Goal: Task Accomplishment & Management: Complete application form

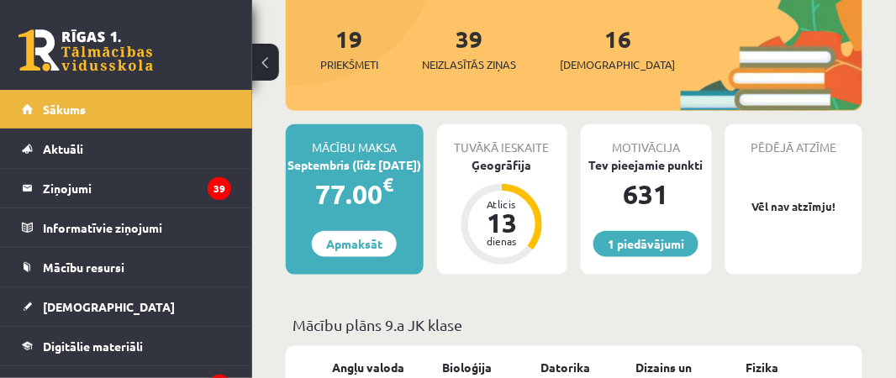
scroll to position [253, 0]
click at [645, 231] on link "1 piedāvājumi" at bounding box center [645, 244] width 105 height 26
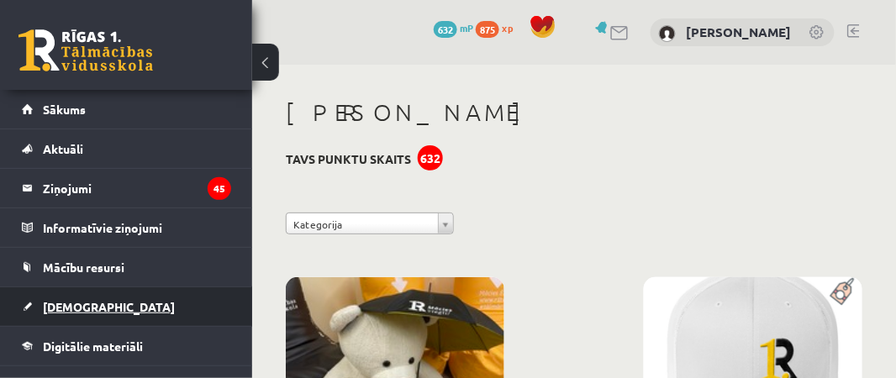
click at [68, 303] on span "[DEMOGRAPHIC_DATA]" at bounding box center [109, 306] width 132 height 15
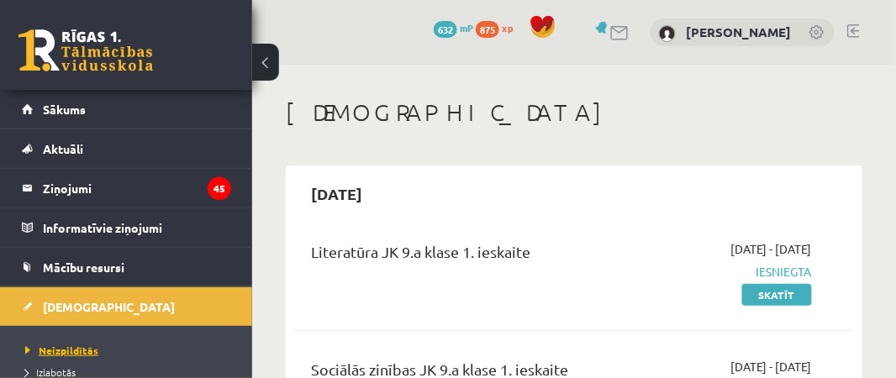
click at [67, 350] on span "Neizpildītās" at bounding box center [61, 350] width 73 height 13
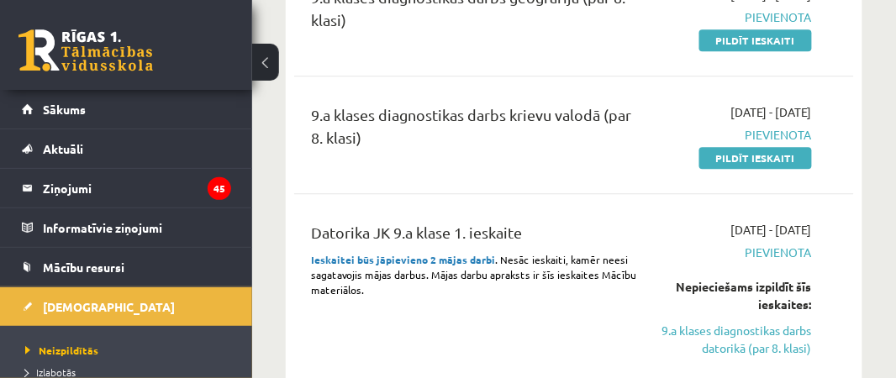
scroll to position [757, 0]
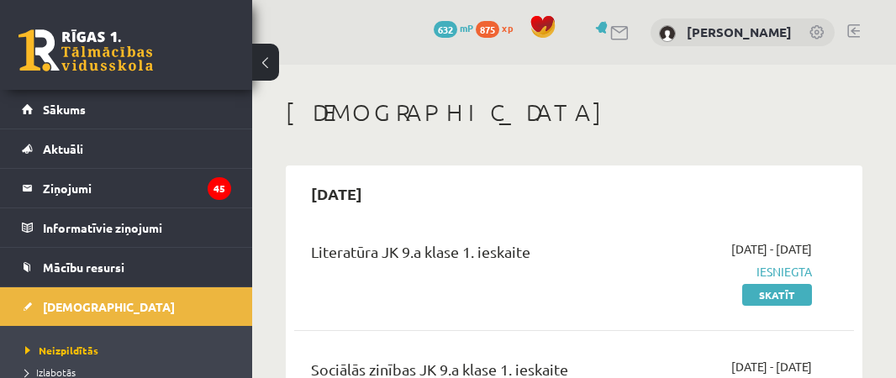
scroll to position [757, 0]
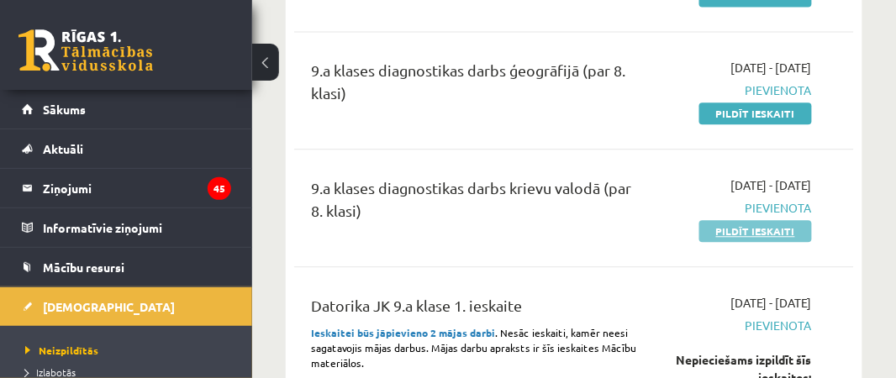
click at [751, 222] on link "Pildīt ieskaiti" at bounding box center [755, 231] width 113 height 22
click at [557, 91] on div "9.a klases diagnostikas darbs ģeogrāfijā (par 8. klasi)" at bounding box center [473, 86] width 325 height 54
click at [735, 235] on link "Pildīt ieskaiti" at bounding box center [755, 231] width 113 height 22
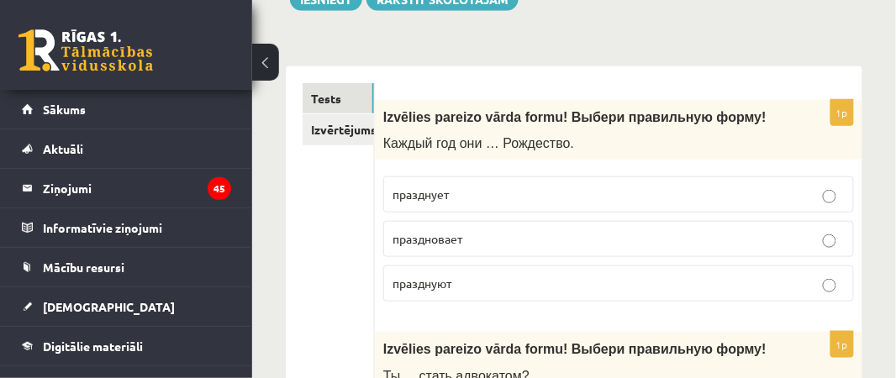
scroll to position [250, 0]
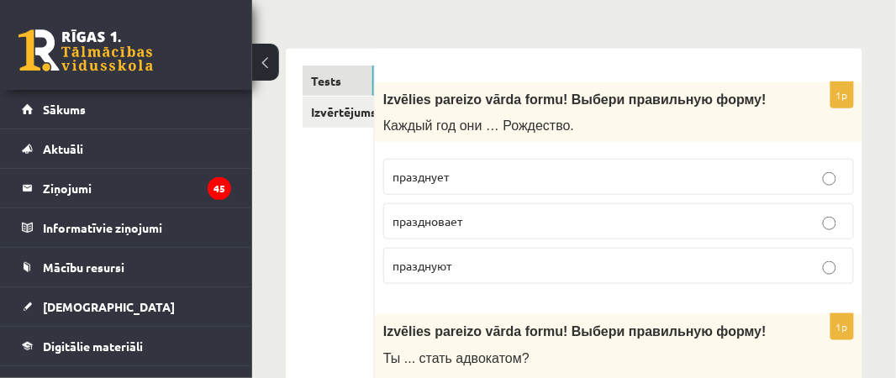
click at [567, 261] on p "празднуют" at bounding box center [618, 266] width 452 height 18
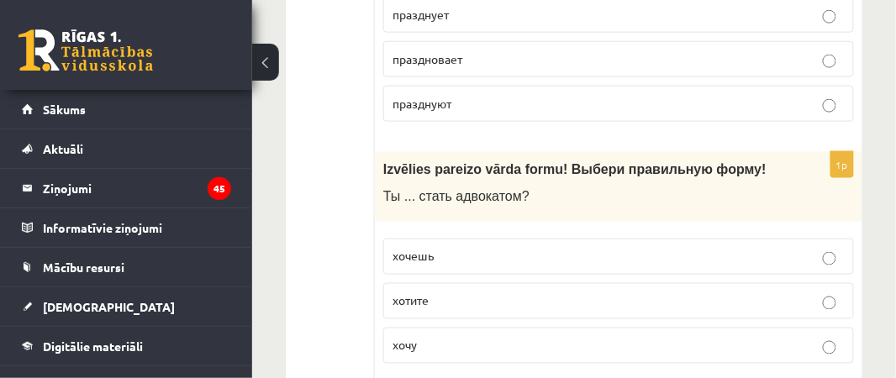
scroll to position [474, 0]
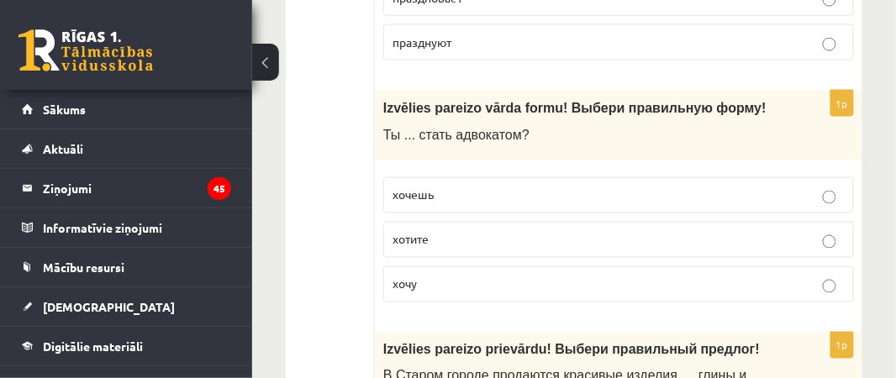
click at [525, 190] on p "хочешь" at bounding box center [618, 196] width 452 height 18
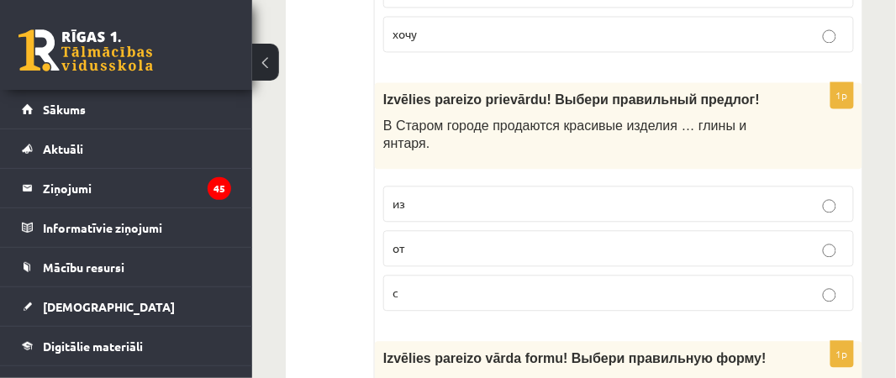
scroll to position [733, 0]
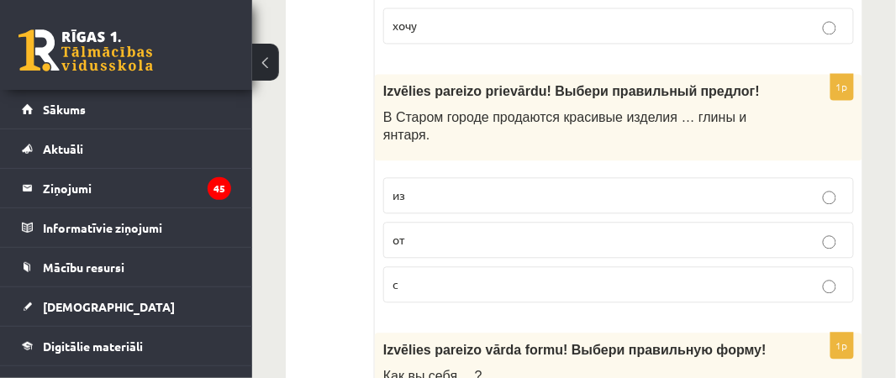
click at [515, 187] on p "из" at bounding box center [618, 196] width 452 height 18
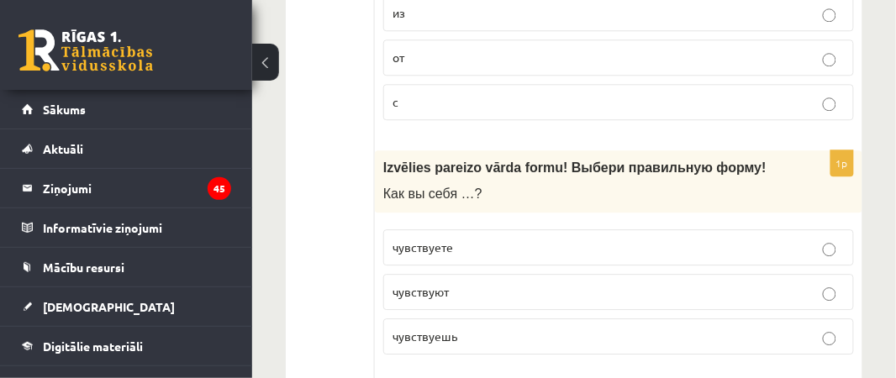
scroll to position [941, 0]
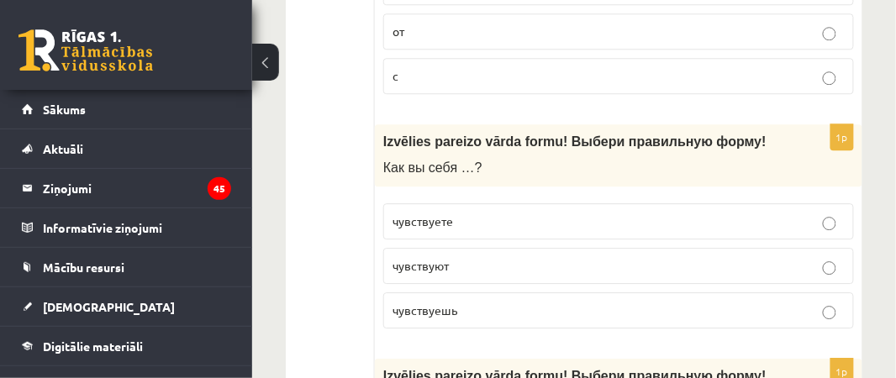
click at [447, 213] on span "чувствуете" at bounding box center [422, 220] width 61 height 15
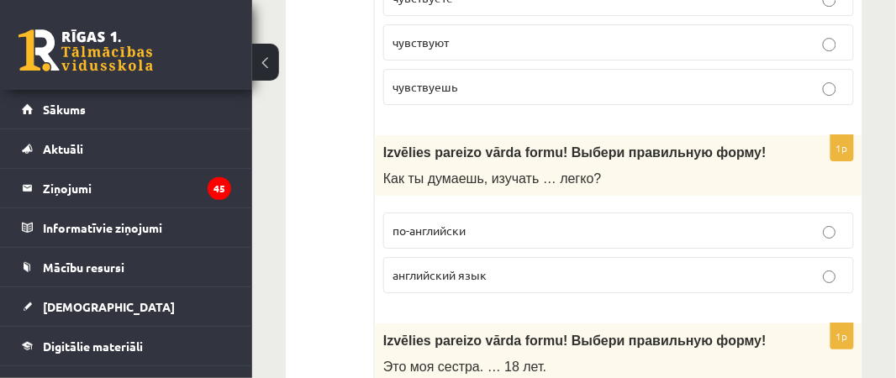
scroll to position [1192, 0]
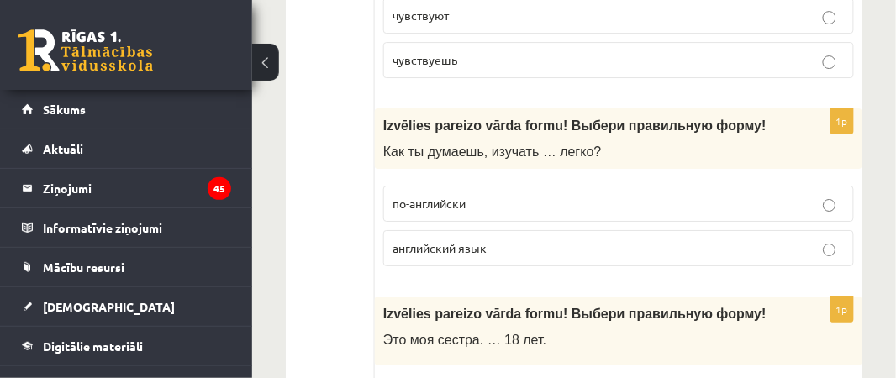
click at [459, 240] on span "английский язык" at bounding box center [439, 247] width 94 height 15
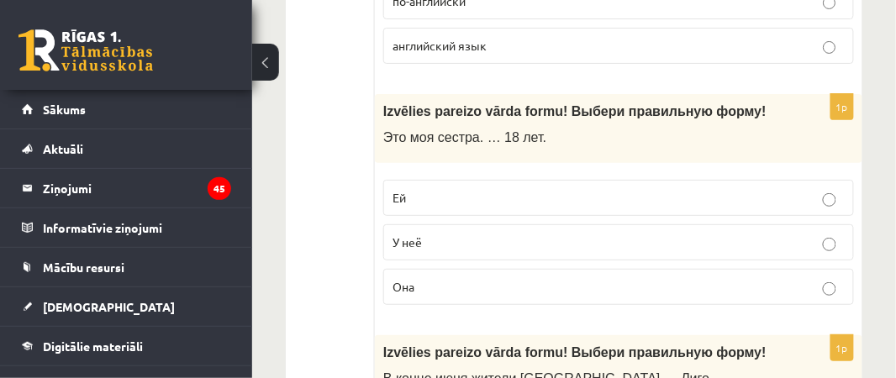
scroll to position [1404, 0]
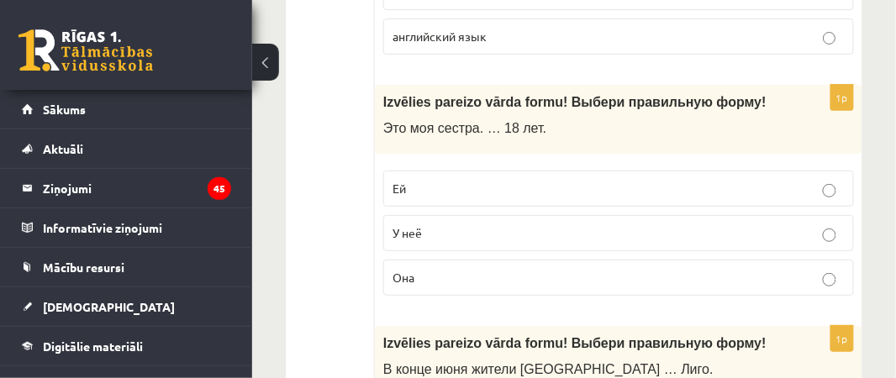
click at [508, 180] on p "Ей" at bounding box center [618, 189] width 452 height 18
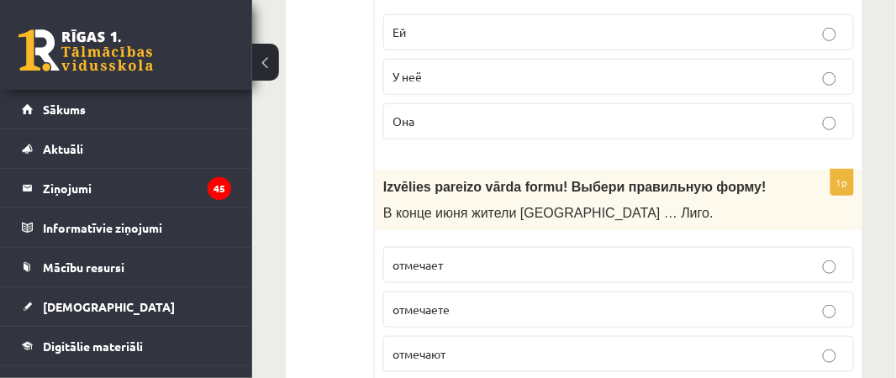
scroll to position [1577, 0]
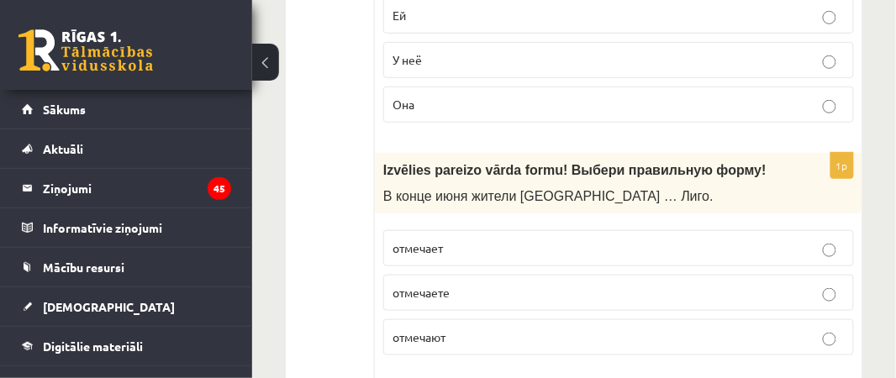
click at [429, 329] on span "отмечают" at bounding box center [418, 336] width 53 height 15
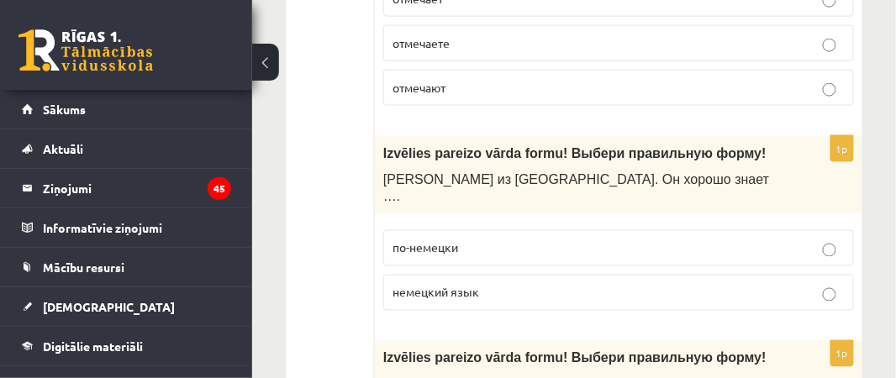
scroll to position [1879, 0]
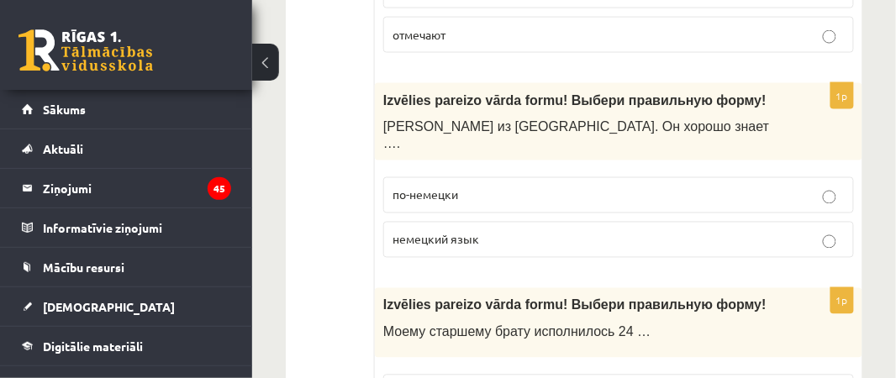
click at [542, 231] on p "немецкий язык" at bounding box center [618, 240] width 452 height 18
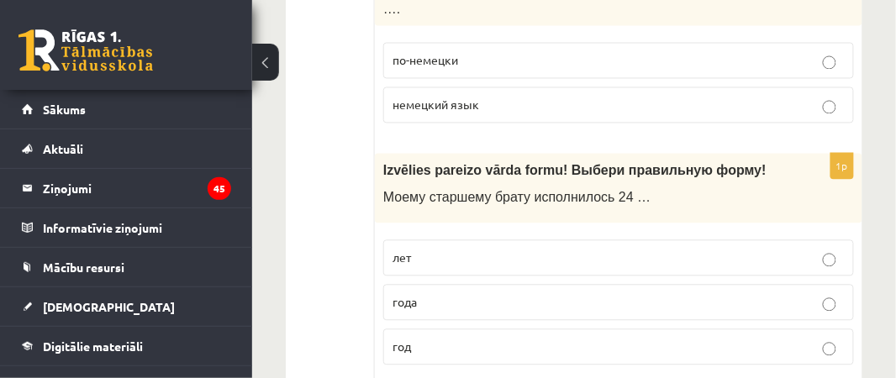
scroll to position [1996, 0]
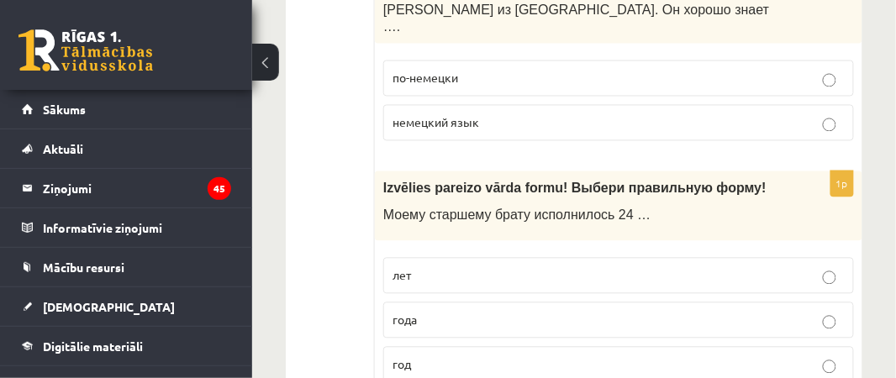
click at [554, 312] on p "года" at bounding box center [618, 321] width 452 height 18
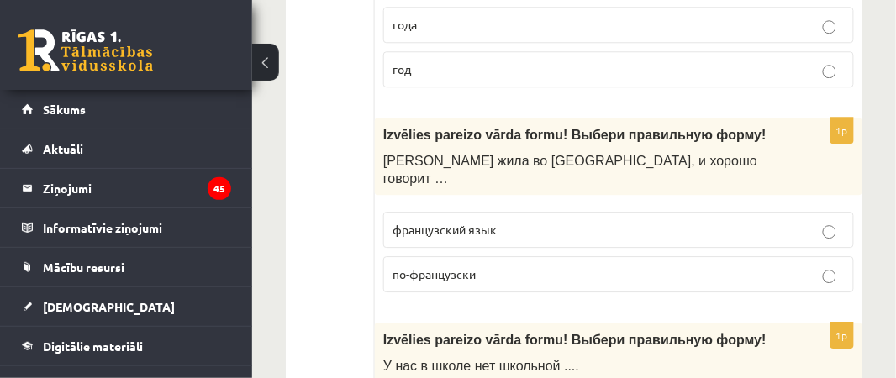
scroll to position [2283, 0]
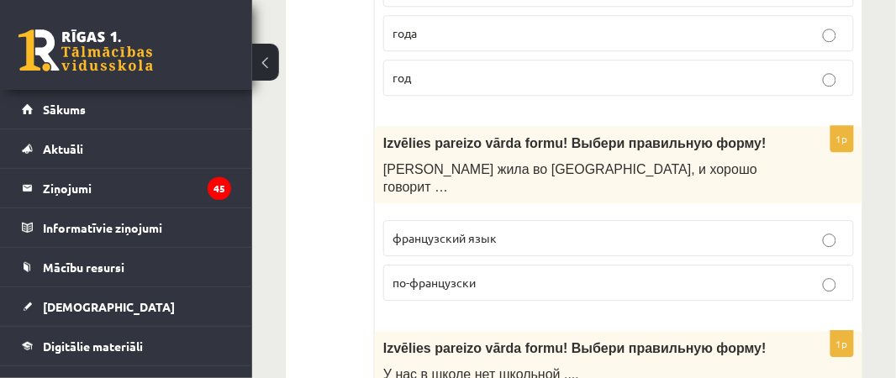
click at [504, 274] on p "по-французски" at bounding box center [618, 283] width 452 height 18
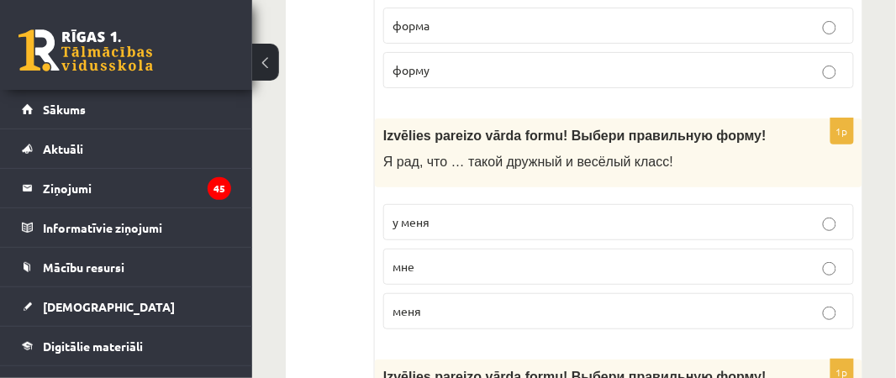
scroll to position [2782, 0]
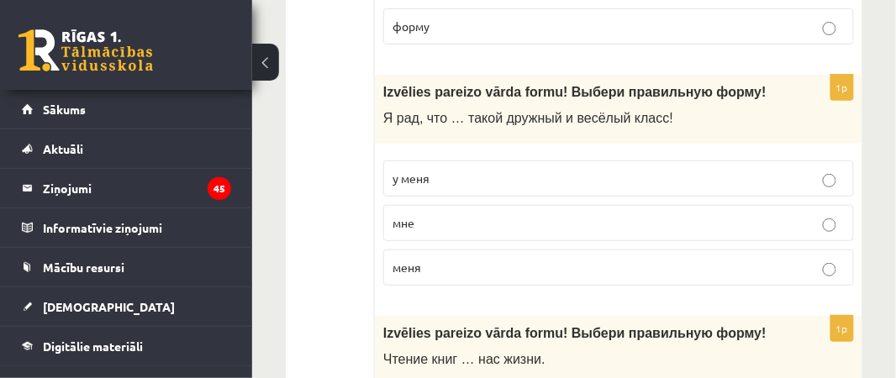
click at [445, 170] on p "у меня" at bounding box center [618, 179] width 452 height 18
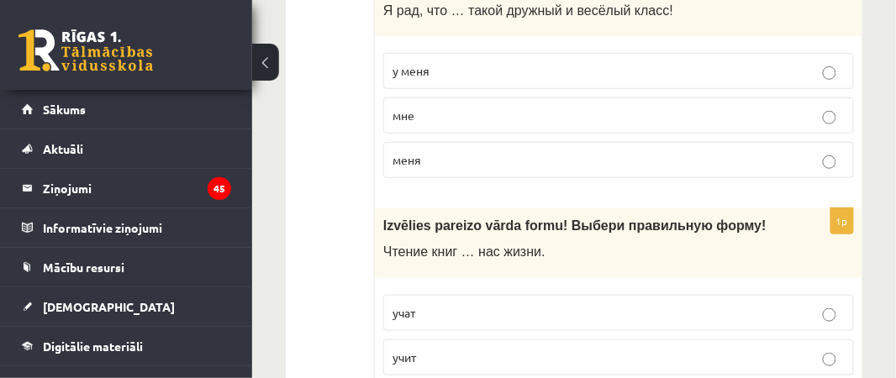
scroll to position [2907, 0]
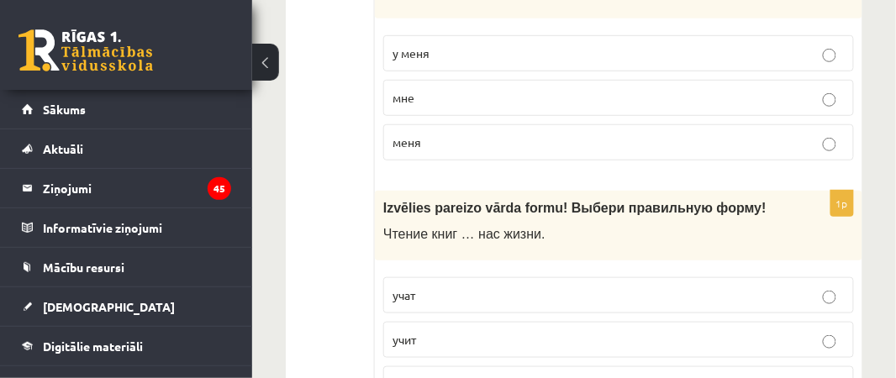
click at [445, 287] on p "учат" at bounding box center [618, 296] width 452 height 18
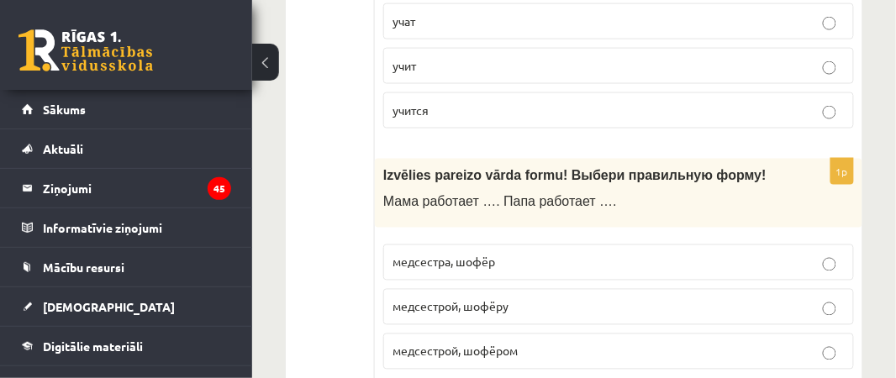
scroll to position [3225, 0]
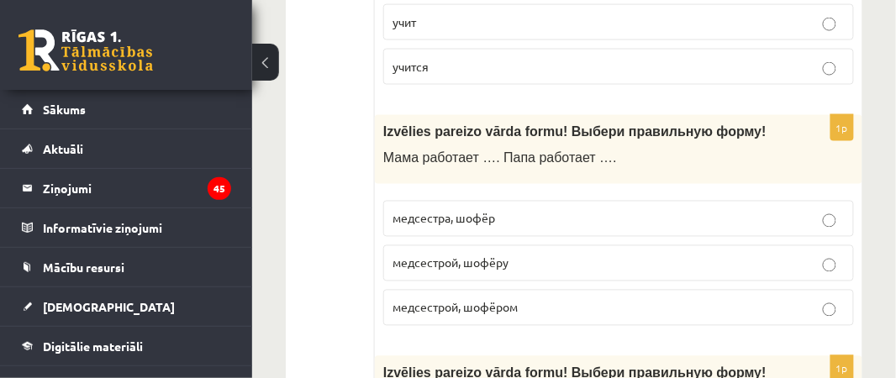
click at [456, 300] on span "медсестрой, шофёром" at bounding box center [454, 307] width 125 height 15
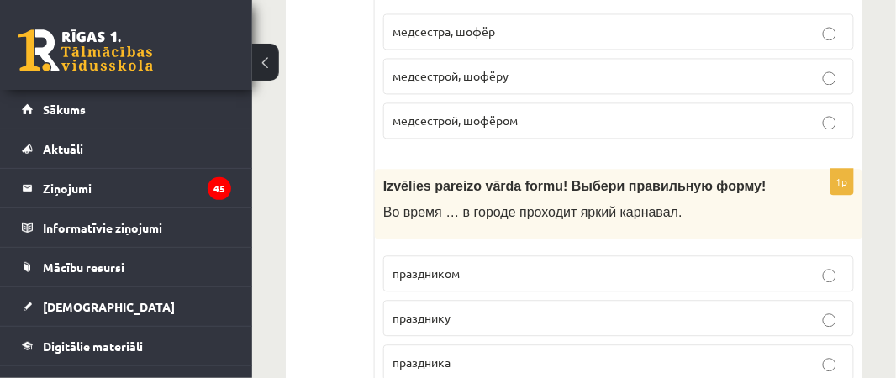
scroll to position [3430, 0]
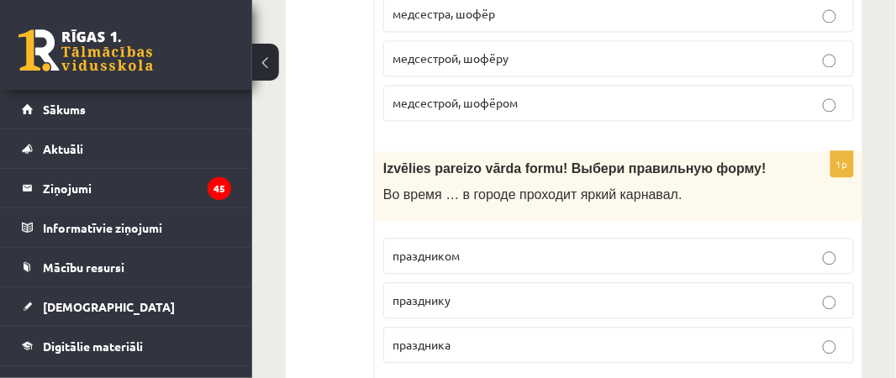
click at [462, 336] on p "праздника" at bounding box center [618, 345] width 452 height 18
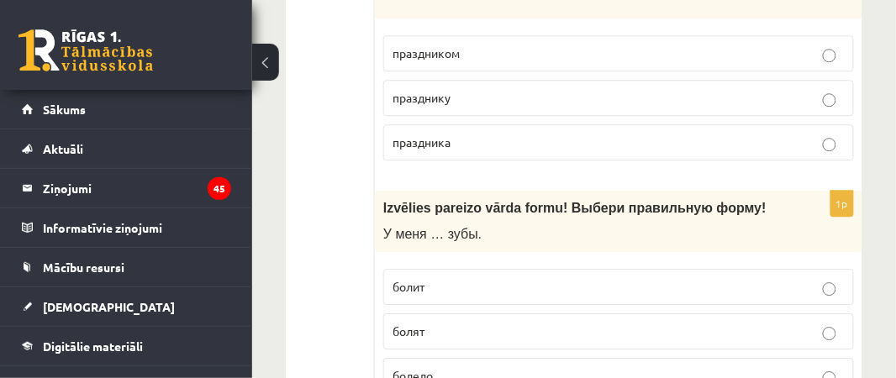
scroll to position [3650, 0]
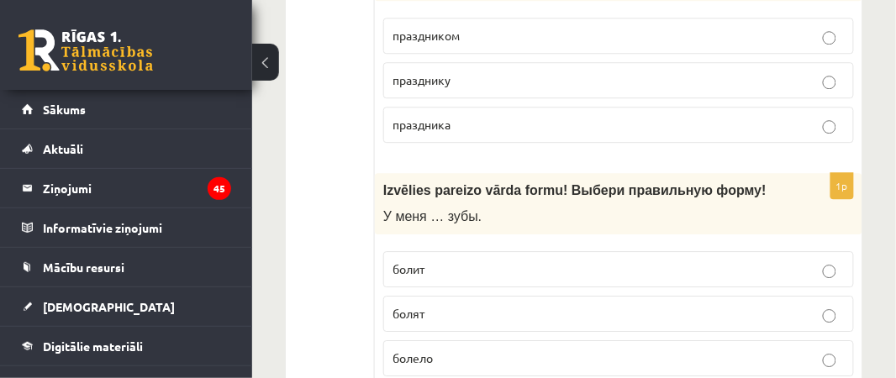
click at [440, 305] on p "болят" at bounding box center [618, 314] width 452 height 18
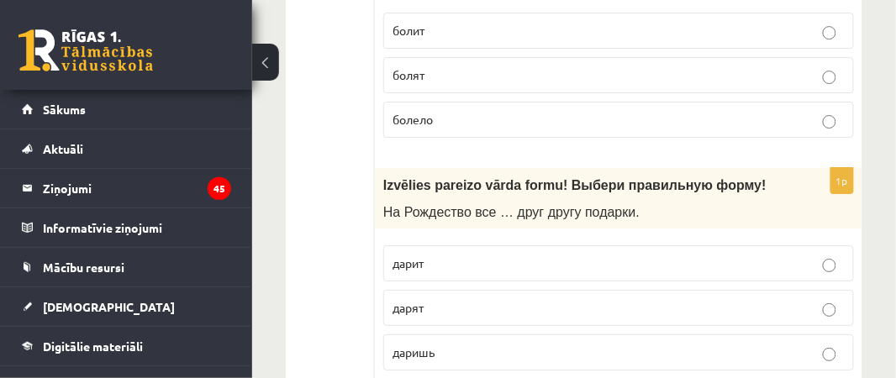
scroll to position [3924, 0]
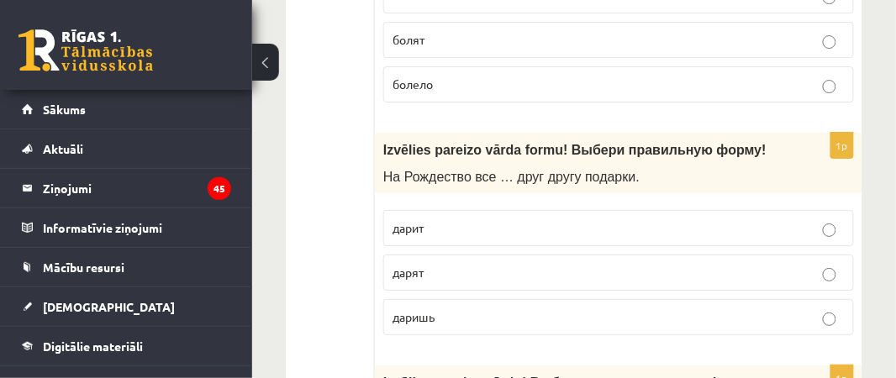
click at [440, 264] on p "дарят" at bounding box center [618, 273] width 452 height 18
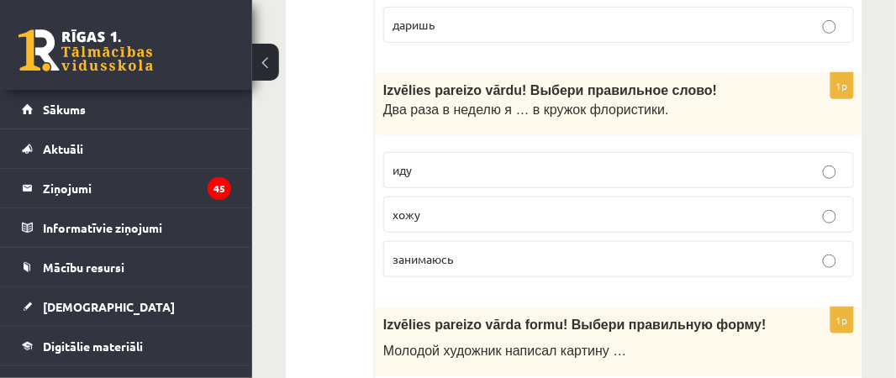
scroll to position [4225, 0]
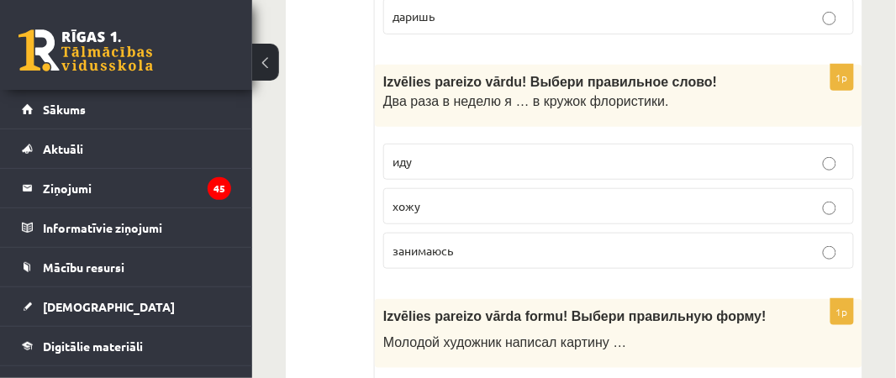
click at [433, 198] on p "хожу" at bounding box center [618, 207] width 452 height 18
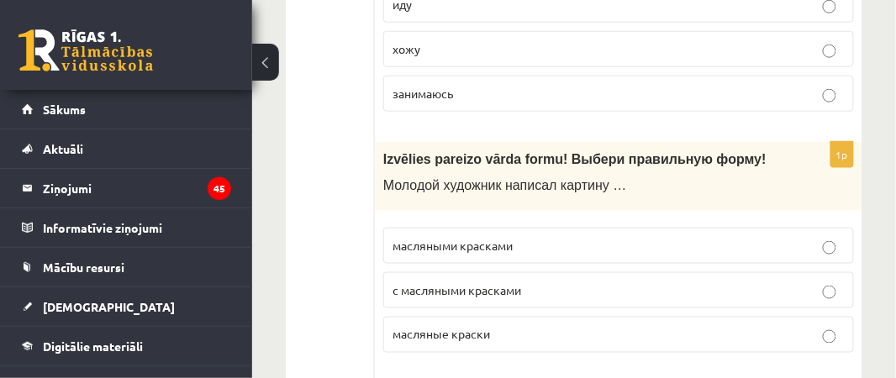
scroll to position [4400, 0]
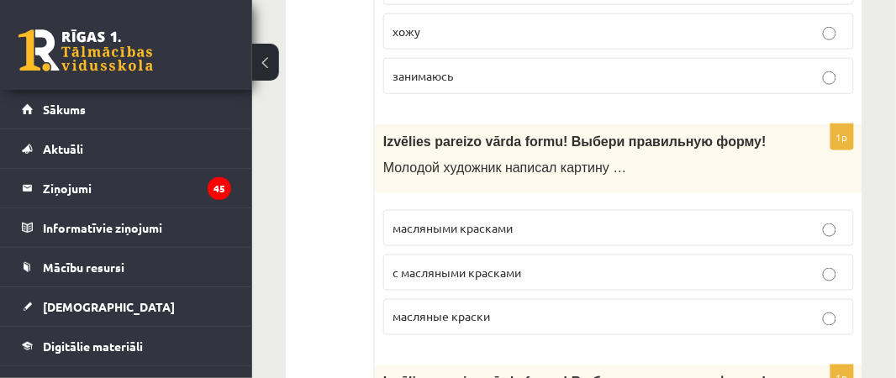
click at [531, 219] on p "масляными красками" at bounding box center [618, 228] width 452 height 18
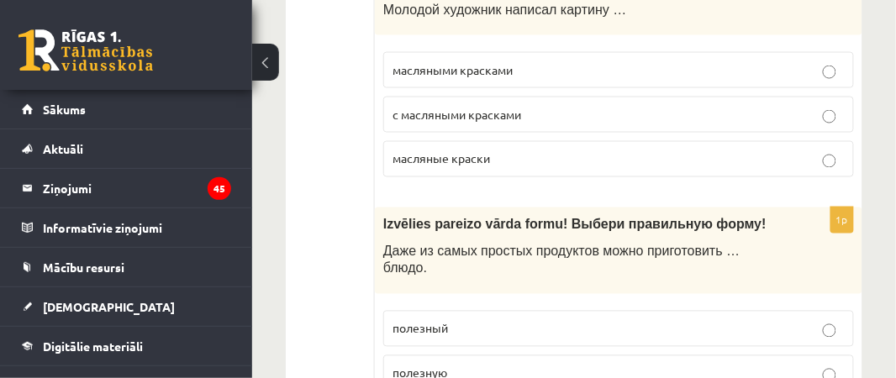
scroll to position [4576, 0]
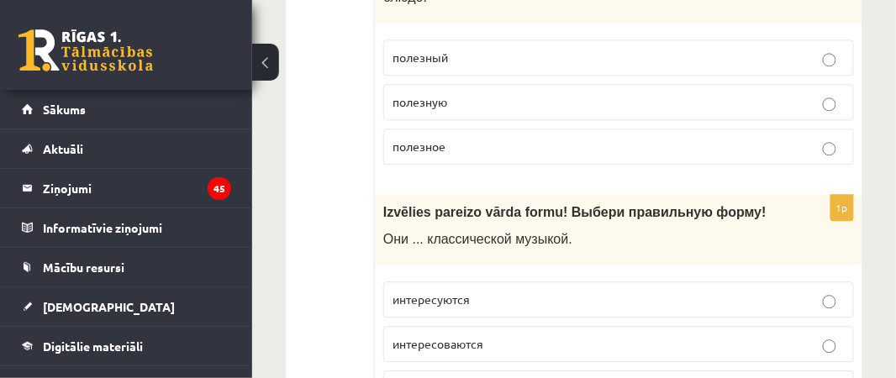
scroll to position [4856, 0]
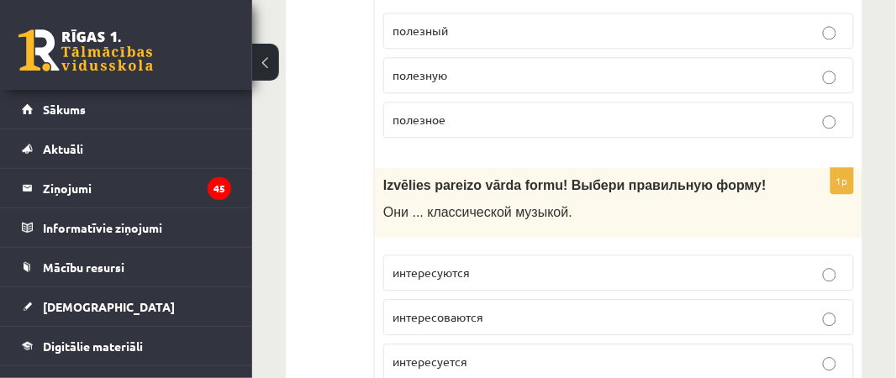
click at [482, 264] on p "интересуются" at bounding box center [618, 273] width 452 height 18
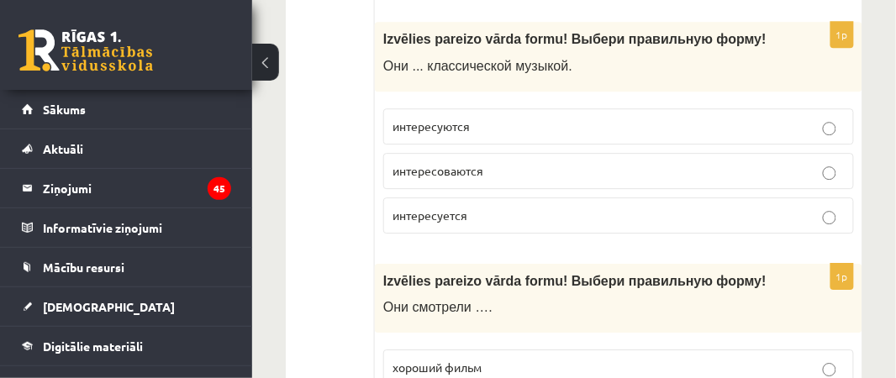
scroll to position [5072, 0]
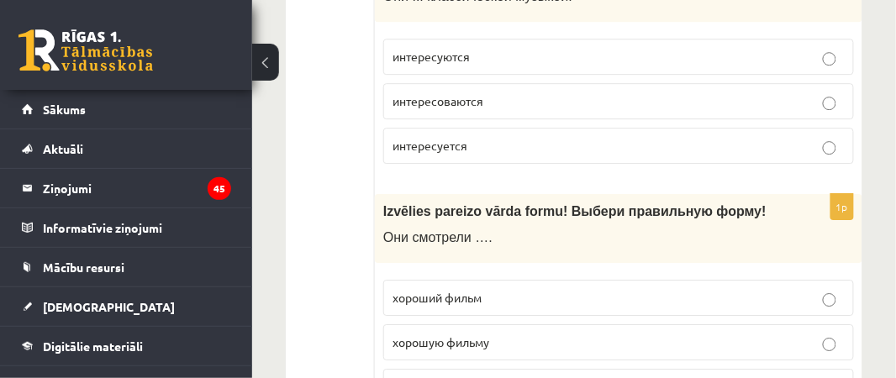
click at [599, 280] on label "хороший фильм" at bounding box center [618, 298] width 471 height 36
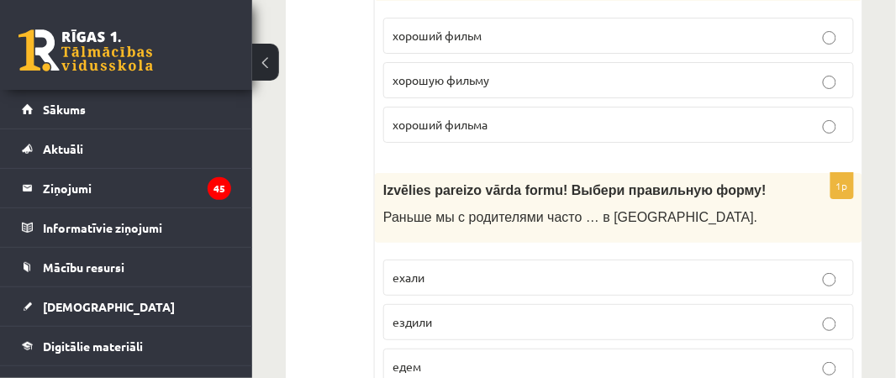
scroll to position [5360, 0]
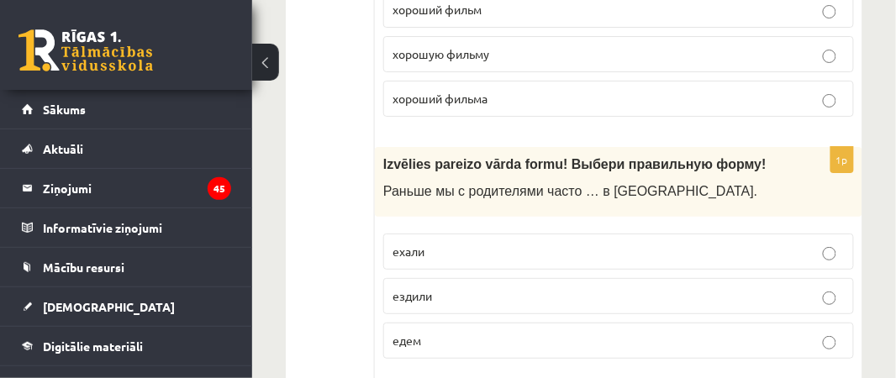
click at [499, 287] on p "ездили" at bounding box center [618, 296] width 452 height 18
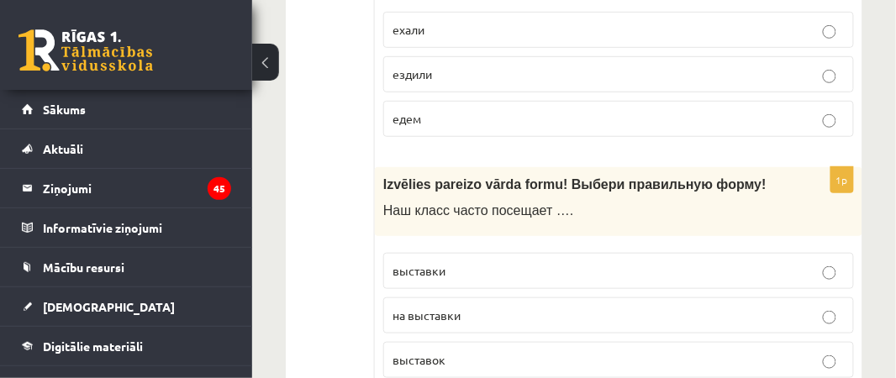
scroll to position [5617, 0]
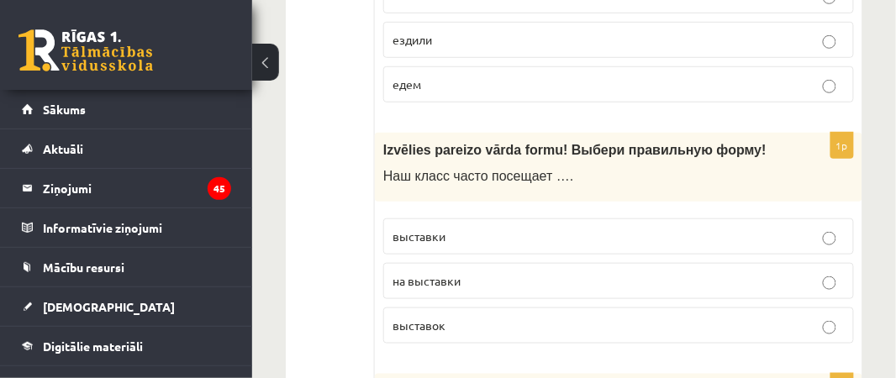
click at [497, 219] on label "выставки" at bounding box center [618, 237] width 471 height 36
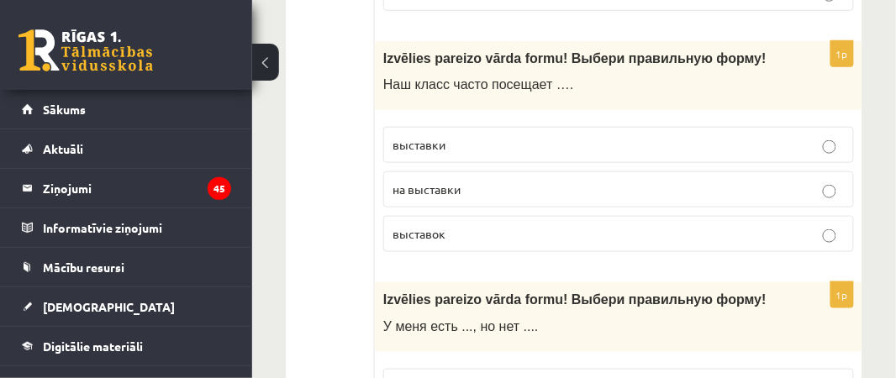
scroll to position [5778, 0]
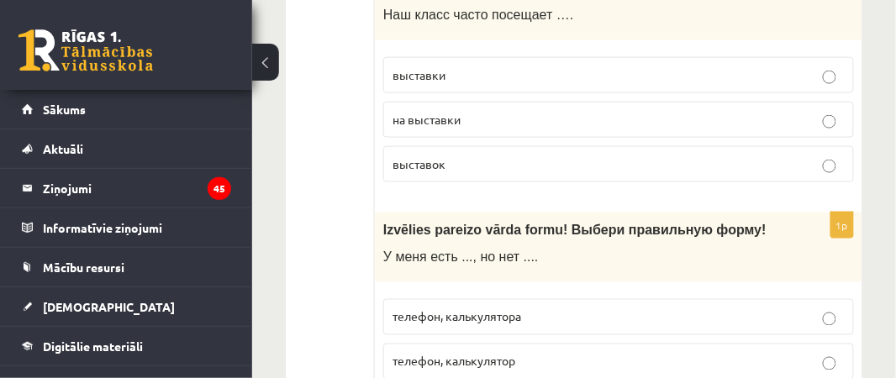
click at [497, 299] on label "телефон, калькулятора" at bounding box center [618, 317] width 471 height 36
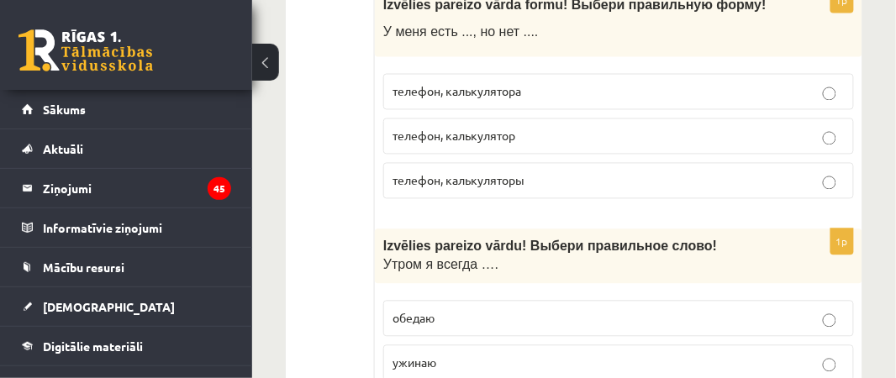
scroll to position [6021, 0]
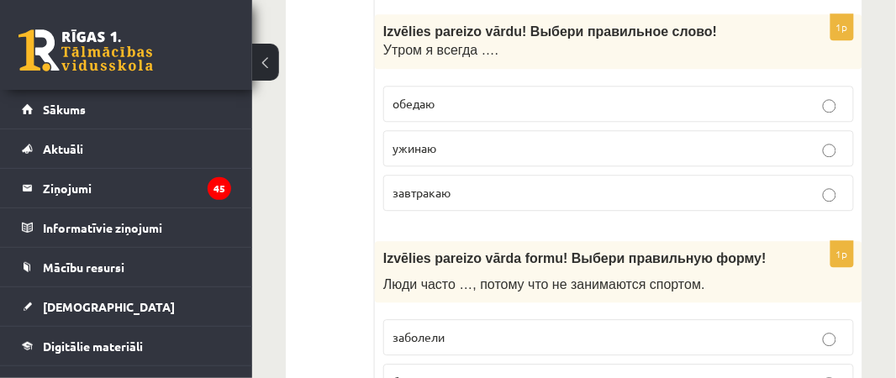
scroll to position [6228, 0]
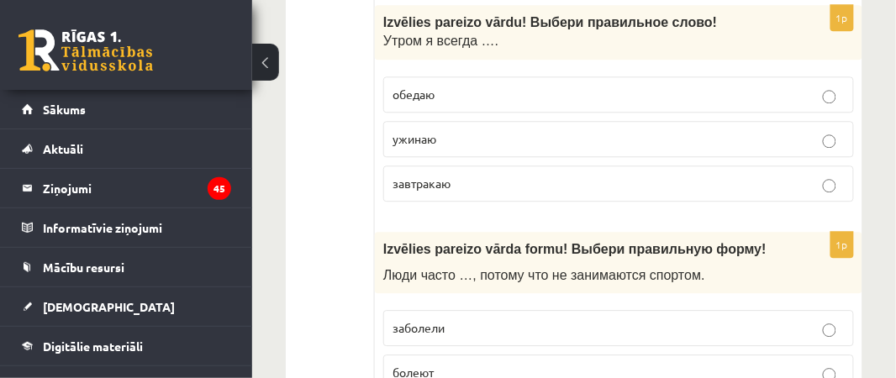
click at [444, 364] on p "болеют" at bounding box center [618, 373] width 452 height 18
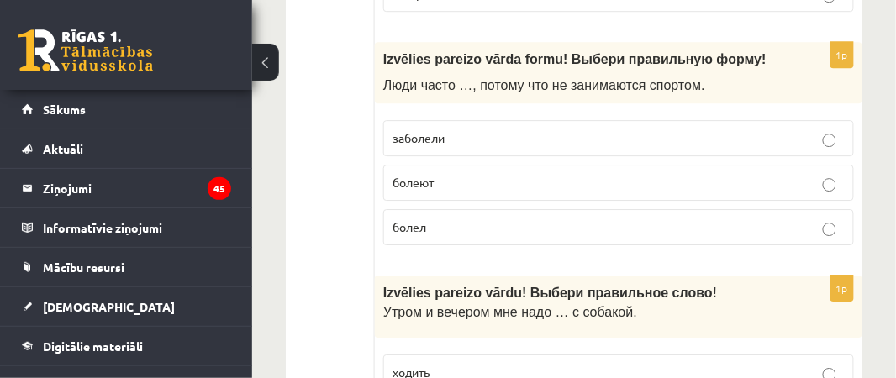
scroll to position [6444, 0]
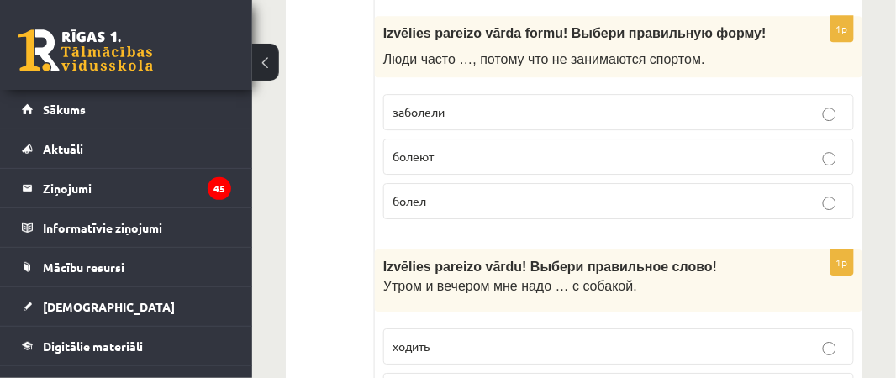
click at [471, 338] on p "ходить" at bounding box center [618, 347] width 452 height 18
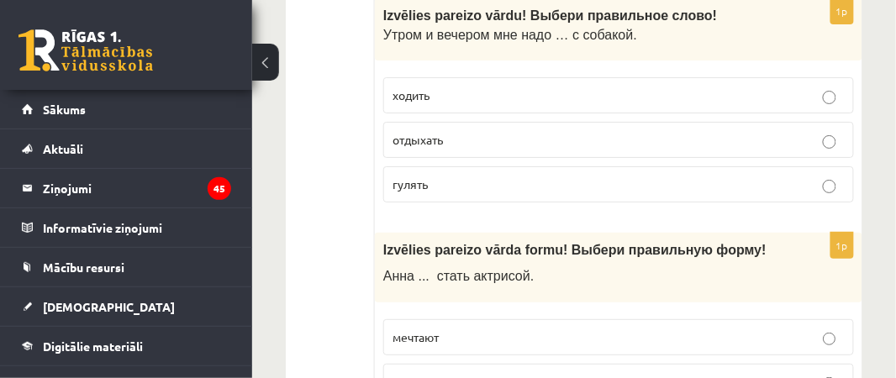
scroll to position [6701, 0]
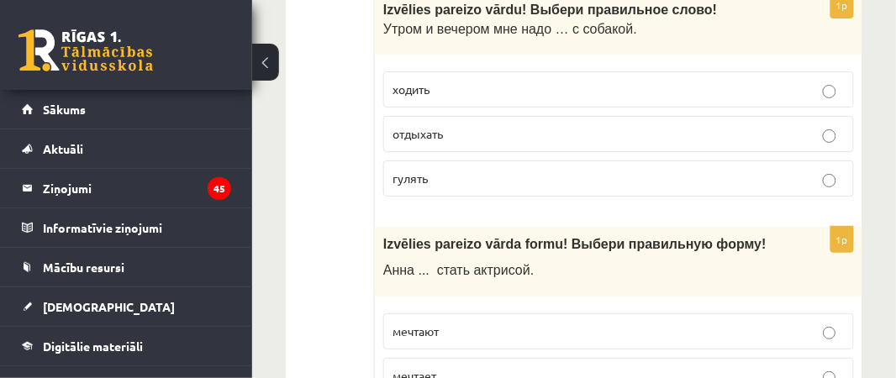
click at [461, 367] on p "мечтает" at bounding box center [618, 376] width 452 height 18
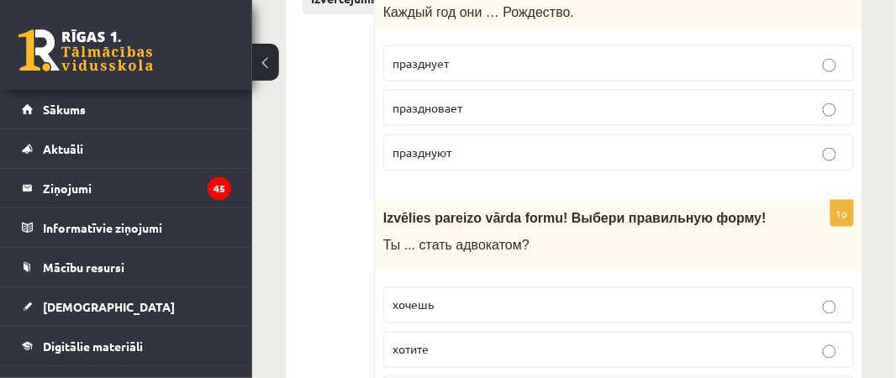
scroll to position [224, 0]
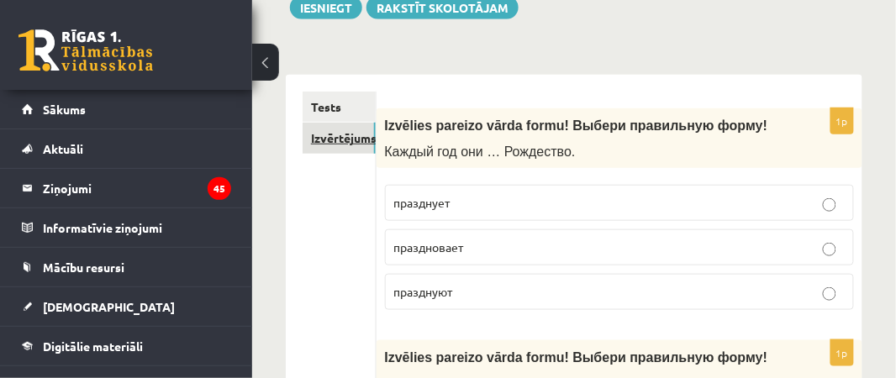
click at [325, 140] on link "Izvērtējums!" at bounding box center [339, 138] width 73 height 31
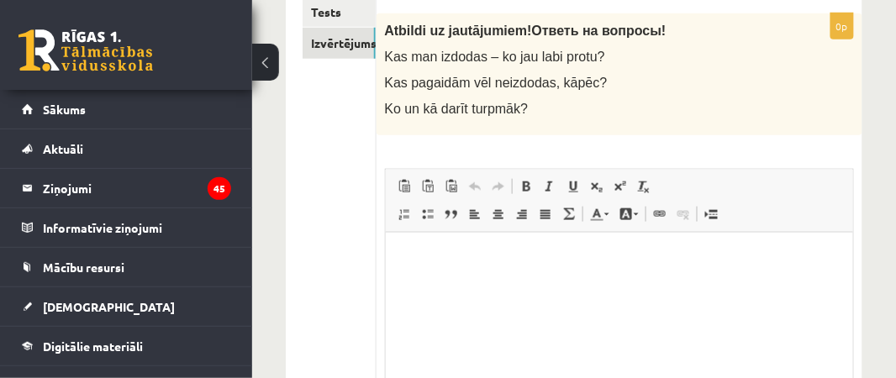
scroll to position [322, 0]
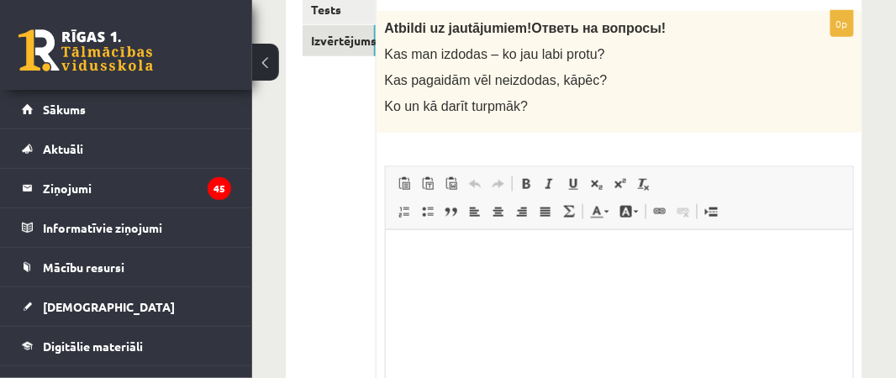
click at [436, 245] on html at bounding box center [618, 254] width 467 height 51
click at [628, 210] on span at bounding box center [625, 211] width 13 height 13
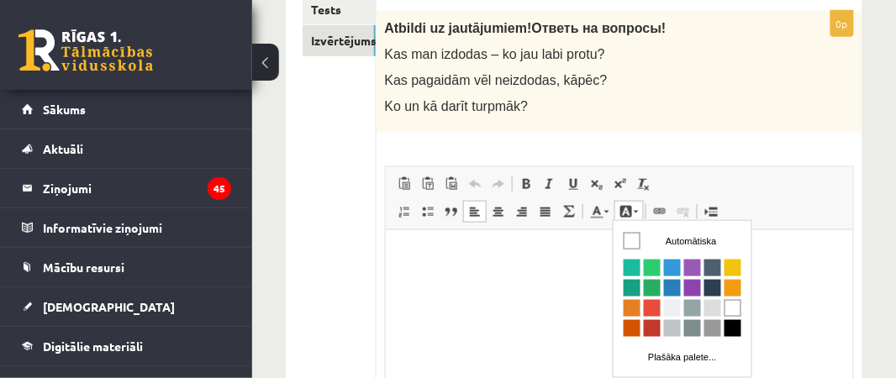
scroll to position [0, 0]
click at [628, 210] on span at bounding box center [625, 211] width 13 height 13
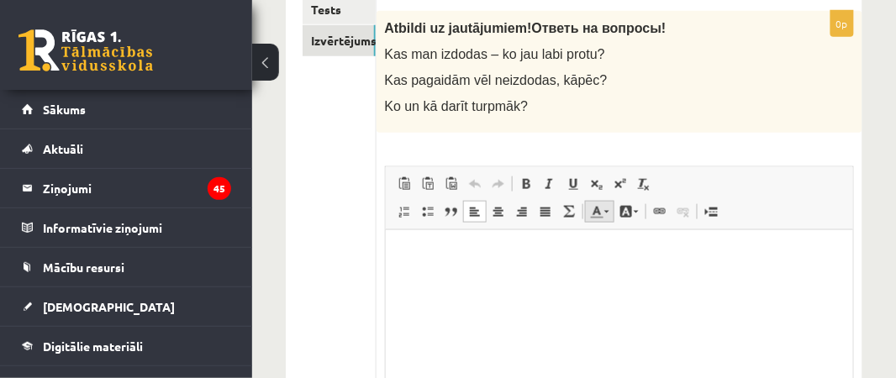
click at [603, 212] on link "Teksta krāsa" at bounding box center [599, 212] width 29 height 22
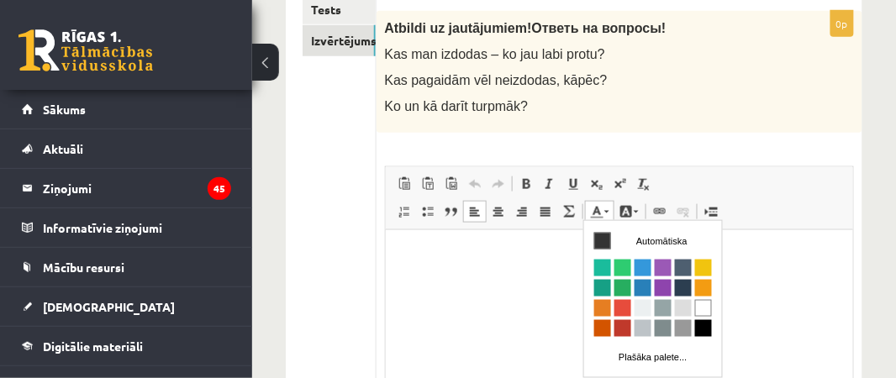
click at [603, 212] on link "Teksta krāsa" at bounding box center [599, 212] width 29 height 22
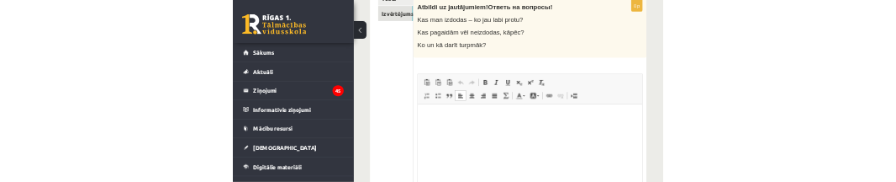
scroll to position [334, 0]
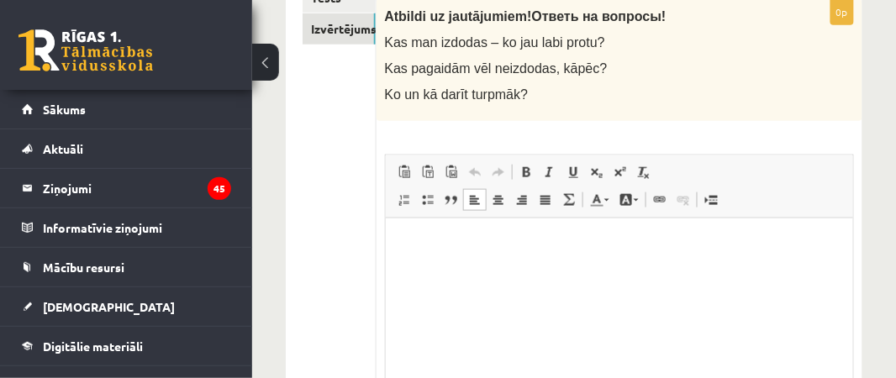
click at [677, 269] on html at bounding box center [618, 243] width 467 height 51
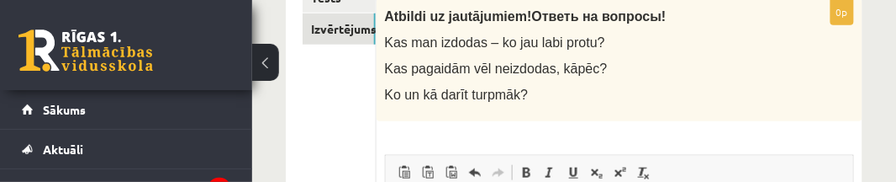
scroll to position [400, 0]
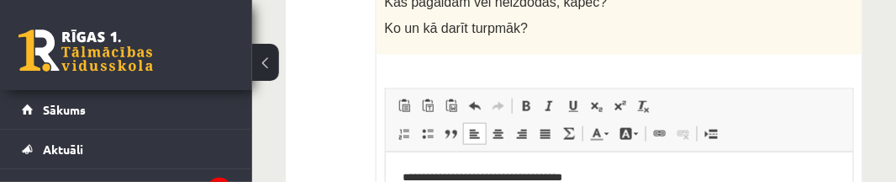
click at [842, 77] on div "**********" at bounding box center [620, 185] width 486 height 505
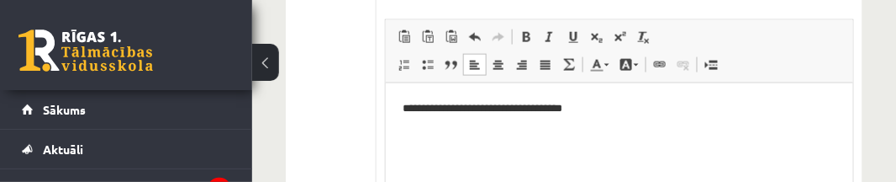
scroll to position [473, 0]
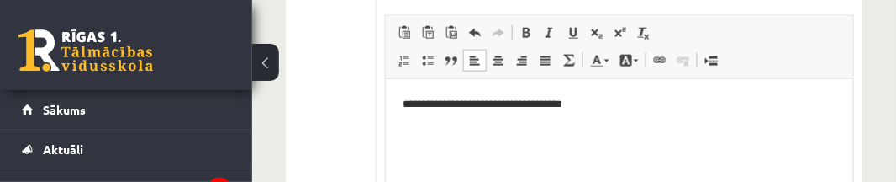
click at [619, 106] on p "**********" at bounding box center [619, 104] width 435 height 18
click at [895, 123] on div "**********" at bounding box center [574, 4] width 644 height 824
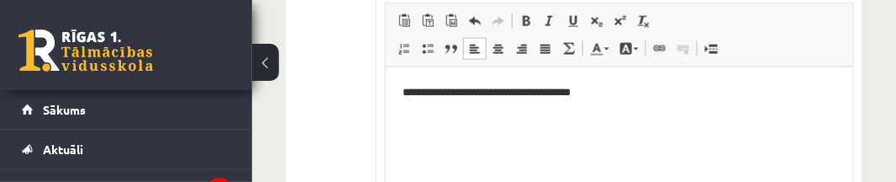
scroll to position [492, 0]
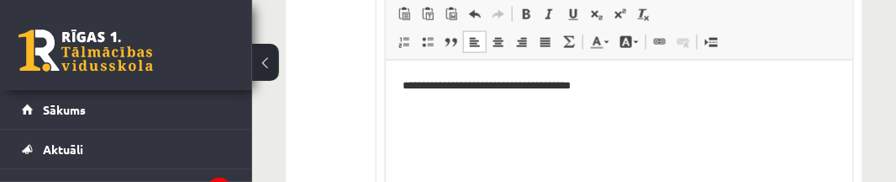
click at [642, 97] on html "**********" at bounding box center [618, 85] width 467 height 51
click at [463, 82] on p "**********" at bounding box center [619, 85] width 435 height 18
click at [615, 85] on p "**********" at bounding box center [619, 85] width 435 height 18
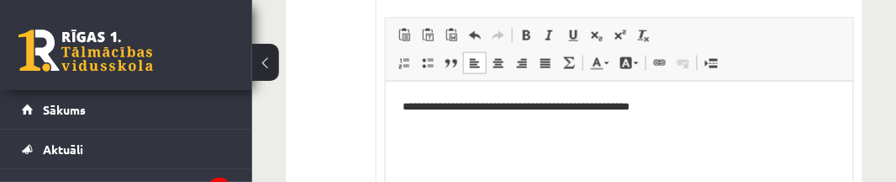
scroll to position [475, 0]
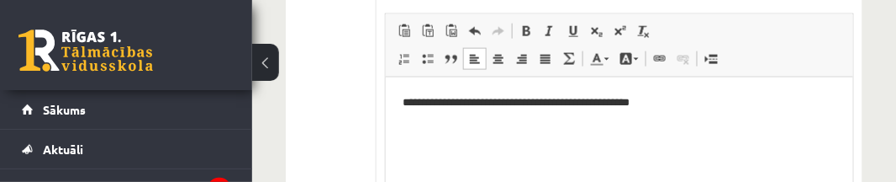
click at [426, 104] on p "**********" at bounding box center [619, 102] width 435 height 18
click at [789, 102] on p "**********" at bounding box center [619, 102] width 435 height 18
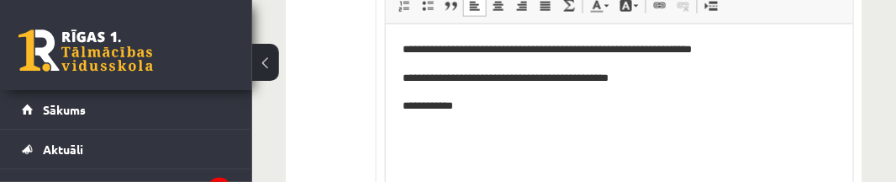
scroll to position [530, 0]
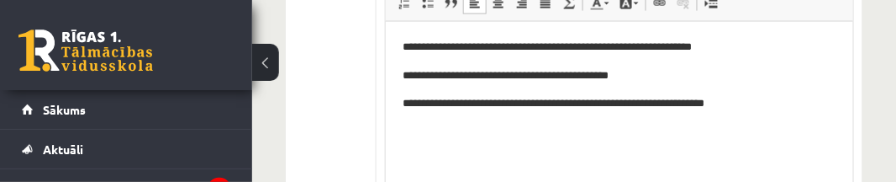
click at [546, 104] on p "**********" at bounding box center [619, 103] width 435 height 18
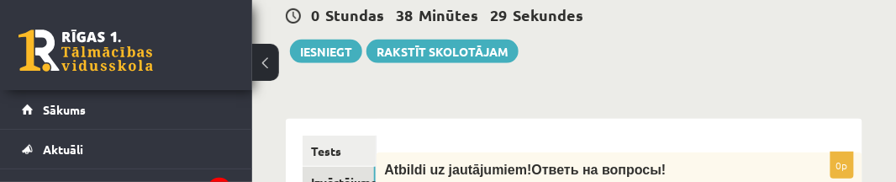
scroll to position [233, 0]
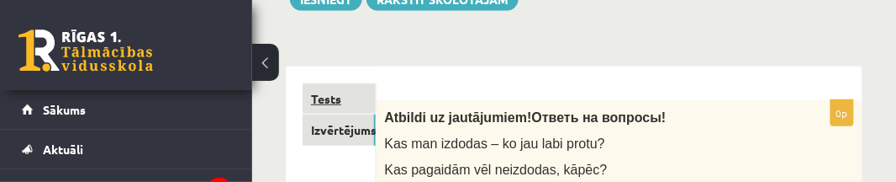
click at [330, 92] on link "Tests" at bounding box center [339, 98] width 73 height 31
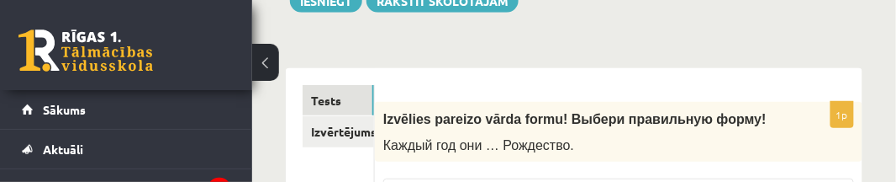
scroll to position [192, 0]
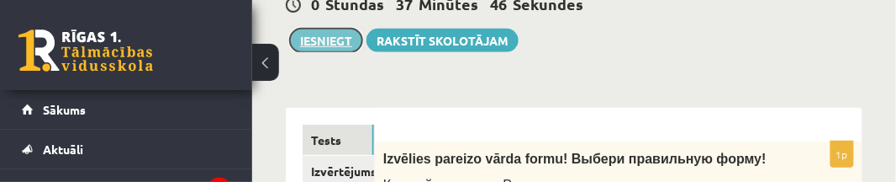
click at [345, 30] on button "Iesniegt" at bounding box center [326, 41] width 72 height 24
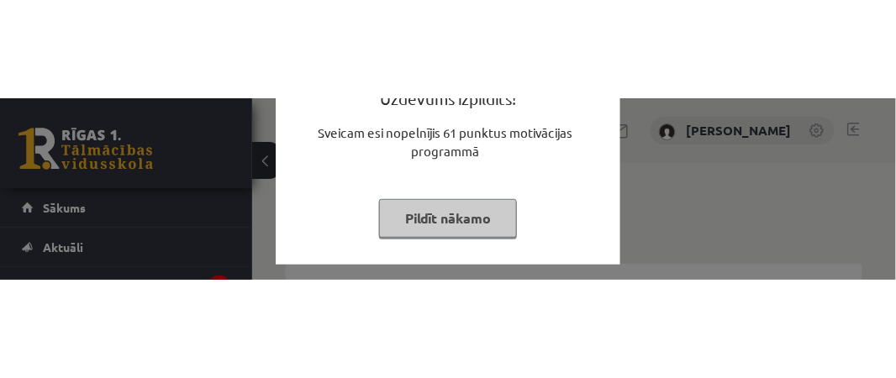
scroll to position [233, 0]
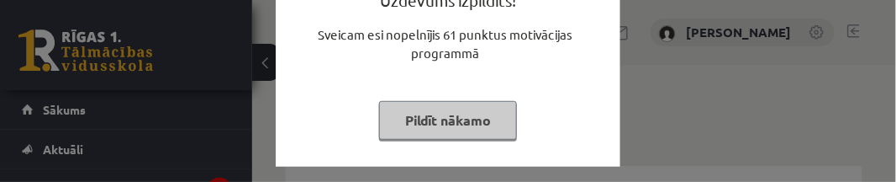
click at [464, 113] on button "Pildīt nākamo" at bounding box center [448, 120] width 138 height 39
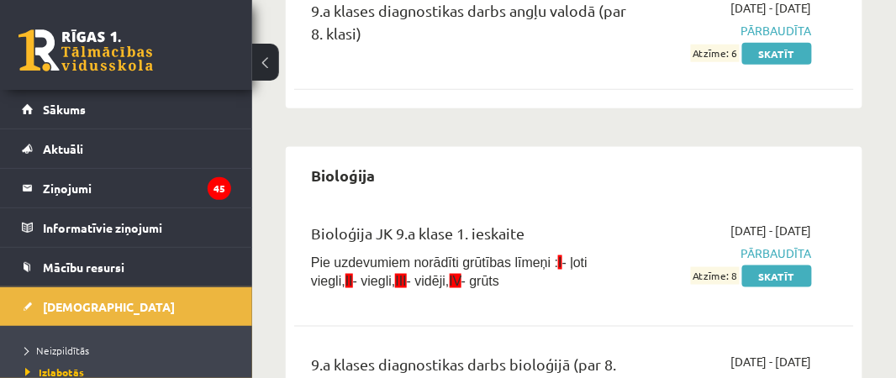
scroll to position [366, 0]
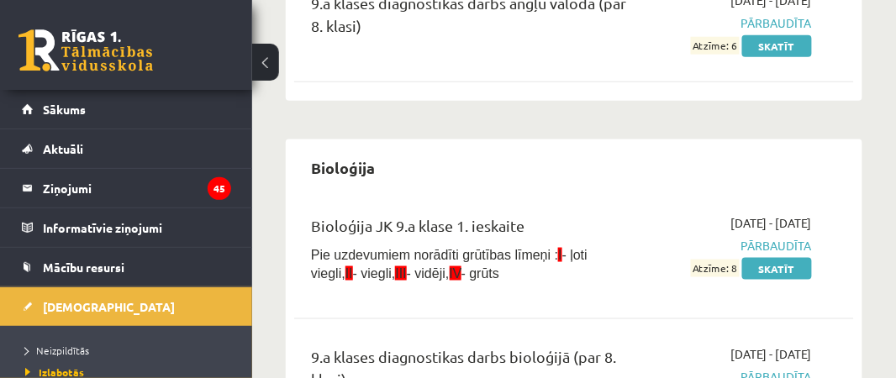
click at [62, 181] on li "Neizpildītās" at bounding box center [130, 351] width 210 height 22
click at [65, 181] on span "Neizpildītās" at bounding box center [61, 350] width 73 height 13
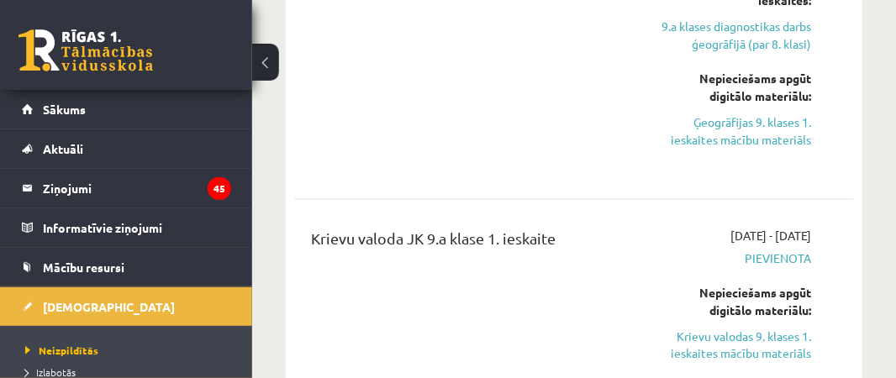
scroll to position [1696, 0]
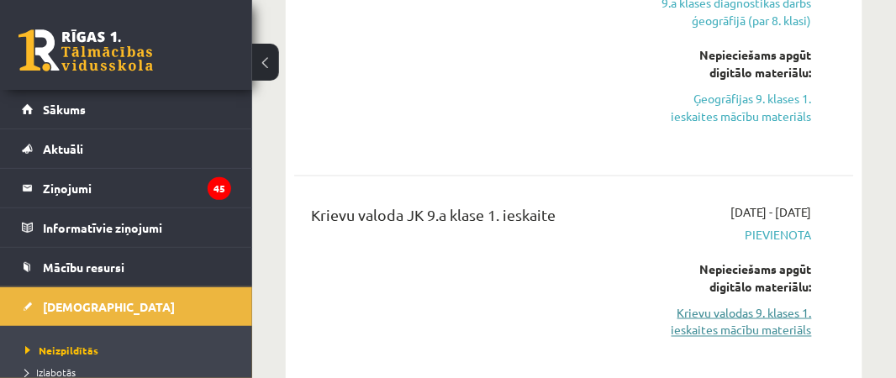
click at [762, 181] on link "Krievu valodas 9. klases 1. ieskaites mācību materiāls" at bounding box center [736, 321] width 150 height 35
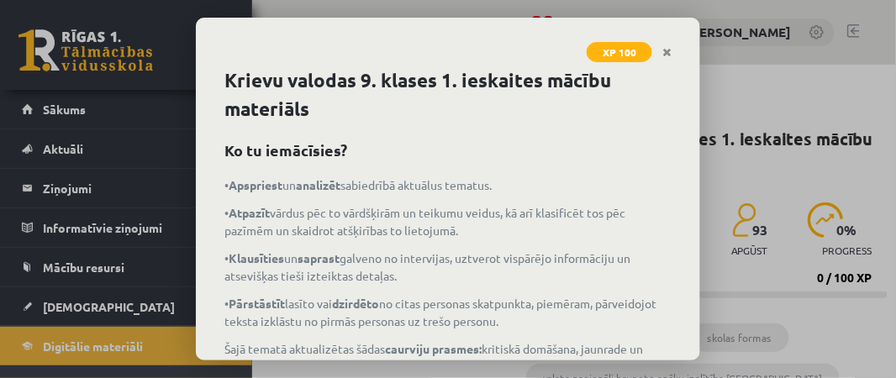
click at [636, 211] on p "• Atpazīt vārdus pēc to vārdšķirām un teikumu veidus, kā arī klasificēt tos pēc…" at bounding box center [447, 221] width 447 height 35
click at [624, 264] on p "• Klausīties un saprast galveno no intervijas, uztverot vispārējo informāciju u…" at bounding box center [447, 267] width 447 height 35
click at [406, 300] on p "• Pārstāstīt lasīto vai dzirdēto no citas personas skatpunkta, piemēram, pārvei…" at bounding box center [447, 312] width 447 height 35
click at [668, 51] on icon "Close" at bounding box center [666, 53] width 9 height 12
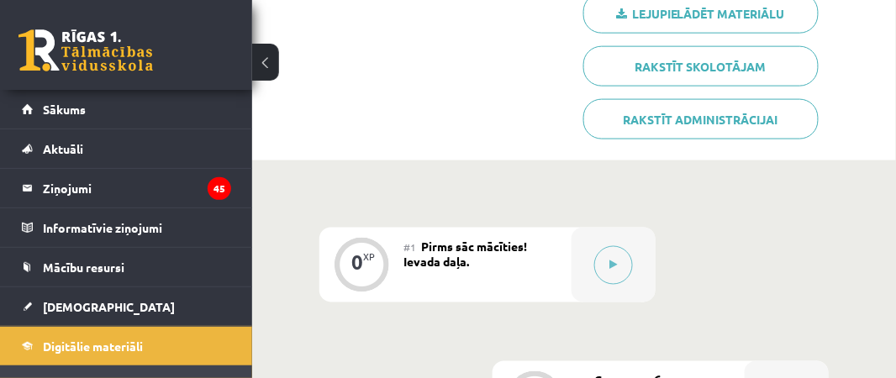
scroll to position [461, 0]
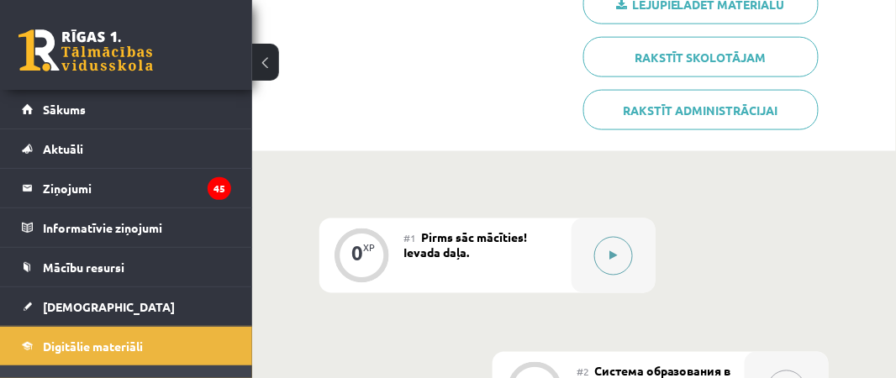
click at [608, 246] on button at bounding box center [613, 256] width 39 height 39
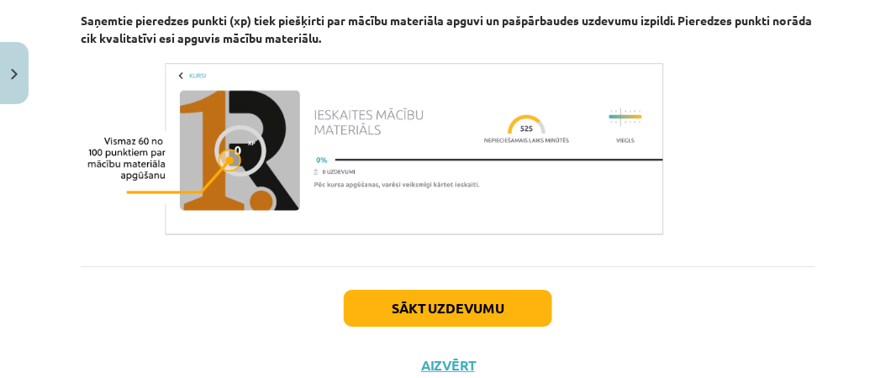
scroll to position [1189, 0]
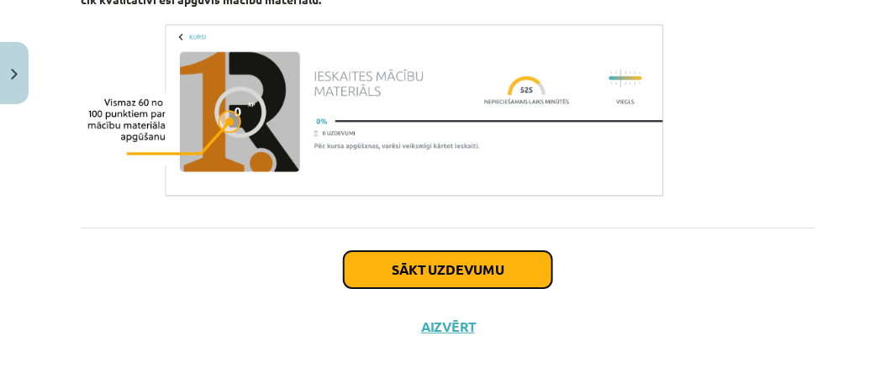
click at [484, 252] on button "Sākt uzdevumu" at bounding box center [448, 269] width 208 height 37
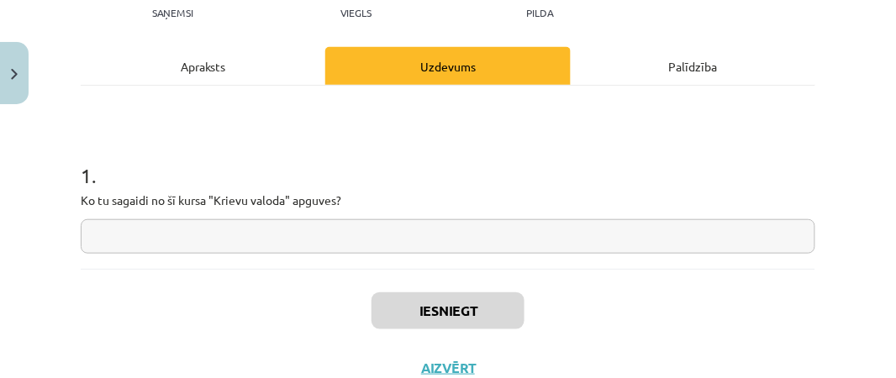
scroll to position [203, 0]
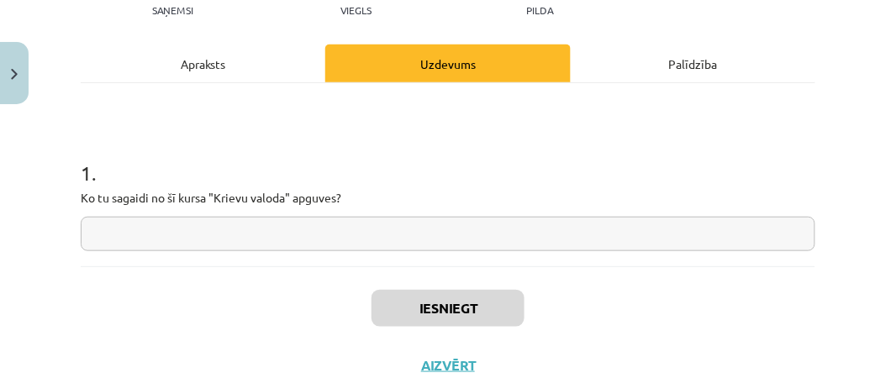
click at [207, 232] on input "text" at bounding box center [448, 234] width 735 height 34
type input "*"
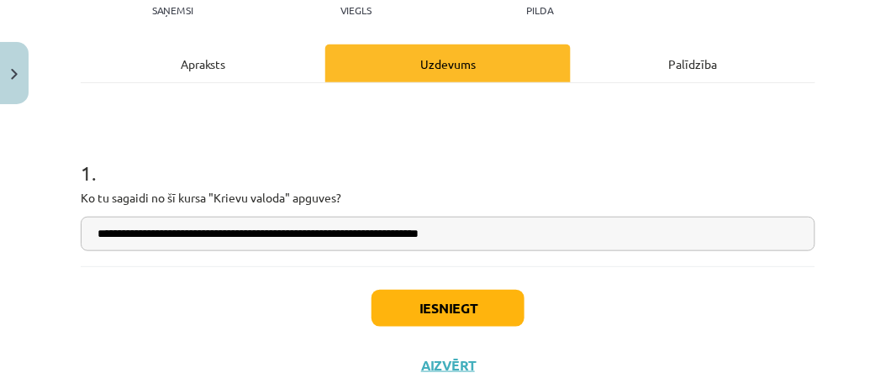
type input "**********"
click at [483, 303] on button "Iesniegt" at bounding box center [447, 308] width 153 height 37
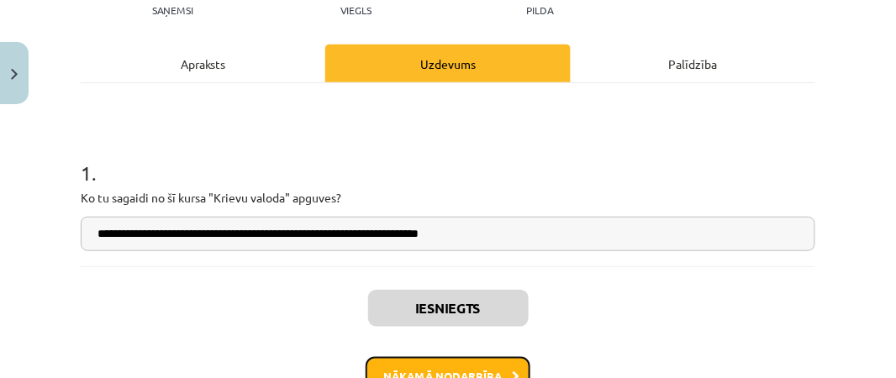
click at [508, 362] on button "Nākamā nodarbība" at bounding box center [448, 376] width 165 height 39
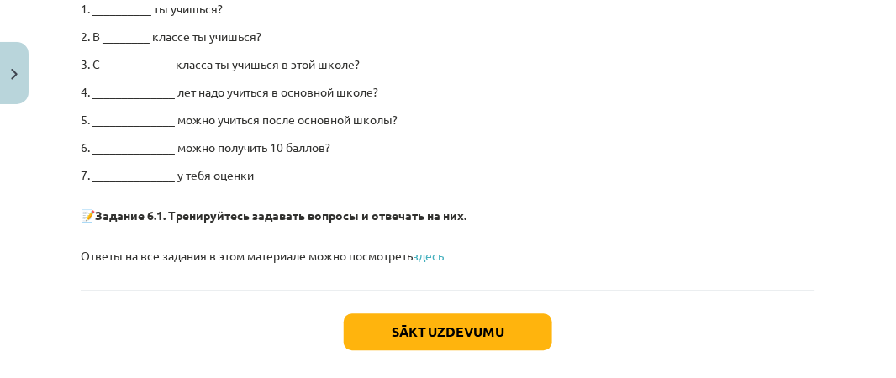
scroll to position [3536, 0]
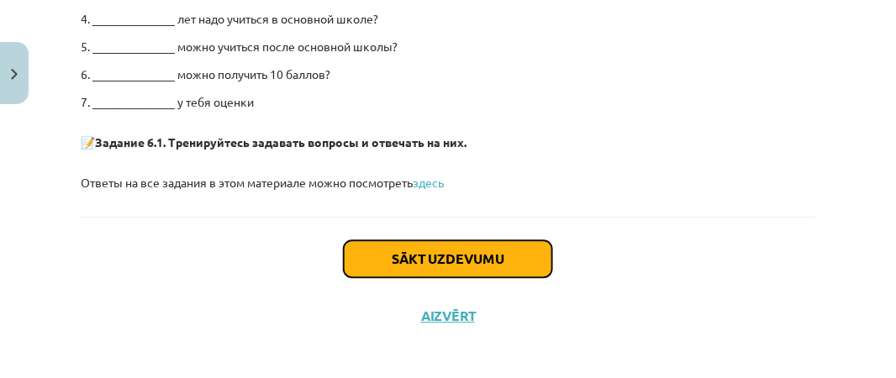
click at [524, 258] on button "Sākt uzdevumu" at bounding box center [448, 258] width 208 height 37
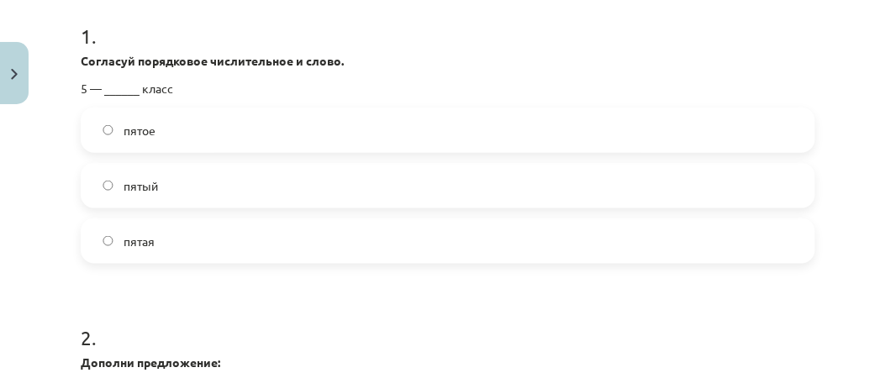
scroll to position [344, 0]
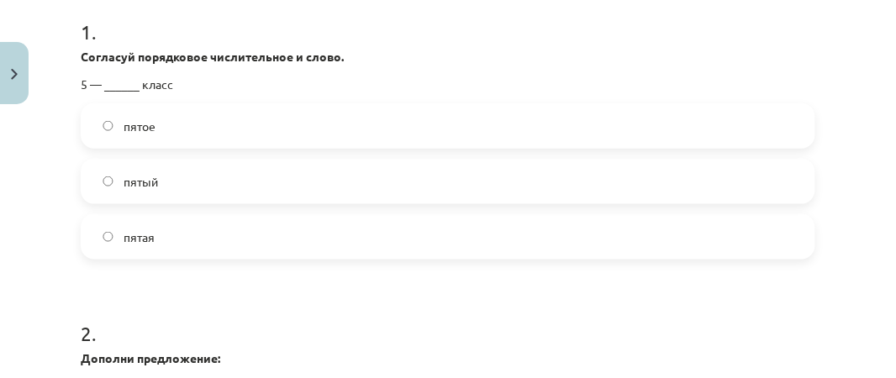
click at [116, 190] on label "пятый" at bounding box center [447, 182] width 731 height 42
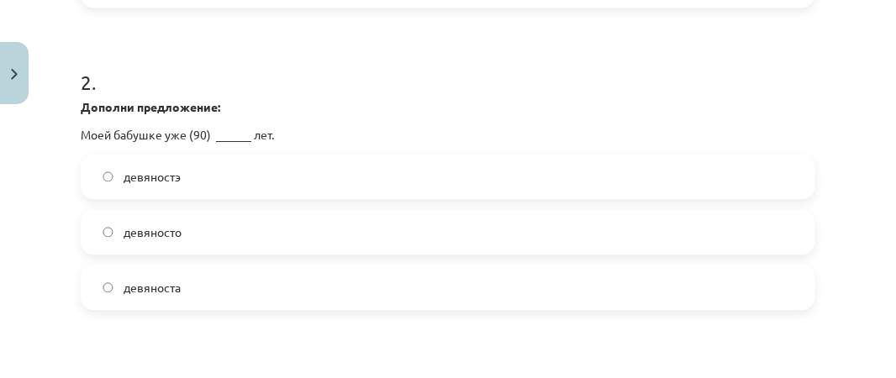
scroll to position [598, 0]
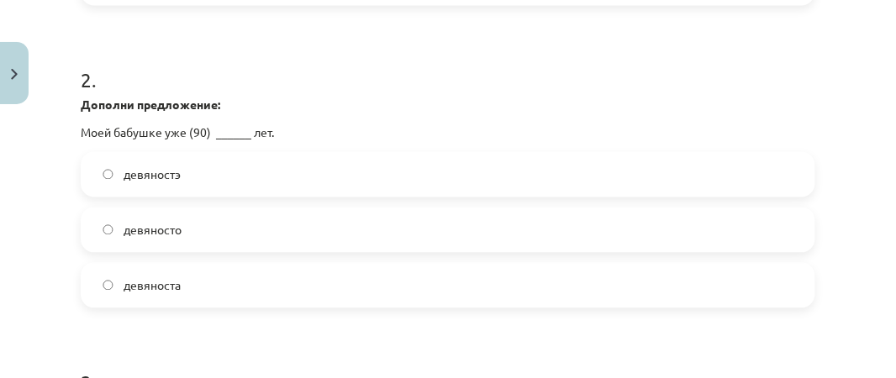
click at [165, 234] on span "девяносто" at bounding box center [153, 231] width 58 height 18
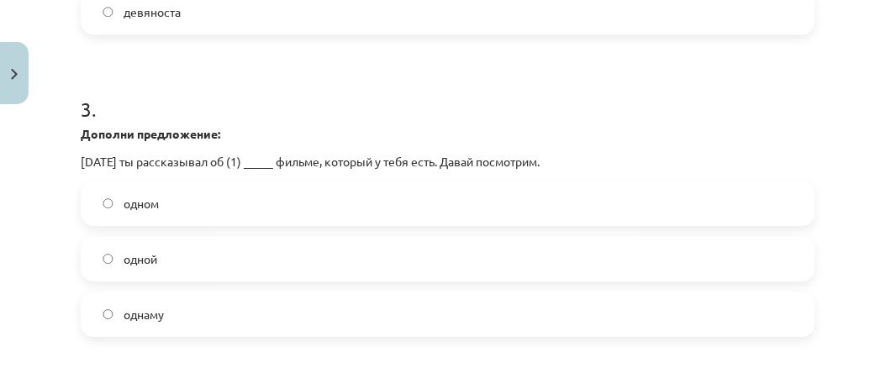
scroll to position [874, 0]
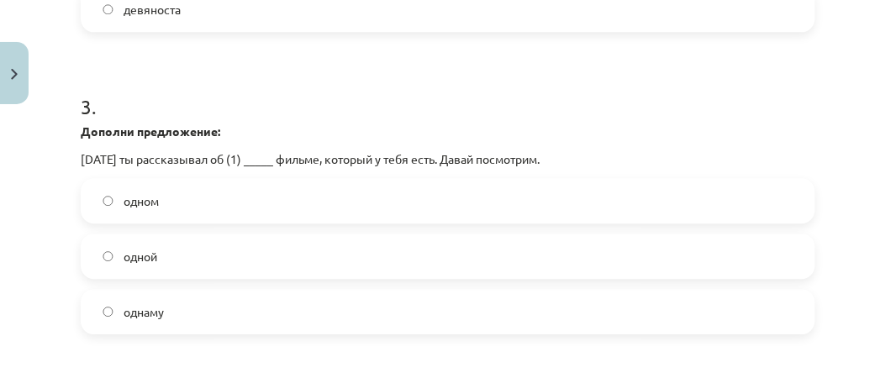
click at [287, 209] on label "одном" at bounding box center [447, 201] width 731 height 42
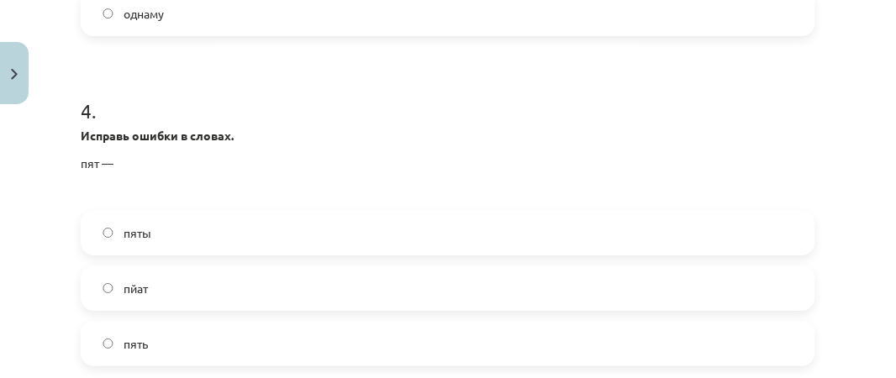
scroll to position [1198, 0]
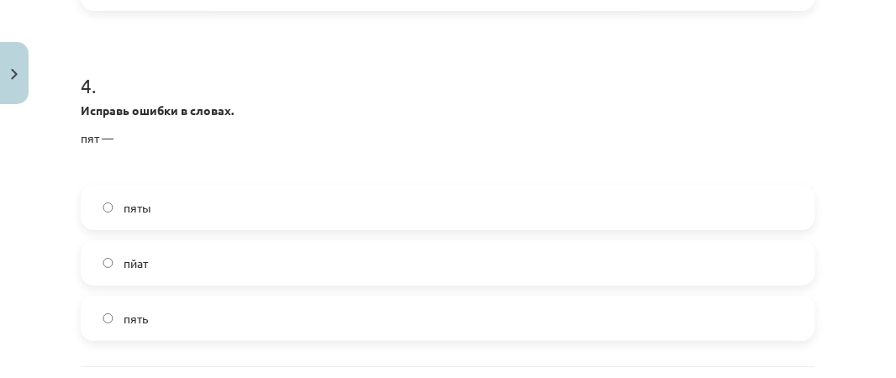
click at [147, 317] on span "пять" at bounding box center [136, 319] width 24 height 18
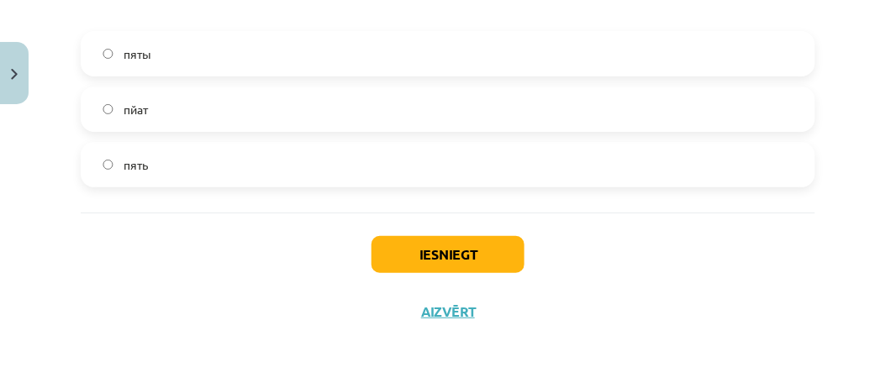
scroll to position [1354, 0]
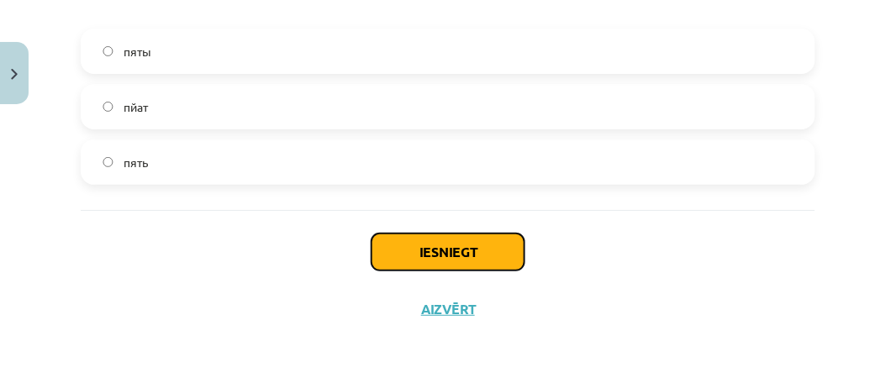
click at [459, 247] on button "Iesniegt" at bounding box center [447, 252] width 153 height 37
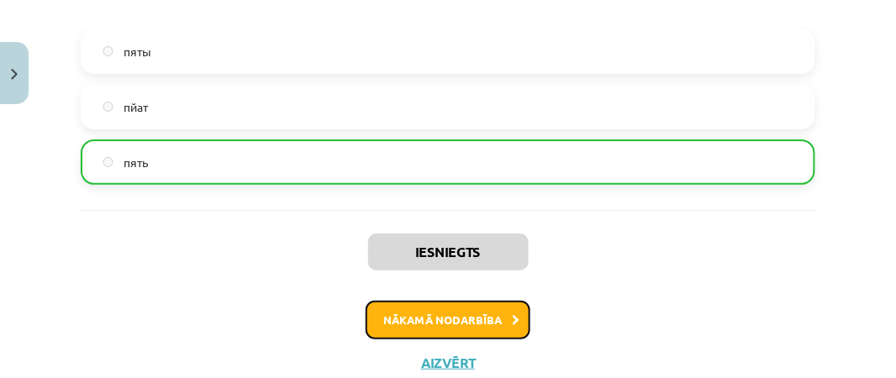
click at [503, 313] on button "Nākamā nodarbība" at bounding box center [448, 320] width 165 height 39
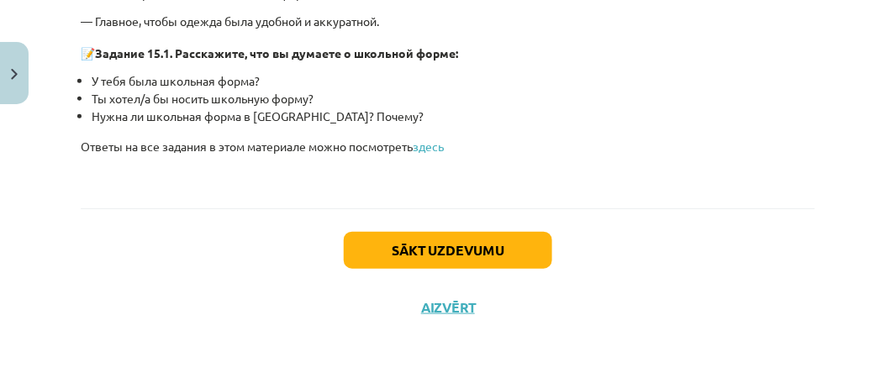
scroll to position [4253, 0]
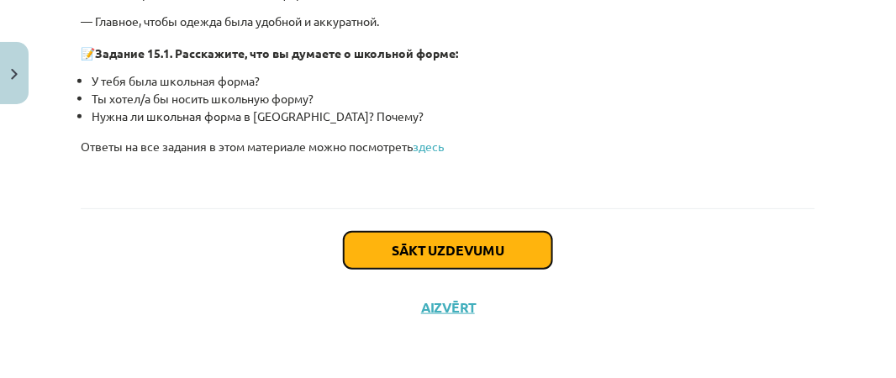
click at [510, 243] on button "Sākt uzdevumu" at bounding box center [448, 250] width 208 height 37
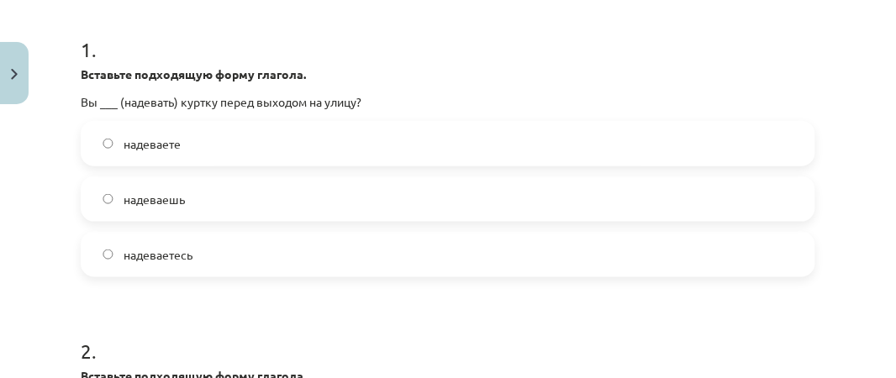
scroll to position [334, 0]
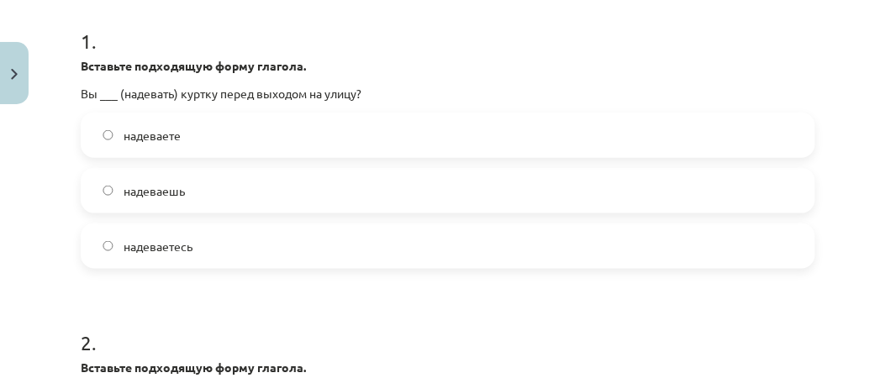
click at [182, 123] on label "надеваете" at bounding box center [447, 135] width 731 height 42
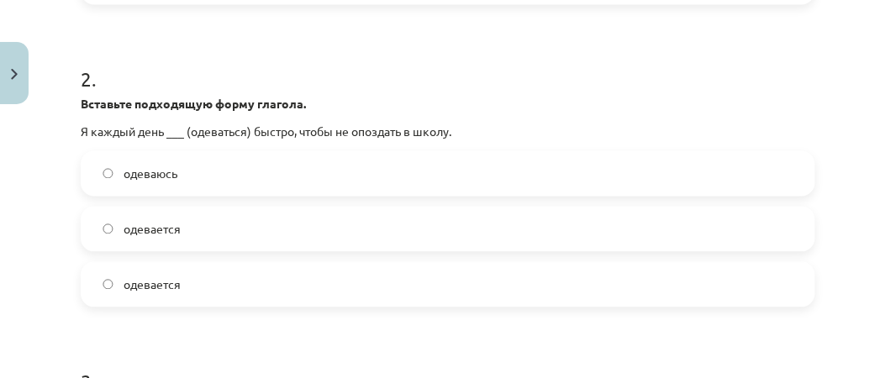
scroll to position [607, 0]
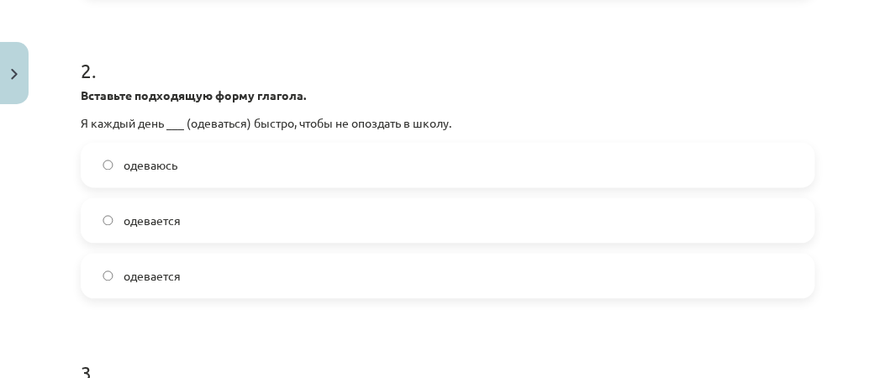
click at [184, 167] on label "одеваюсь" at bounding box center [447, 166] width 731 height 42
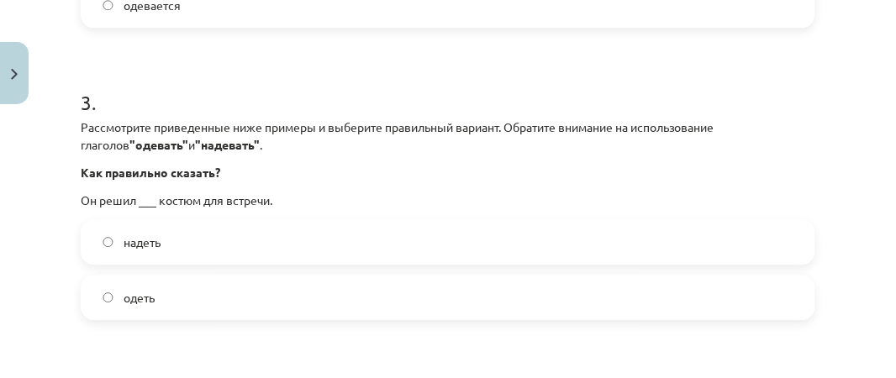
scroll to position [882, 0]
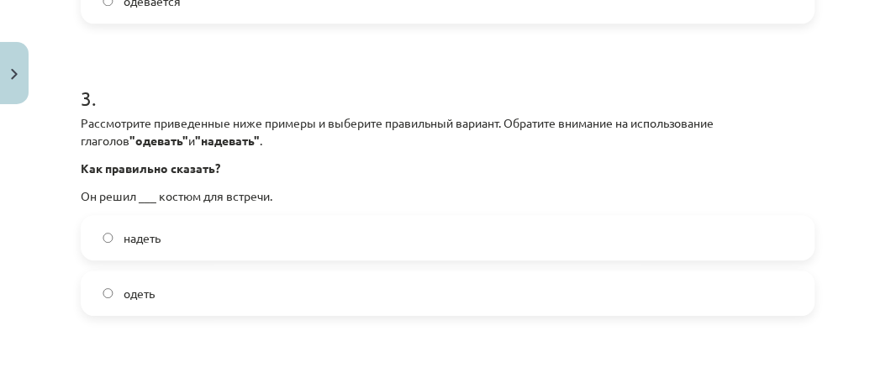
click at [155, 238] on span "надеть" at bounding box center [142, 238] width 37 height 18
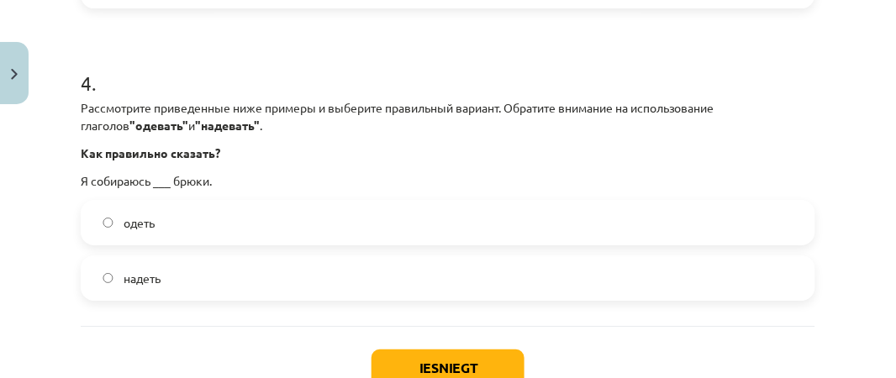
scroll to position [1196, 0]
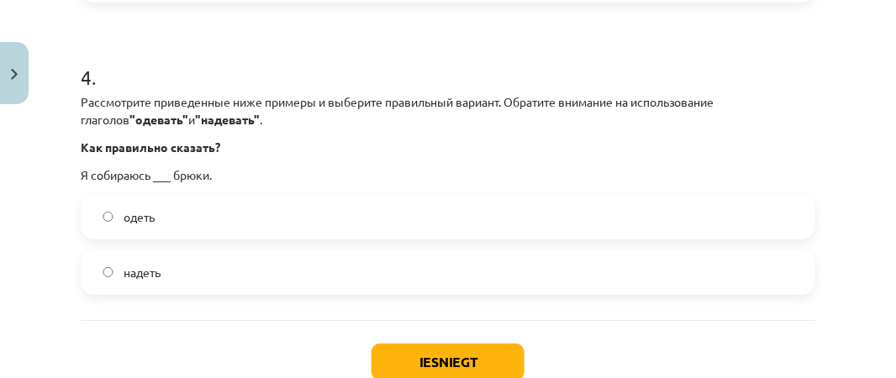
click at [339, 209] on label "одеть" at bounding box center [447, 217] width 731 height 42
click at [220, 268] on label "надеть" at bounding box center [447, 272] width 731 height 42
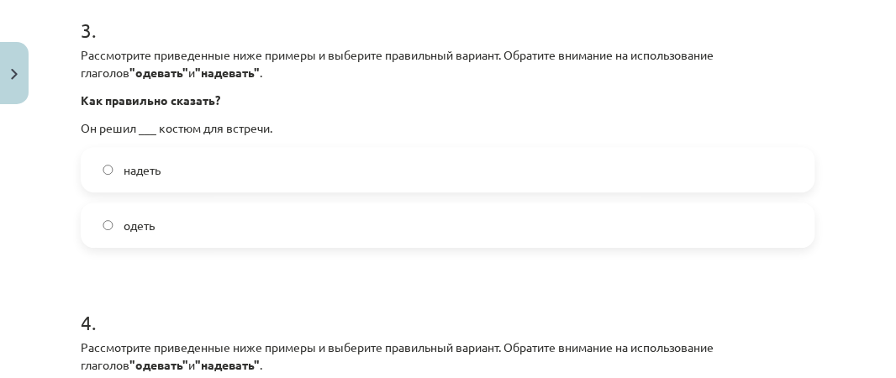
scroll to position [944, 0]
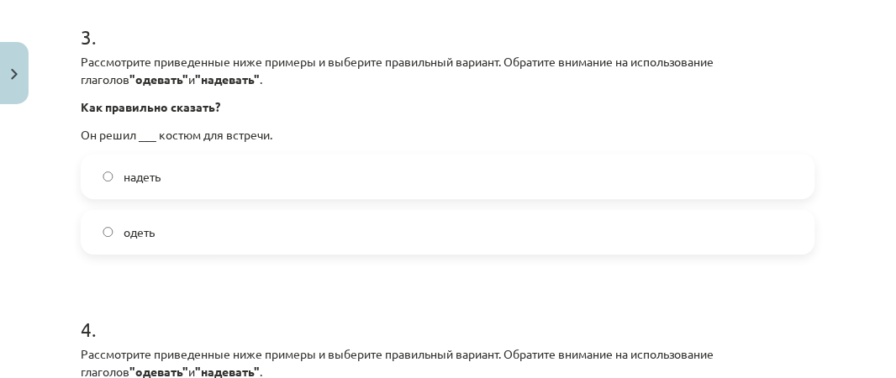
click at [282, 229] on label "одеть" at bounding box center [447, 232] width 731 height 42
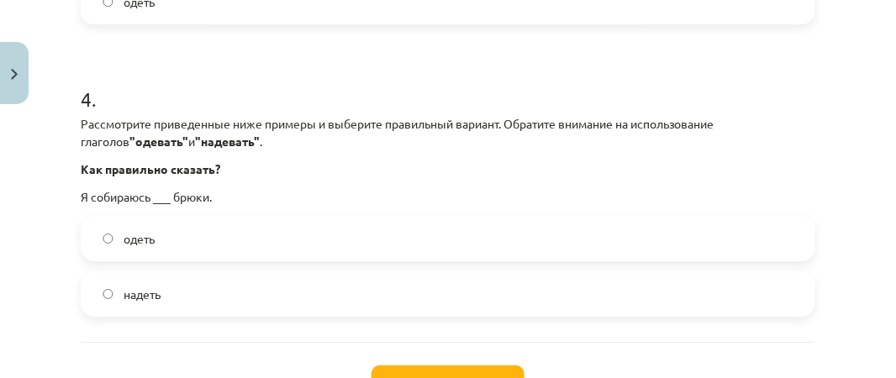
scroll to position [1190, 0]
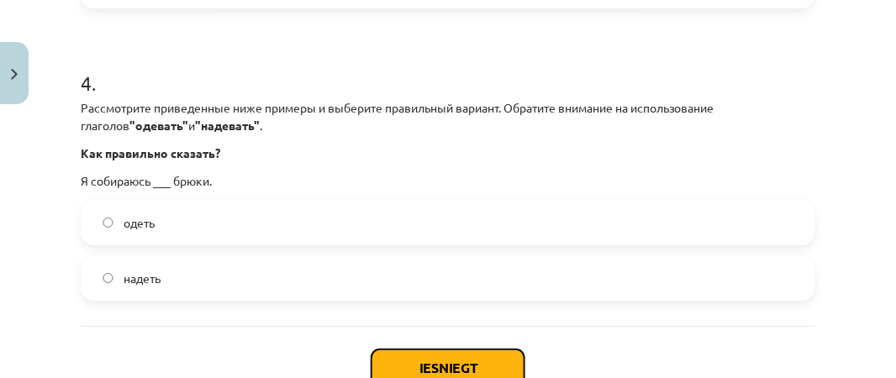
click at [447, 356] on button "Iesniegt" at bounding box center [447, 368] width 153 height 37
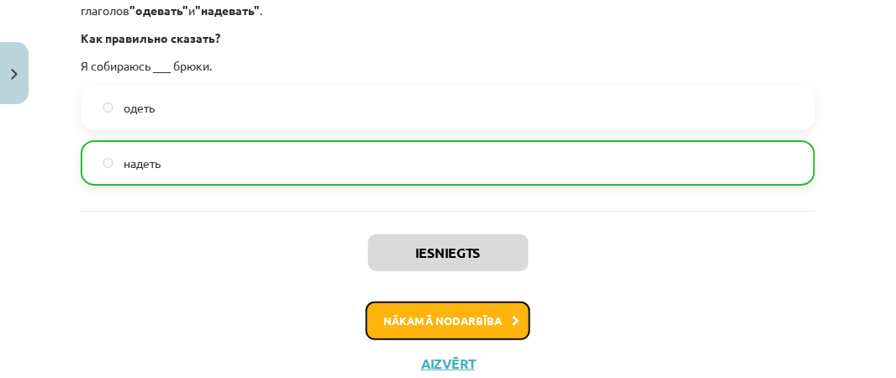
click at [494, 308] on button "Nākamā nodarbība" at bounding box center [448, 321] width 165 height 39
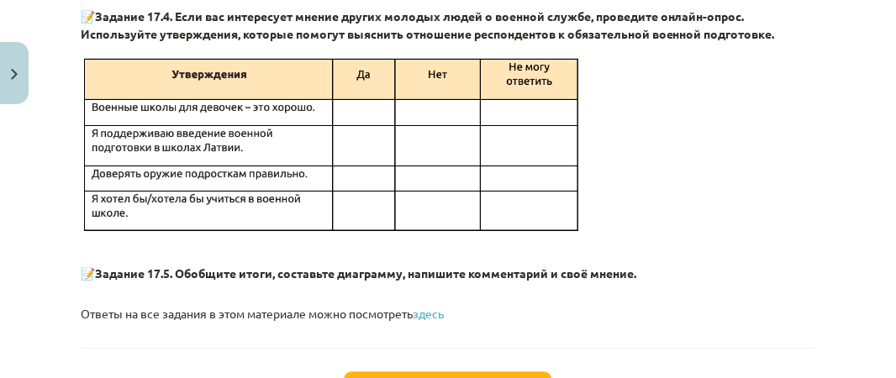
scroll to position [3331, 0]
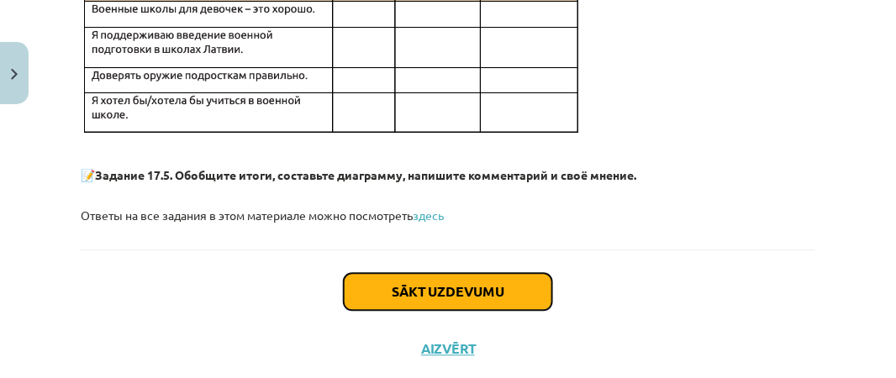
click at [524, 274] on button "Sākt uzdevumu" at bounding box center [448, 292] width 208 height 37
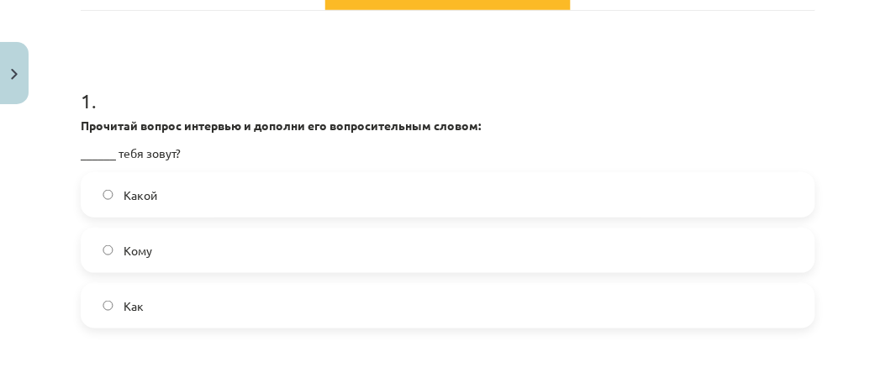
scroll to position [290, 0]
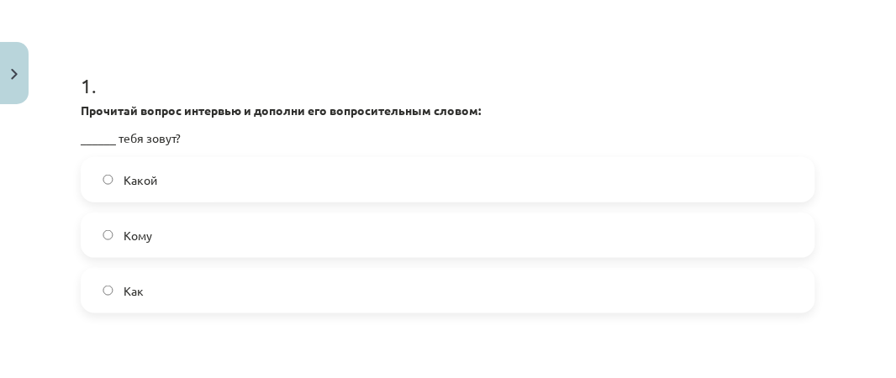
click at [317, 303] on label "Как" at bounding box center [447, 291] width 731 height 42
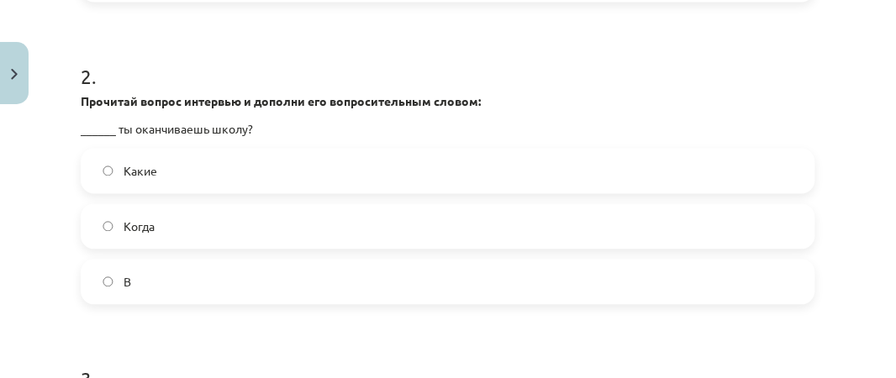
scroll to position [606, 0]
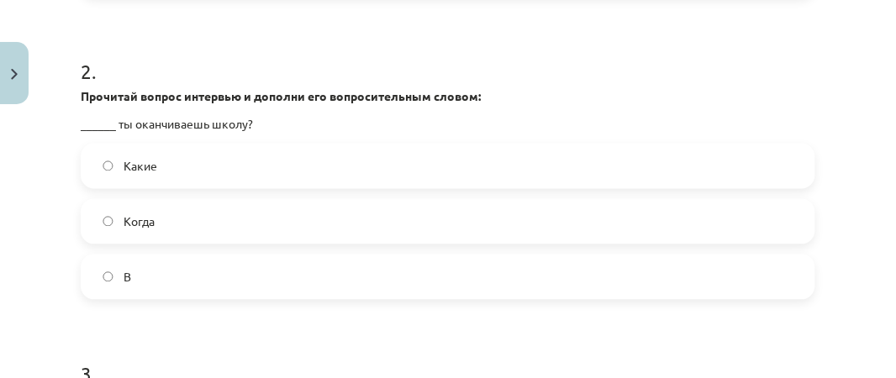
click at [178, 216] on label "Когда" at bounding box center [447, 222] width 731 height 42
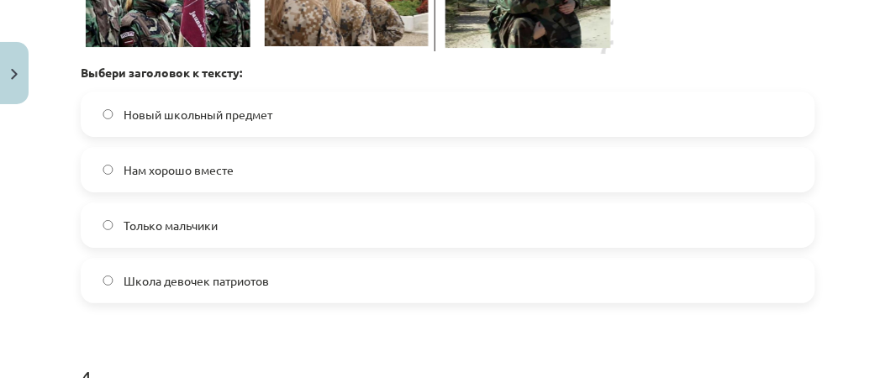
scroll to position [1257, 0]
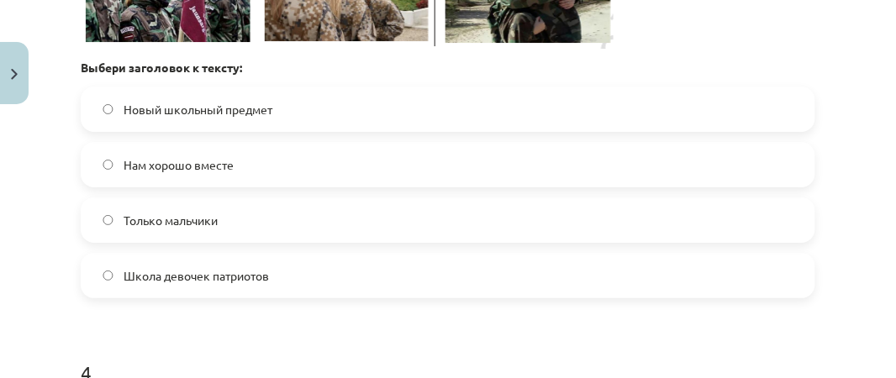
click at [265, 101] on span "Новый школьный предмет" at bounding box center [198, 110] width 149 height 18
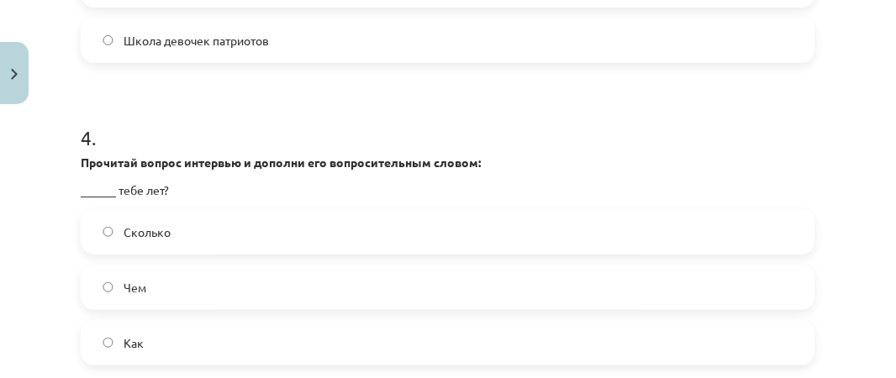
scroll to position [1525, 0]
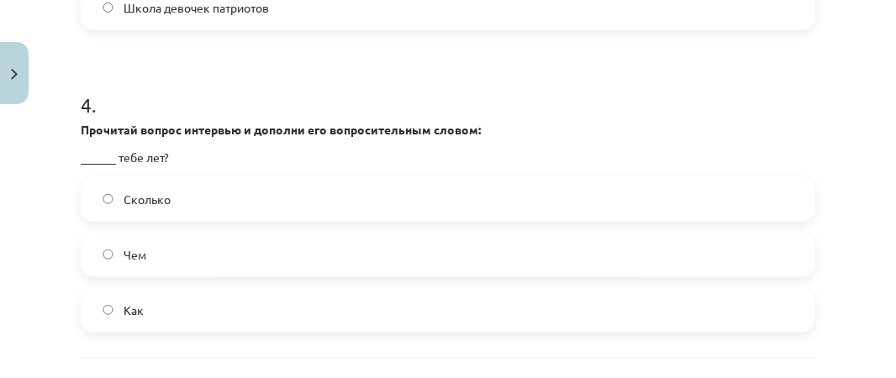
click at [464, 192] on label "Сколько" at bounding box center [447, 199] width 731 height 42
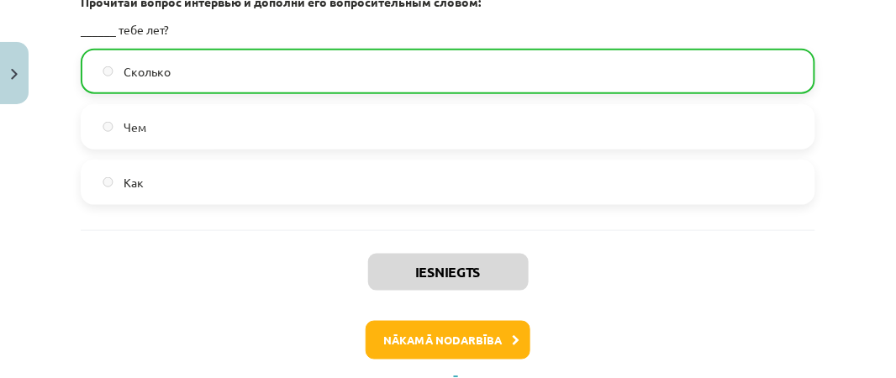
scroll to position [1708, 0]
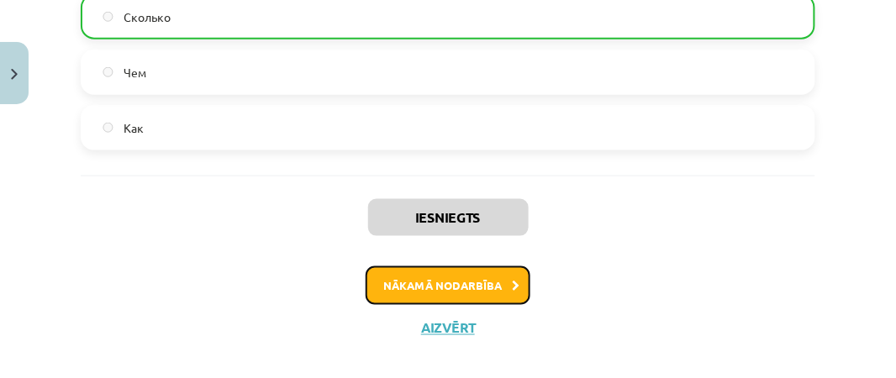
click at [420, 266] on button "Nākamā nodarbība" at bounding box center [448, 285] width 165 height 39
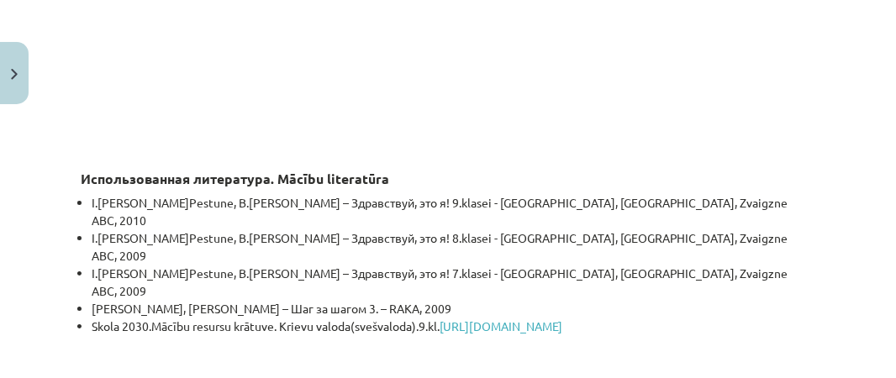
scroll to position [5183, 0]
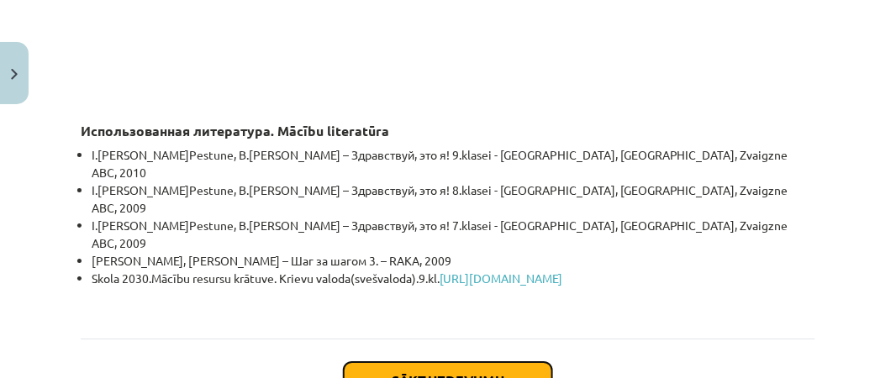
click at [518, 362] on button "Sākt uzdevumu" at bounding box center [448, 380] width 208 height 37
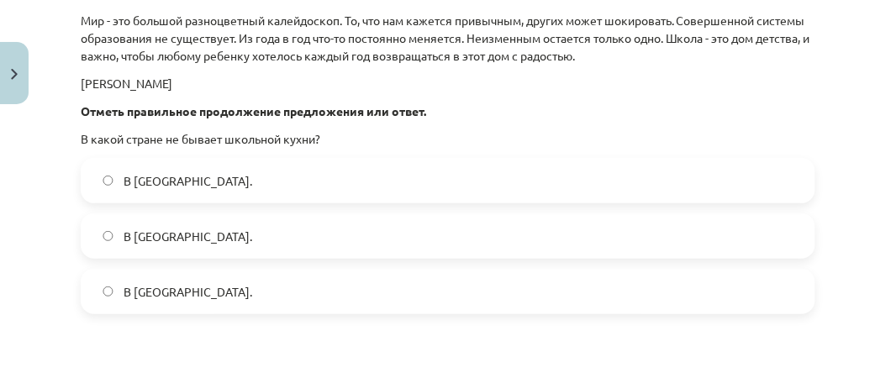
scroll to position [1504, 0]
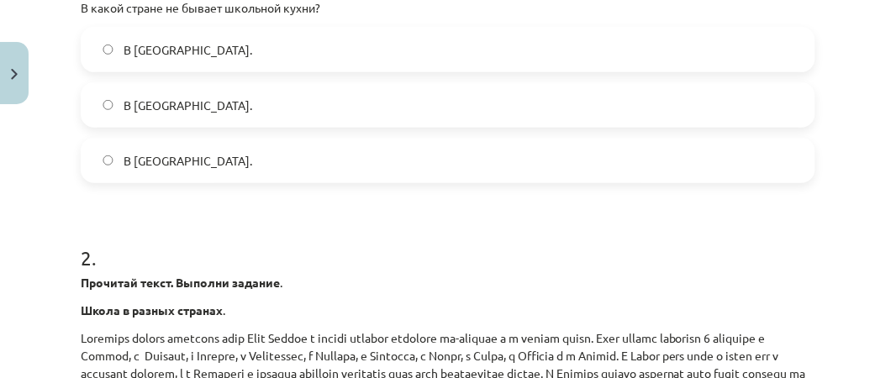
click at [582, 150] on label "В Норвегии." at bounding box center [447, 161] width 731 height 42
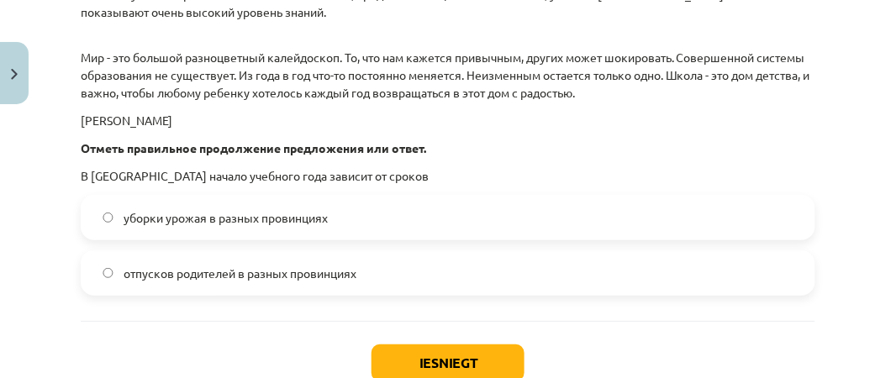
scroll to position [2731, 0]
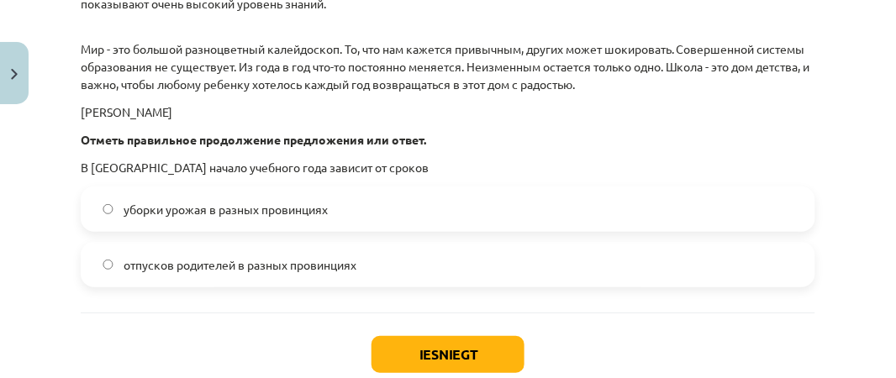
click at [283, 204] on span "уборки урожая в разных провинциях" at bounding box center [226, 210] width 204 height 18
click at [462, 364] on button "Iesniegt" at bounding box center [447, 354] width 153 height 37
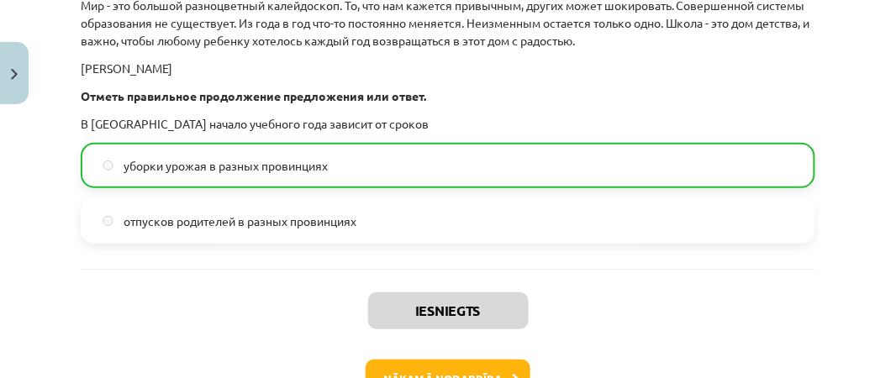
scroll to position [2779, 0]
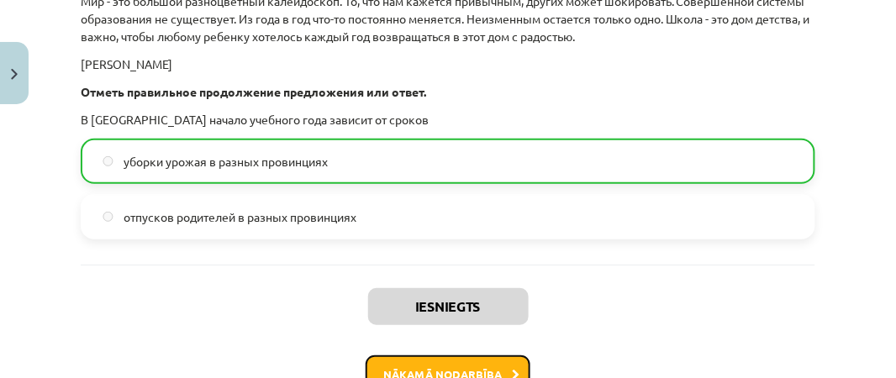
click at [474, 360] on button "Nākamā nodarbība" at bounding box center [448, 375] width 165 height 39
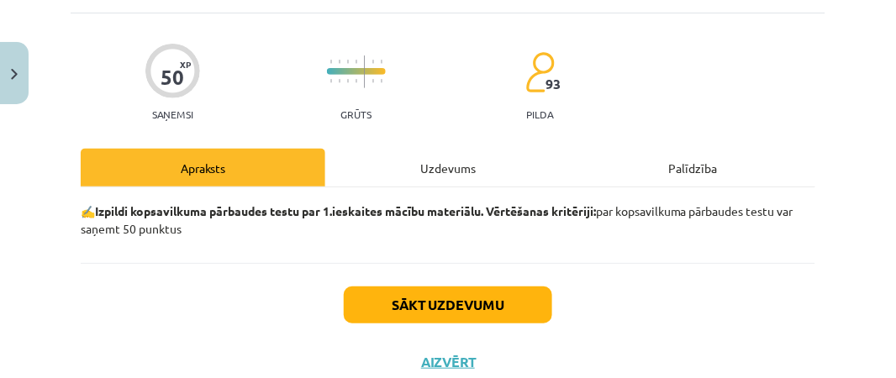
scroll to position [100, 0]
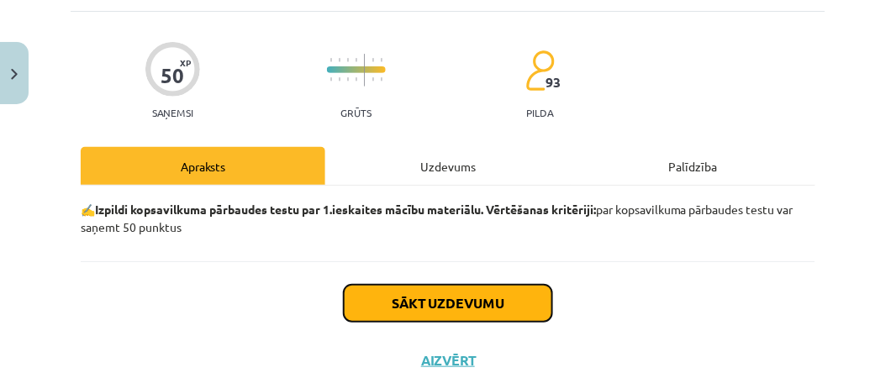
click at [508, 296] on button "Sākt uzdevumu" at bounding box center [448, 303] width 208 height 37
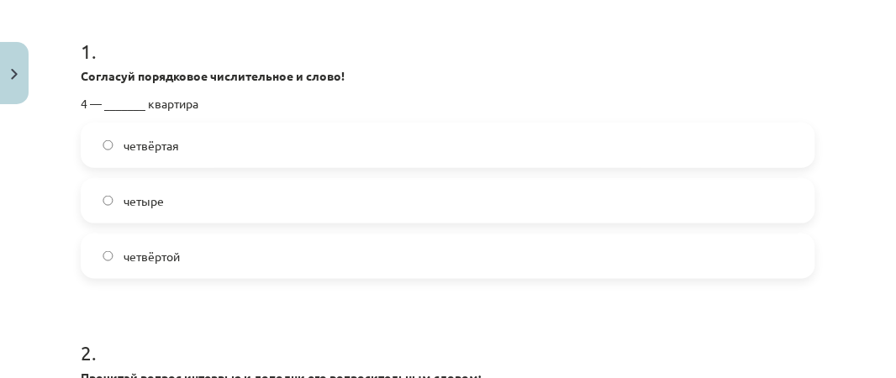
scroll to position [345, 0]
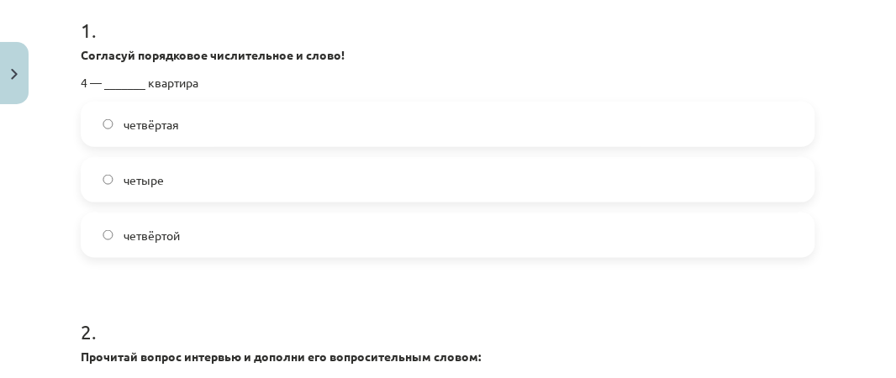
click at [137, 122] on span "четвёртая" at bounding box center [151, 125] width 55 height 18
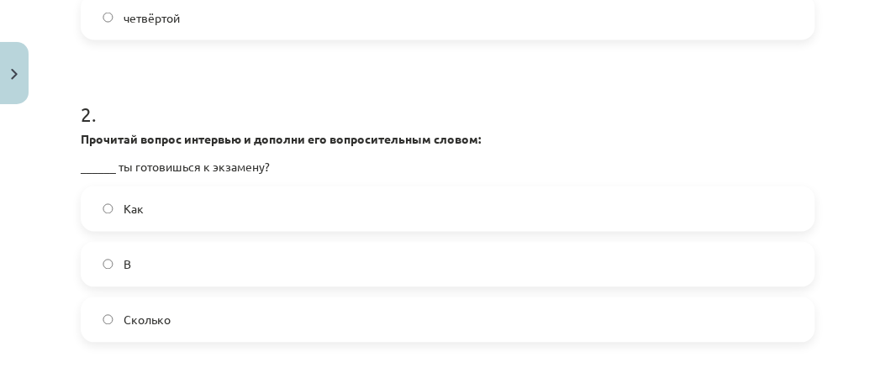
scroll to position [567, 0]
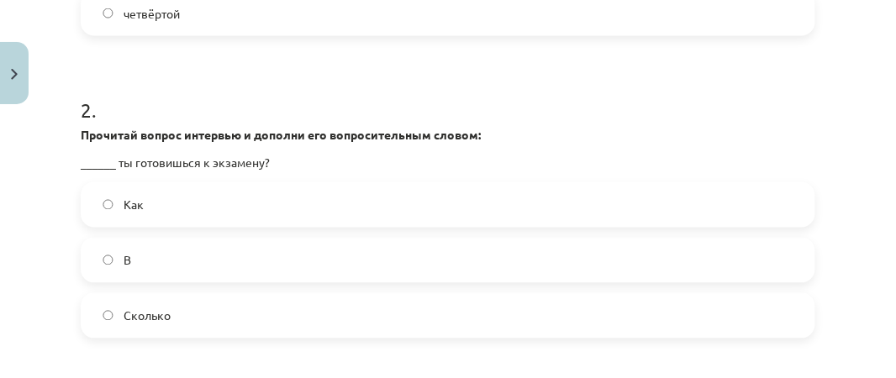
click at [174, 308] on label "Сколько" at bounding box center [447, 316] width 731 height 42
click at [141, 211] on span "Как" at bounding box center [134, 206] width 20 height 18
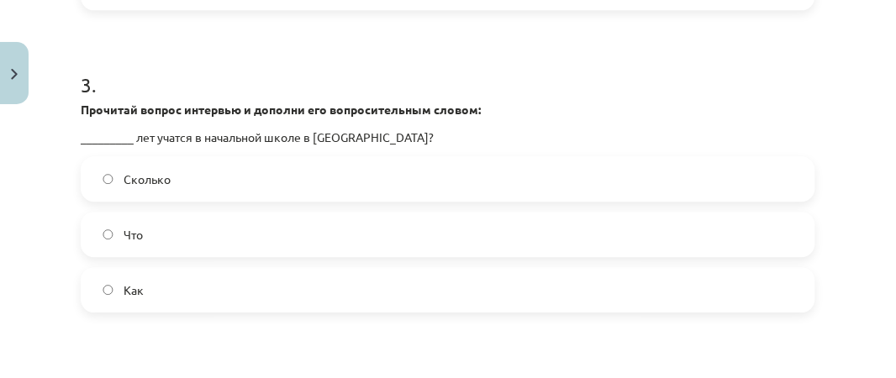
scroll to position [900, 0]
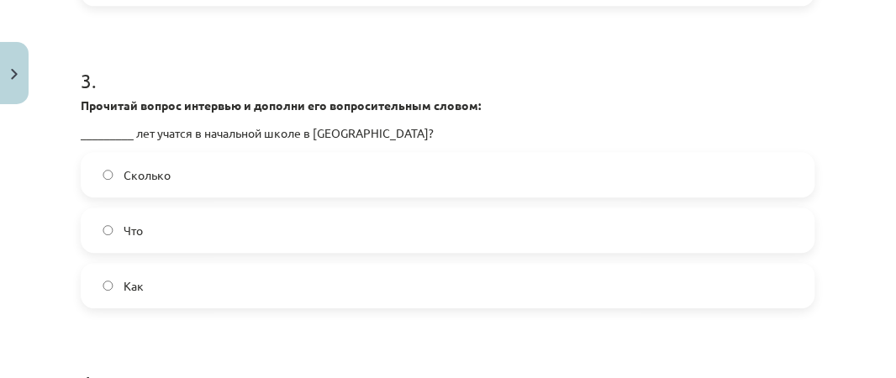
click at [152, 170] on span "Сколько" at bounding box center [147, 175] width 47 height 18
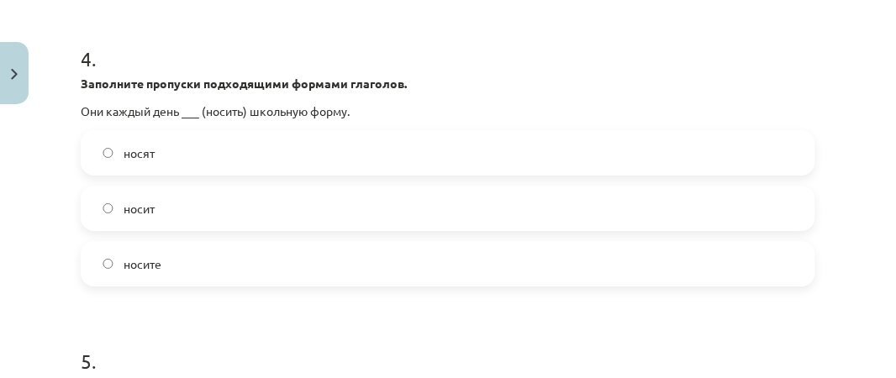
scroll to position [1234, 0]
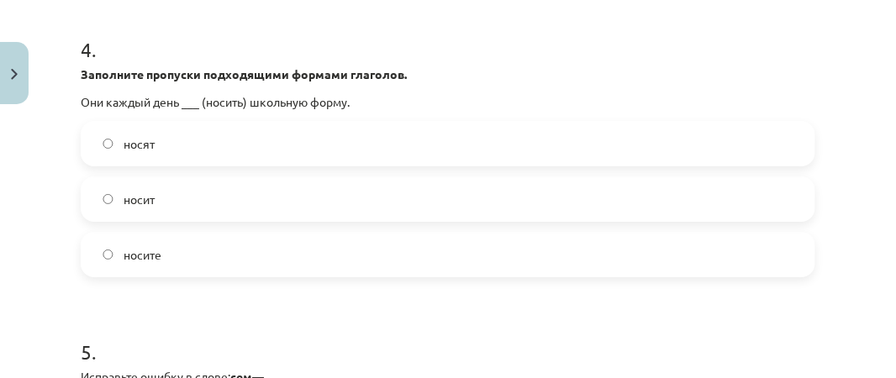
click at [224, 137] on label "носят" at bounding box center [447, 144] width 731 height 42
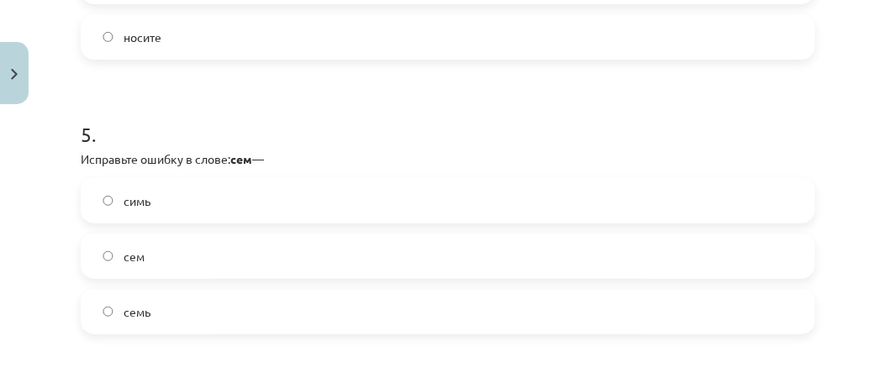
scroll to position [1464, 0]
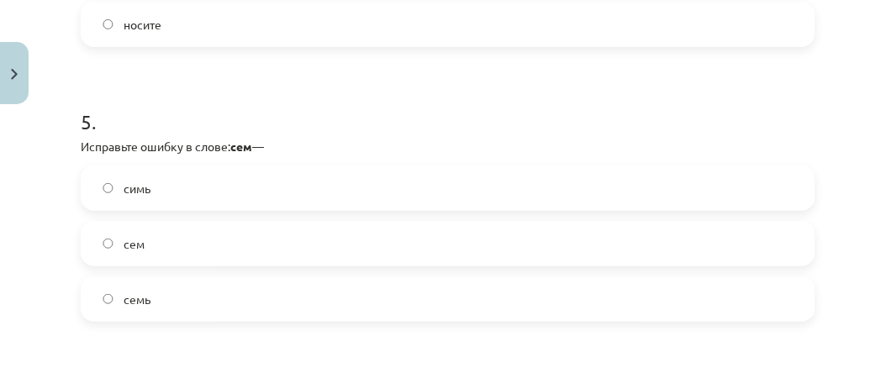
click at [294, 311] on label "семь" at bounding box center [447, 299] width 731 height 42
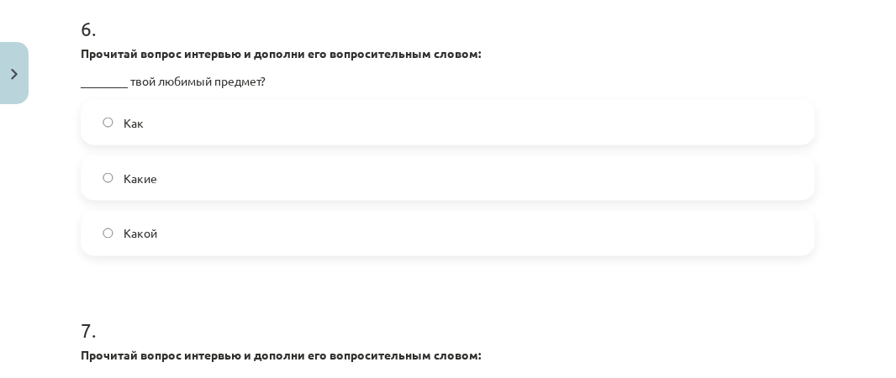
scroll to position [1841, 0]
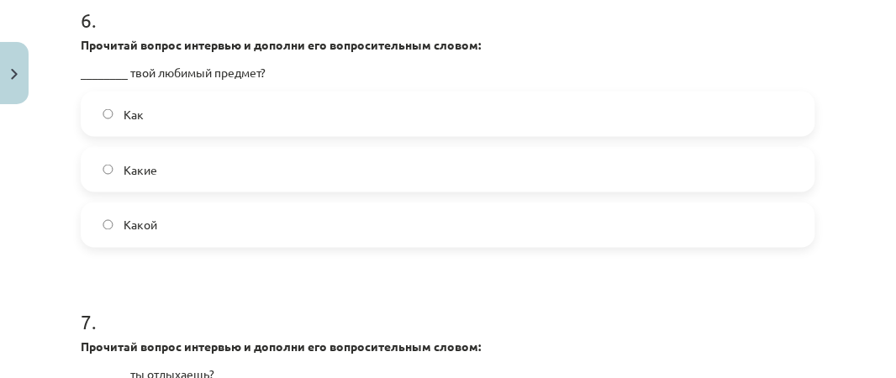
click at [180, 219] on label "Какой" at bounding box center [447, 225] width 731 height 42
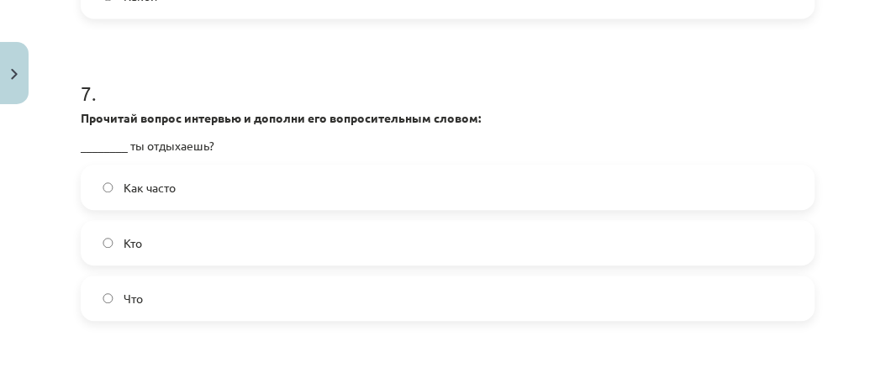
scroll to position [2083, 0]
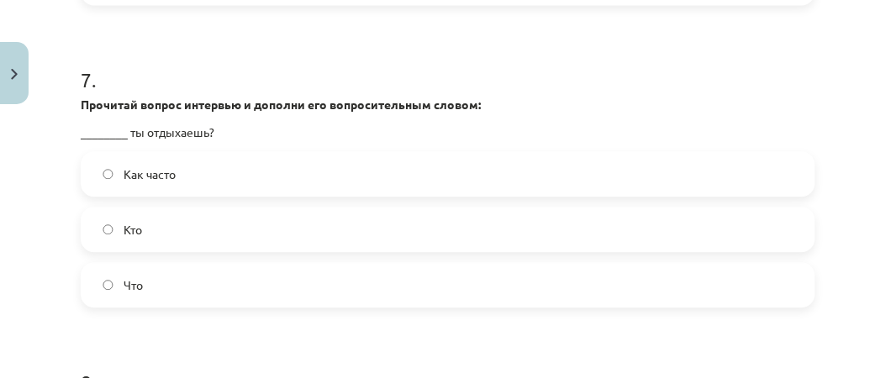
click at [195, 185] on label "Как часто" at bounding box center [447, 174] width 731 height 42
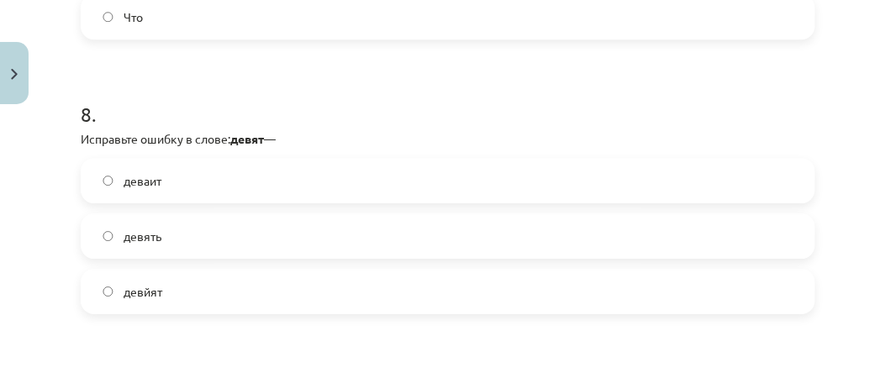
scroll to position [2378, 0]
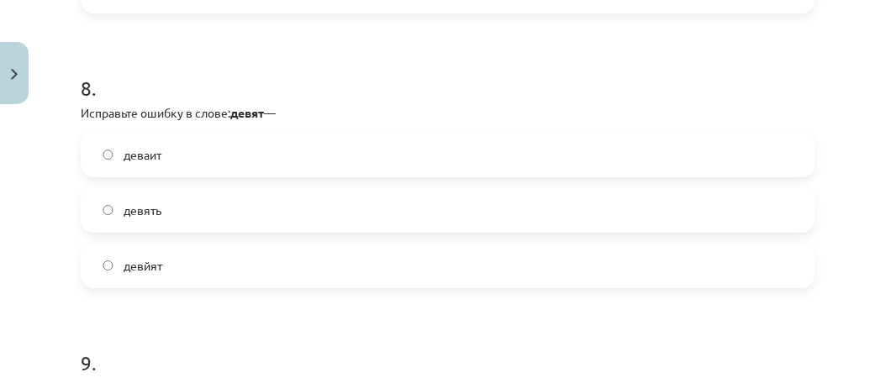
click at [208, 208] on label "девять" at bounding box center [447, 210] width 731 height 42
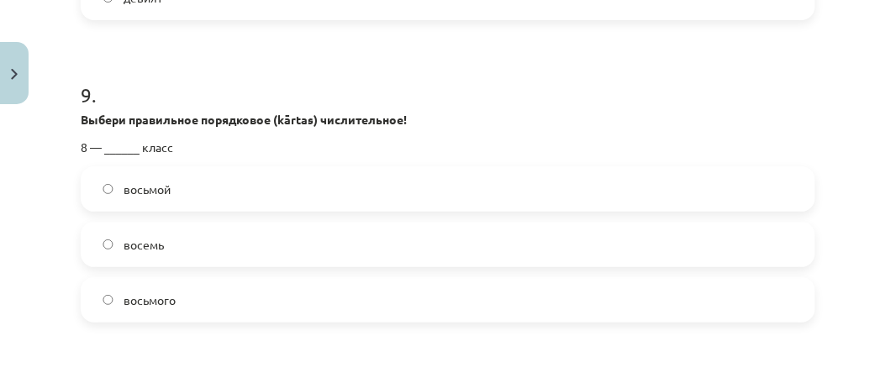
scroll to position [2658, 0]
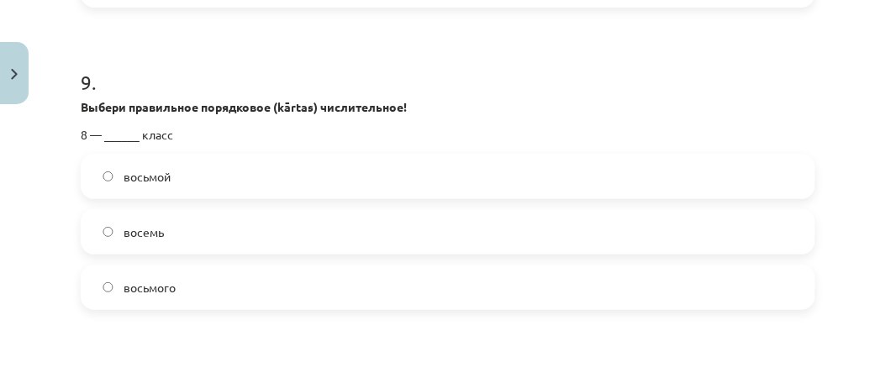
click at [171, 168] on span "восьмой" at bounding box center [147, 177] width 47 height 18
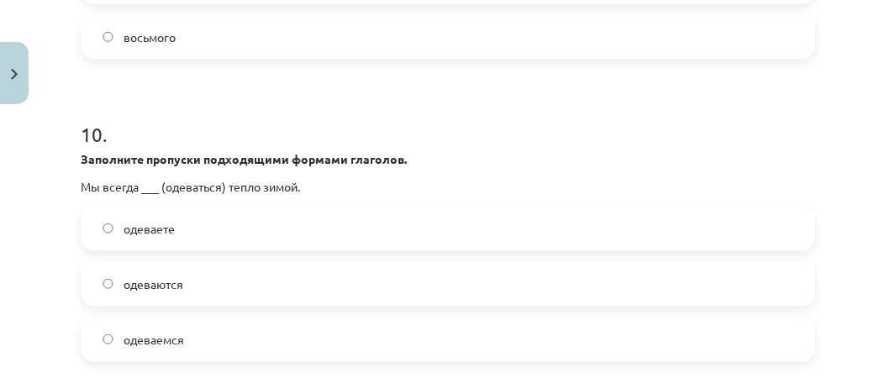
scroll to position [2935, 0]
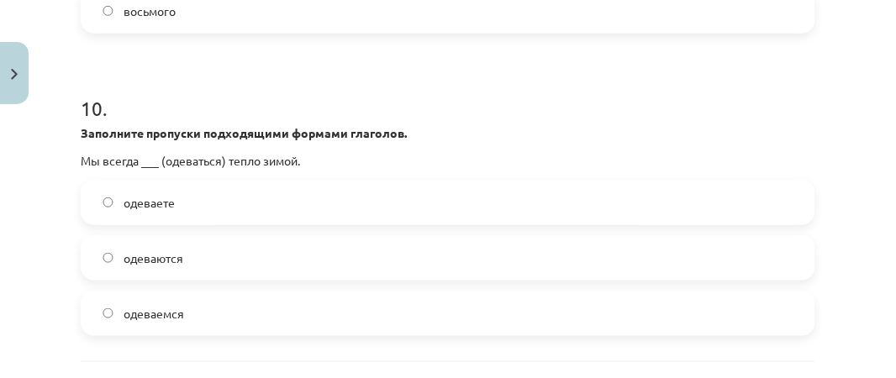
click at [192, 305] on label "одеваемся" at bounding box center [447, 313] width 731 height 42
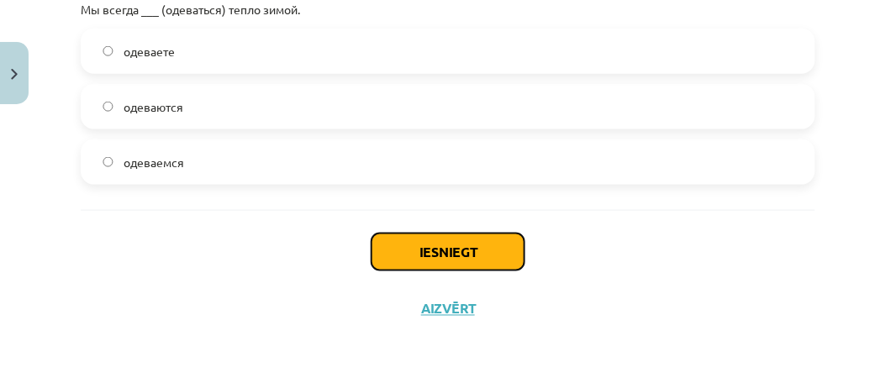
click at [461, 257] on button "Iesniegt" at bounding box center [447, 252] width 153 height 37
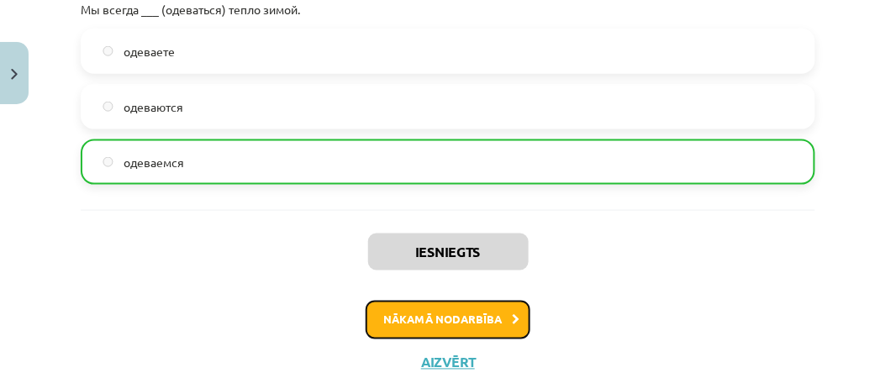
click at [493, 304] on button "Nākamā nodarbība" at bounding box center [448, 320] width 165 height 39
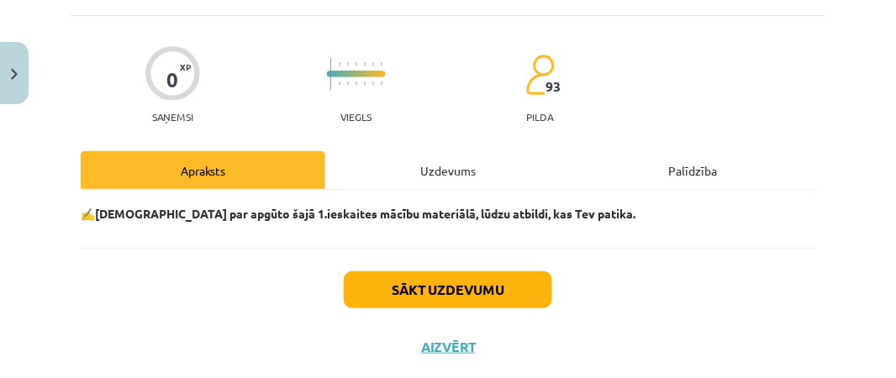
scroll to position [103, 0]
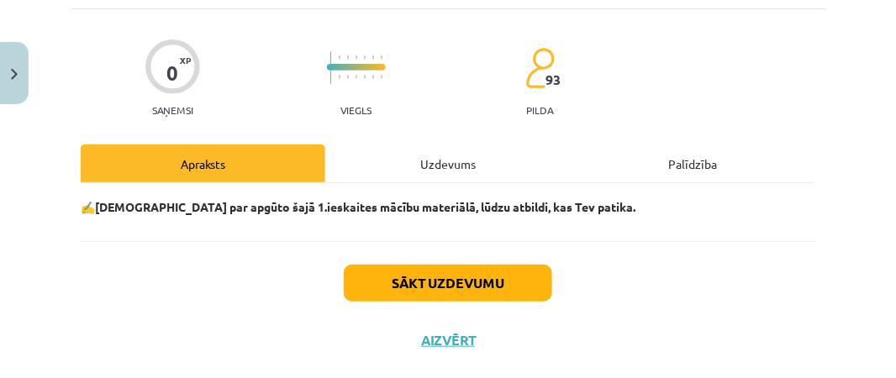
click at [561, 293] on div "Sākt uzdevumu Aizvērt" at bounding box center [448, 300] width 735 height 118
click at [503, 292] on button "Sākt uzdevumu" at bounding box center [448, 283] width 208 height 37
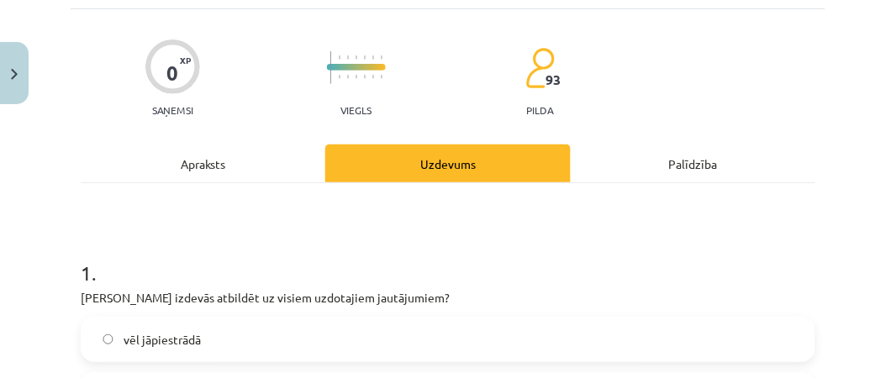
scroll to position [42, 0]
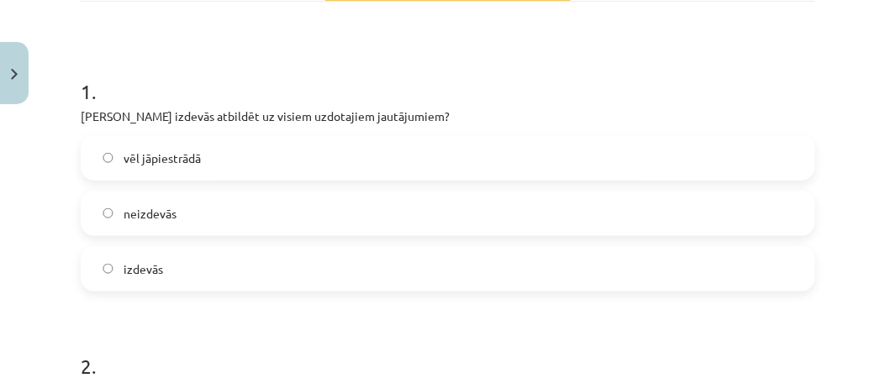
scroll to position [287, 0]
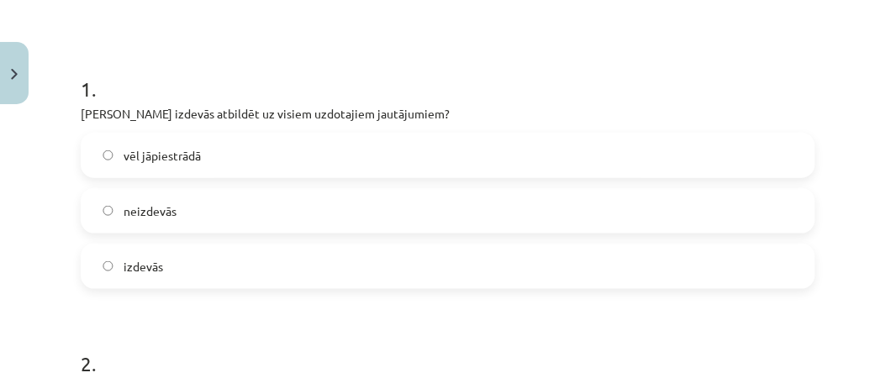
click at [220, 266] on label "izdevās" at bounding box center [447, 266] width 731 height 42
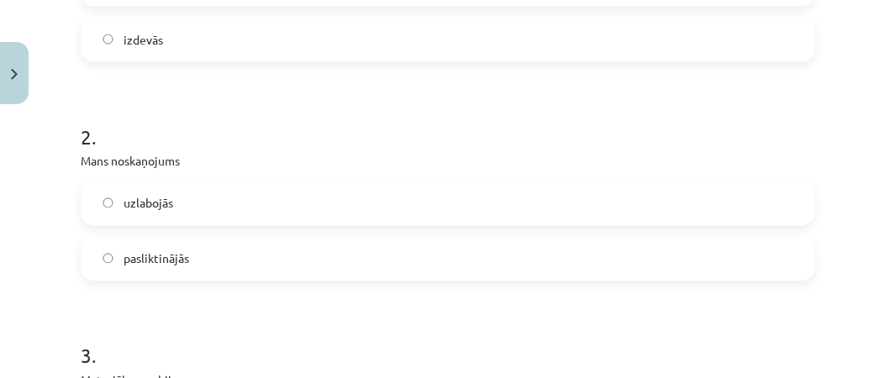
scroll to position [540, 0]
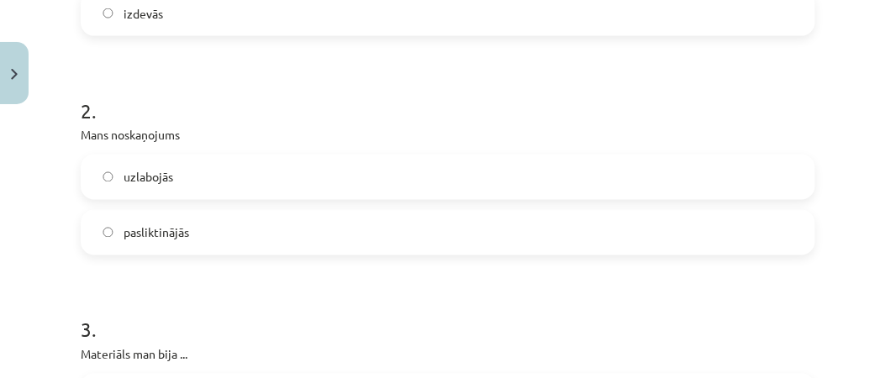
click at [368, 161] on label "uzlabojās" at bounding box center [447, 177] width 731 height 42
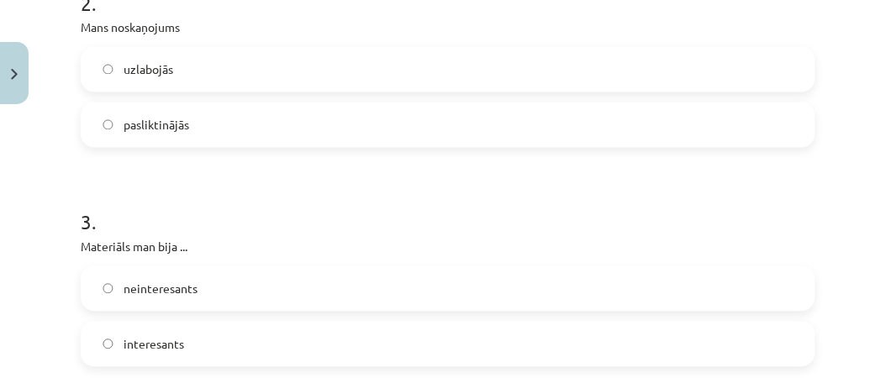
scroll to position [735, 0]
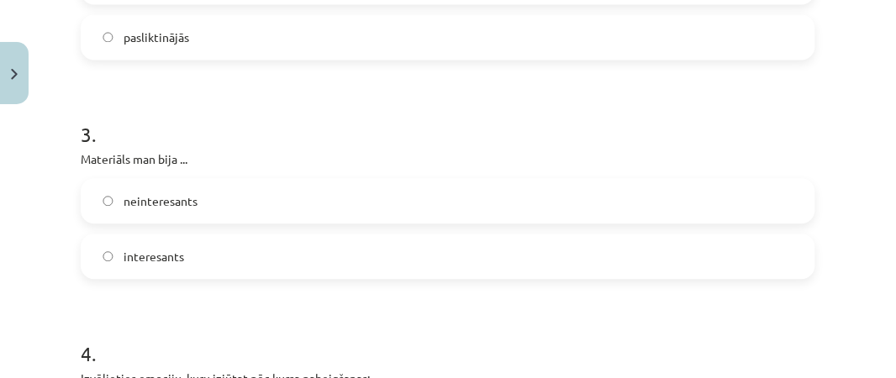
click at [233, 272] on label "interesants" at bounding box center [447, 256] width 731 height 42
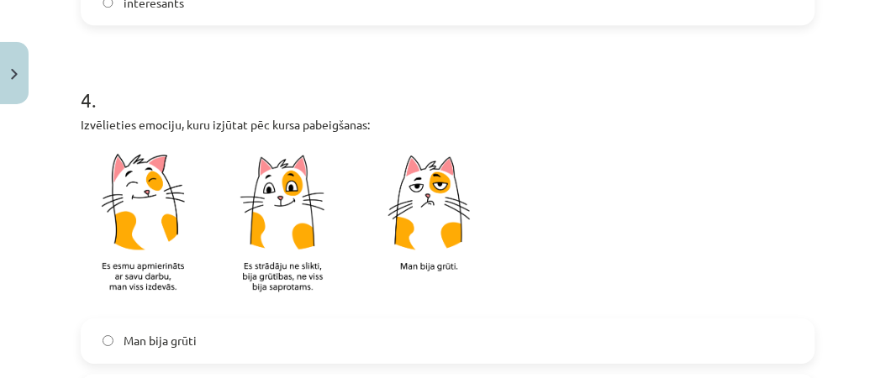
scroll to position [993, 0]
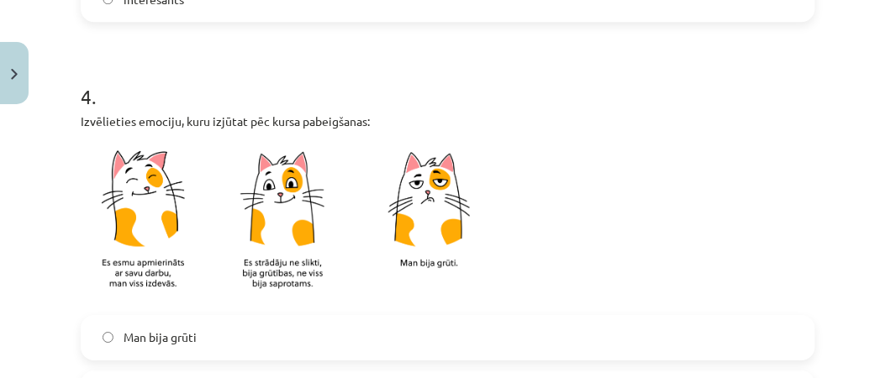
click at [155, 248] on img at bounding box center [291, 222] width 420 height 165
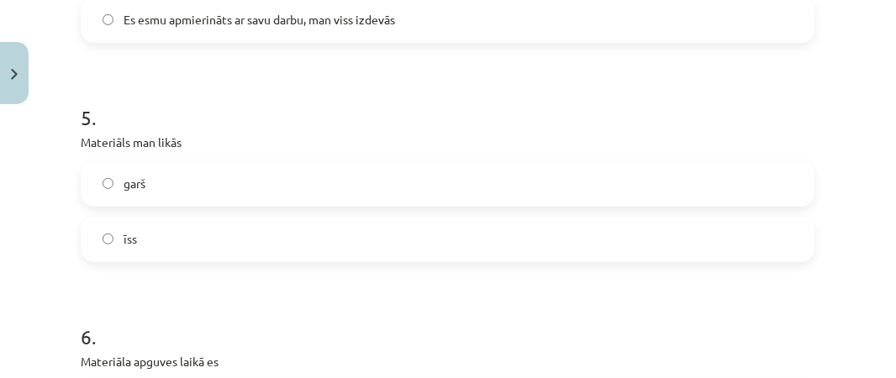
scroll to position [1429, 0]
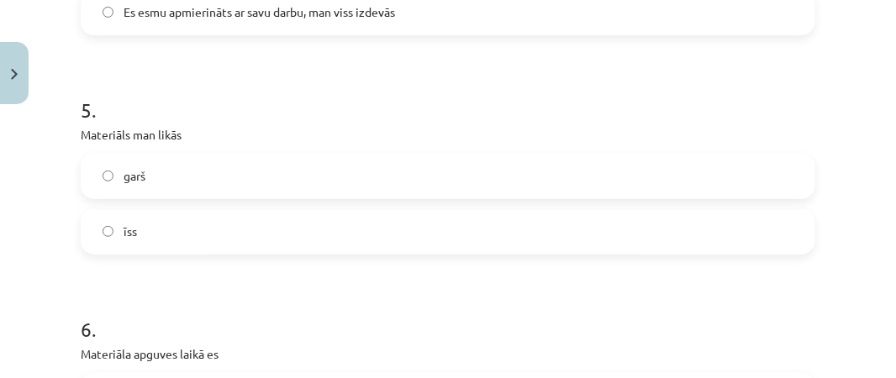
click at [155, 211] on label "īss" at bounding box center [447, 232] width 731 height 42
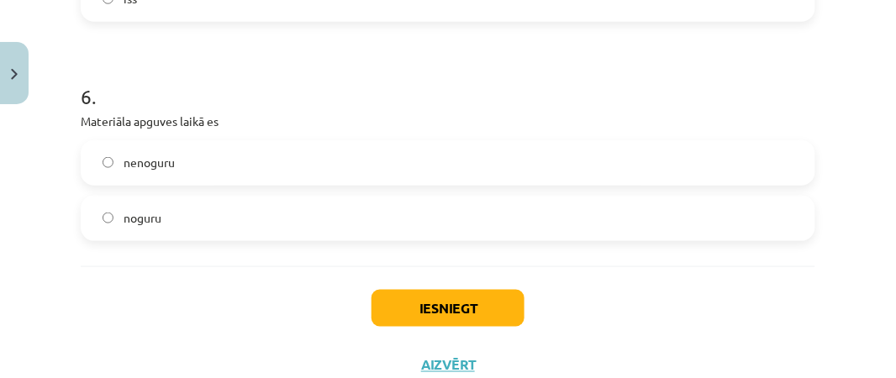
scroll to position [1674, 0]
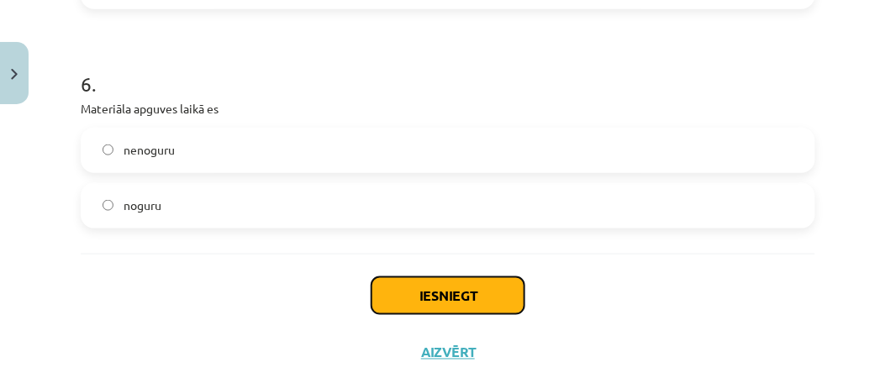
click at [451, 306] on button "Iesniegt" at bounding box center [447, 295] width 153 height 37
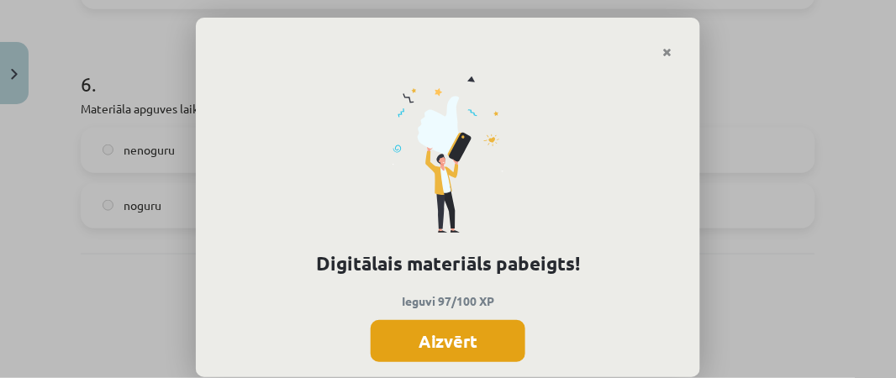
click at [463, 342] on button "Aizvērt" at bounding box center [448, 341] width 155 height 42
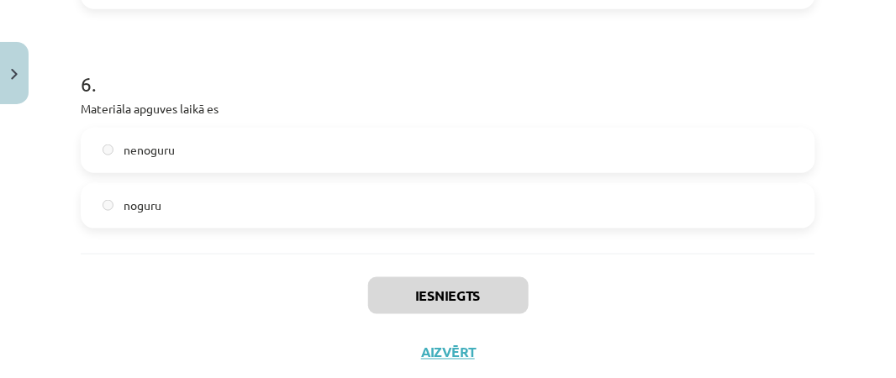
scroll to position [0, 0]
click at [455, 351] on button "Aizvērt" at bounding box center [448, 353] width 64 height 17
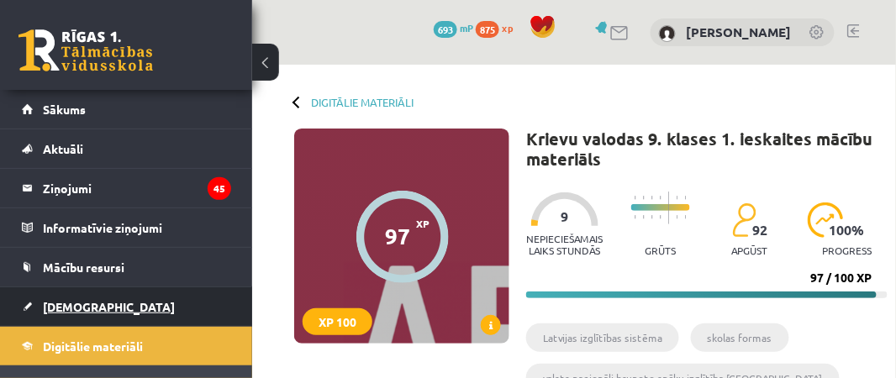
click at [85, 303] on span "[DEMOGRAPHIC_DATA]" at bounding box center [109, 306] width 132 height 15
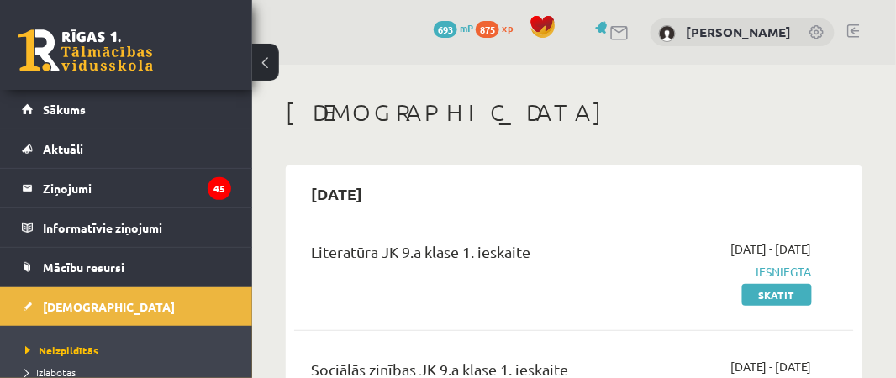
drag, startPoint x: 895, startPoint y: 193, endPoint x: 896, endPoint y: 274, distance: 80.7
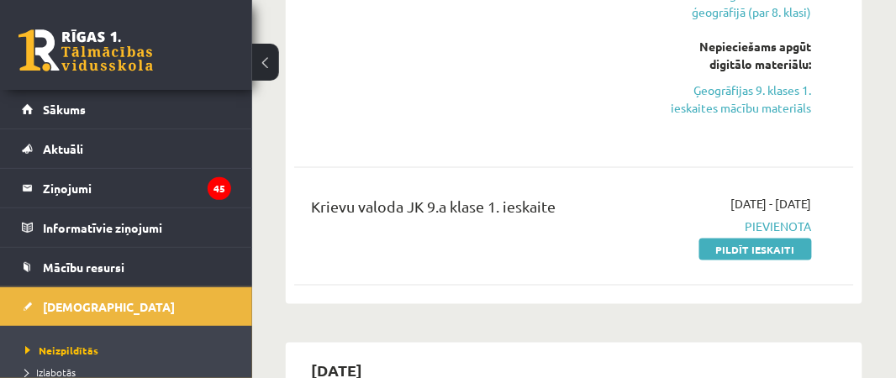
scroll to position [1753, 0]
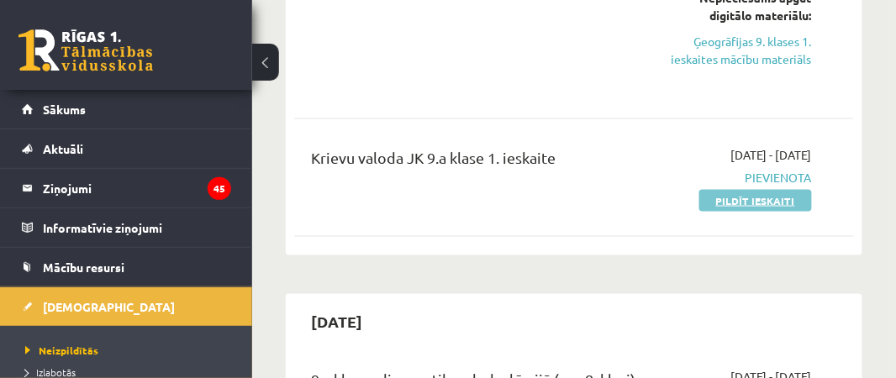
click at [763, 212] on link "Pildīt ieskaiti" at bounding box center [755, 201] width 113 height 22
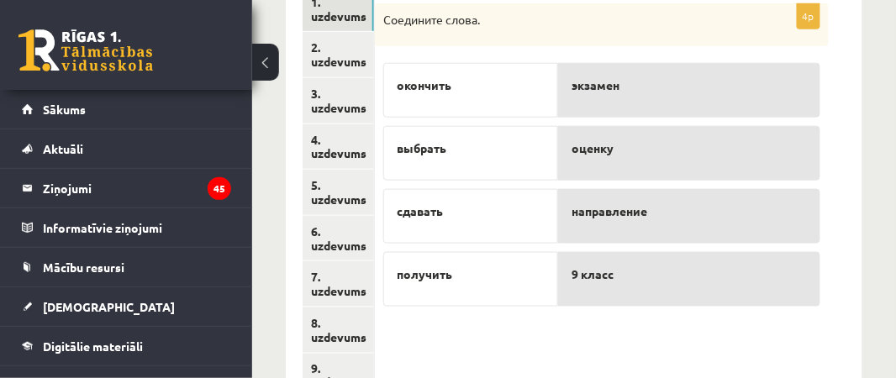
scroll to position [318, 0]
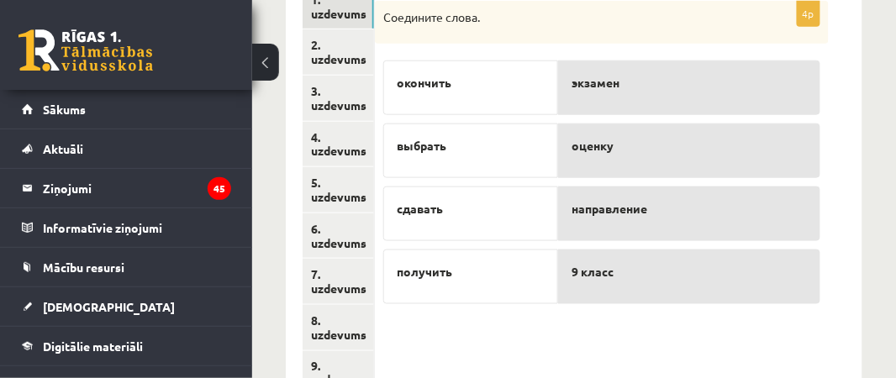
click at [586, 219] on div "направление" at bounding box center [689, 214] width 262 height 55
click at [594, 94] on div "экзамен" at bounding box center [689, 88] width 262 height 55
drag, startPoint x: 594, startPoint y: 94, endPoint x: 601, endPoint y: 208, distance: 114.5
click at [601, 208] on div "экзамен оценку направление 9 класс" at bounding box center [689, 178] width 262 height 252
click at [542, 94] on div "окончить" at bounding box center [470, 88] width 175 height 55
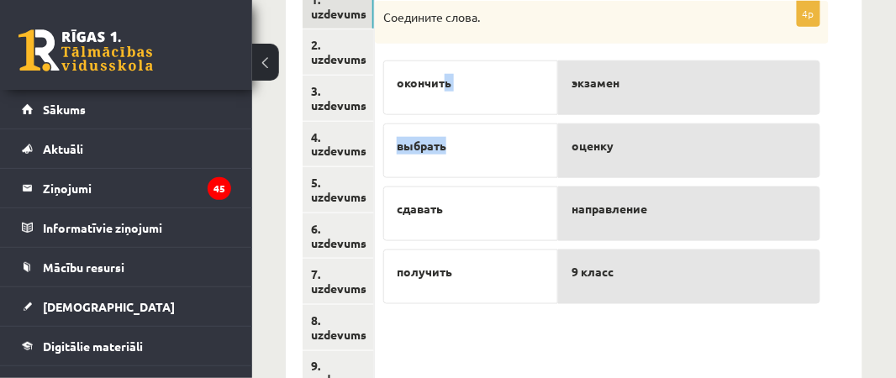
drag, startPoint x: 441, startPoint y: 80, endPoint x: 445, endPoint y: 149, distance: 69.0
click at [445, 149] on div "окончить выбрать сдавать получить" at bounding box center [470, 178] width 175 height 252
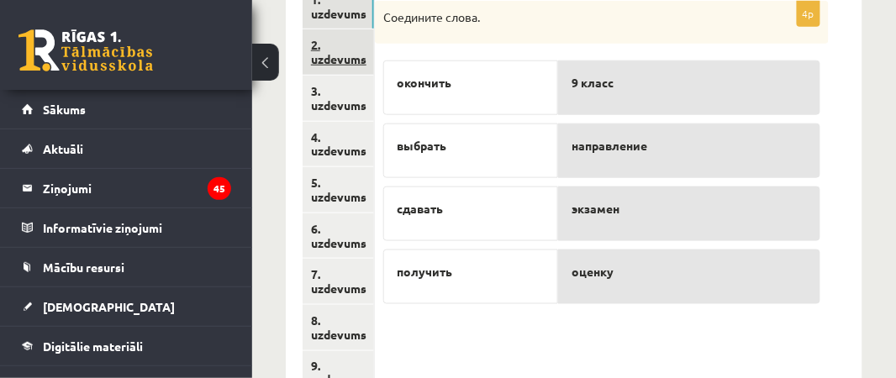
click at [343, 48] on link "2. uzdevums" at bounding box center [338, 51] width 71 height 45
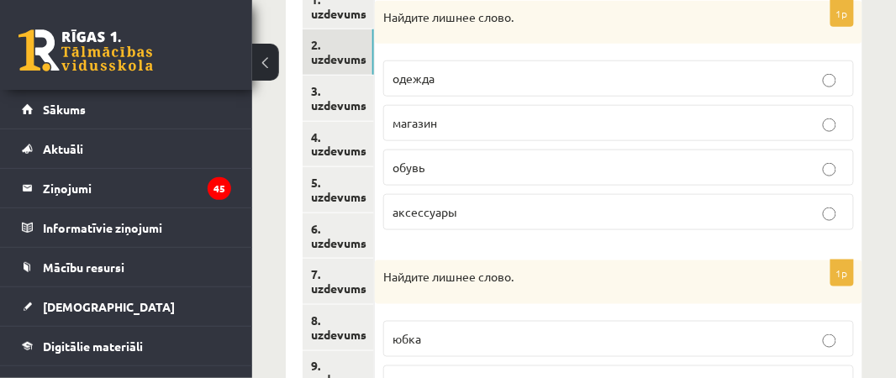
click at [820, 118] on p "магазин" at bounding box center [618, 123] width 452 height 18
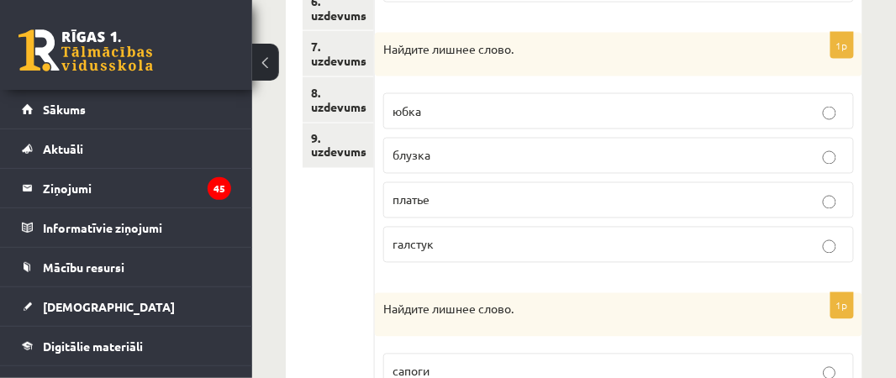
scroll to position [548, 0]
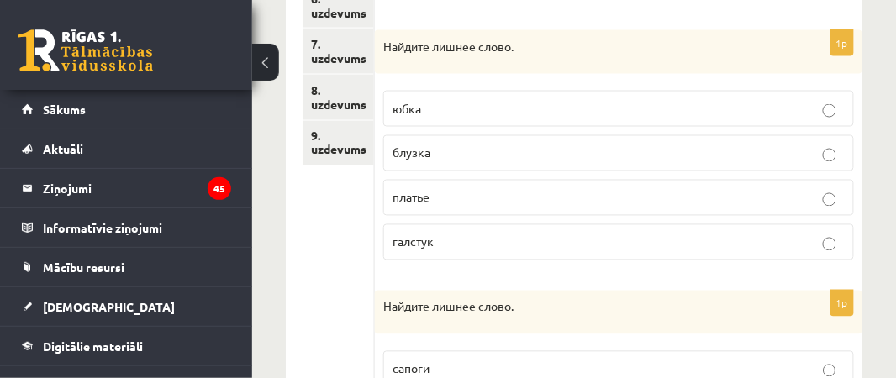
click at [815, 234] on p "галстук" at bounding box center [618, 243] width 452 height 18
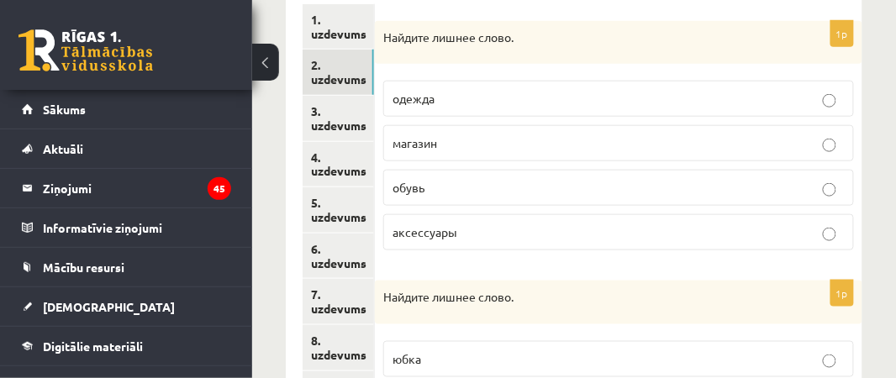
scroll to position [267, 0]
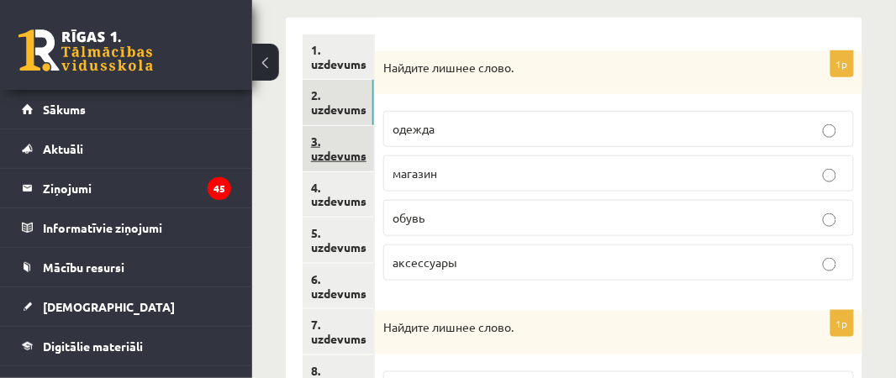
click at [344, 150] on link "3. uzdevums" at bounding box center [338, 148] width 71 height 45
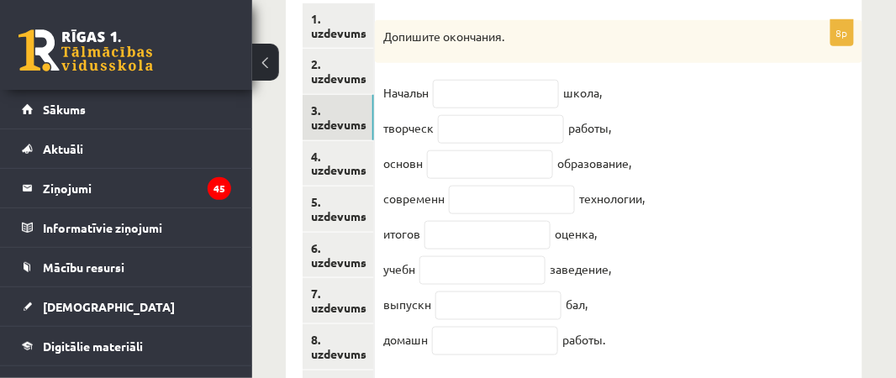
scroll to position [300, 0]
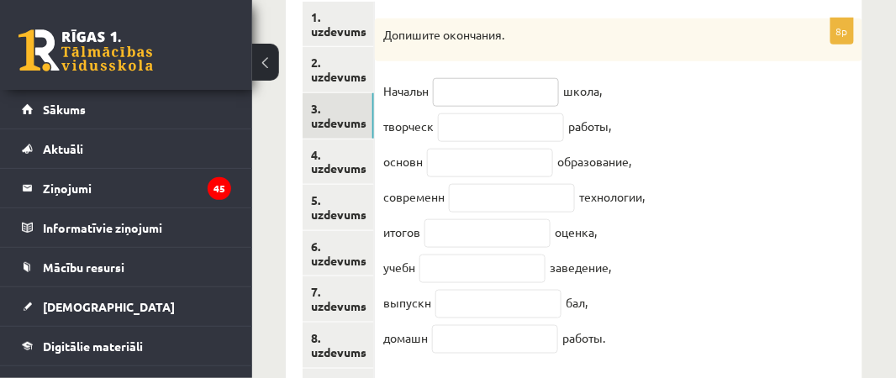
click at [466, 84] on input "text" at bounding box center [496, 92] width 126 height 29
type input "**"
click at [492, 134] on input "text" at bounding box center [501, 127] width 126 height 29
type input "**"
click at [516, 155] on input "text" at bounding box center [490, 163] width 126 height 29
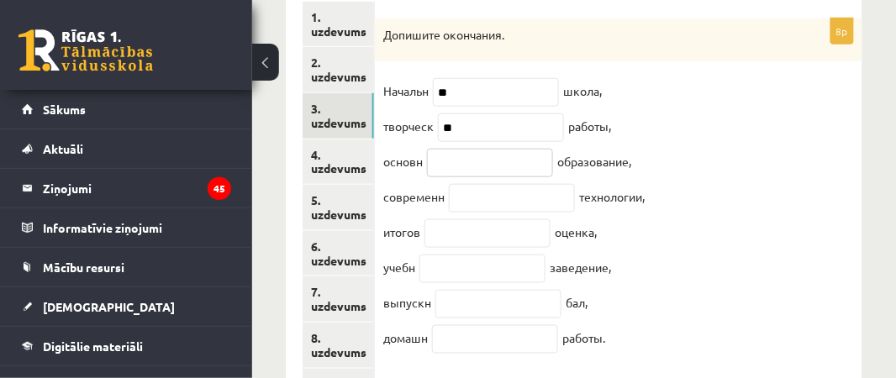
type input "*"
click at [535, 170] on input "*" at bounding box center [490, 163] width 126 height 29
type input "**"
click at [500, 198] on input "text" at bounding box center [512, 198] width 126 height 29
click at [469, 238] on input "text" at bounding box center [487, 233] width 126 height 29
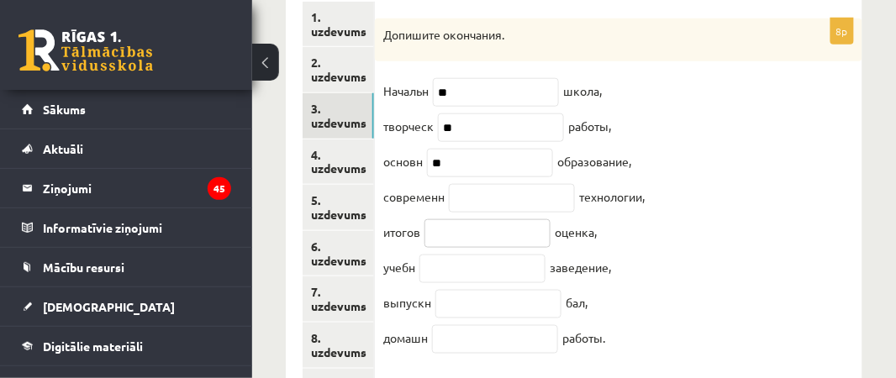
click at [504, 248] on input "text" at bounding box center [487, 233] width 126 height 29
type input "*"
click at [486, 209] on input "text" at bounding box center [512, 198] width 126 height 29
type input "**"
click at [462, 234] on input "*" at bounding box center [487, 233] width 126 height 29
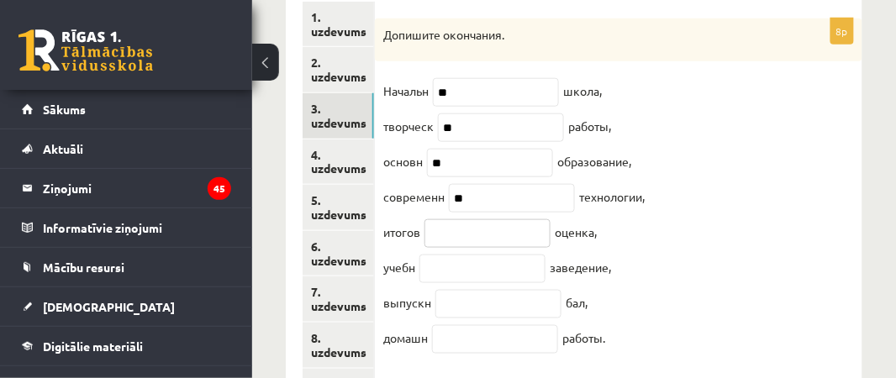
click at [524, 245] on input "text" at bounding box center [487, 233] width 126 height 29
type input "**"
click at [482, 270] on input "text" at bounding box center [482, 269] width 126 height 29
click at [468, 270] on input "text" at bounding box center [482, 269] width 126 height 29
click at [476, 309] on input "text" at bounding box center [498, 304] width 126 height 29
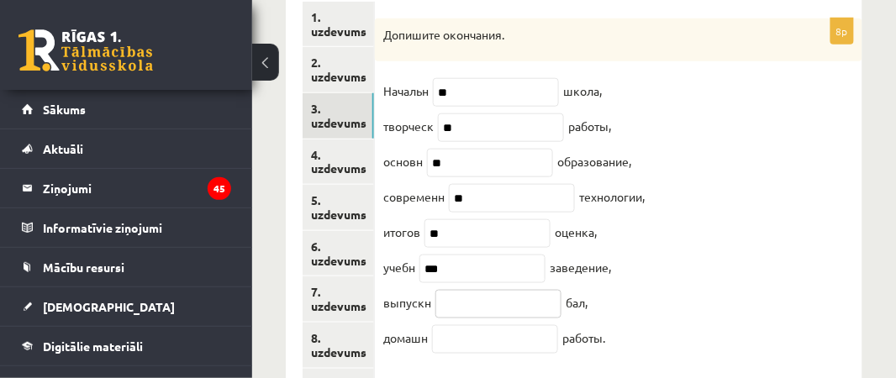
click at [476, 309] on input "text" at bounding box center [498, 304] width 126 height 29
click at [487, 301] on input "text" at bounding box center [498, 304] width 126 height 29
click at [522, 313] on input "text" at bounding box center [498, 304] width 126 height 29
click at [435, 272] on input "***" at bounding box center [482, 269] width 126 height 29
click at [431, 271] on input "***" at bounding box center [482, 269] width 126 height 29
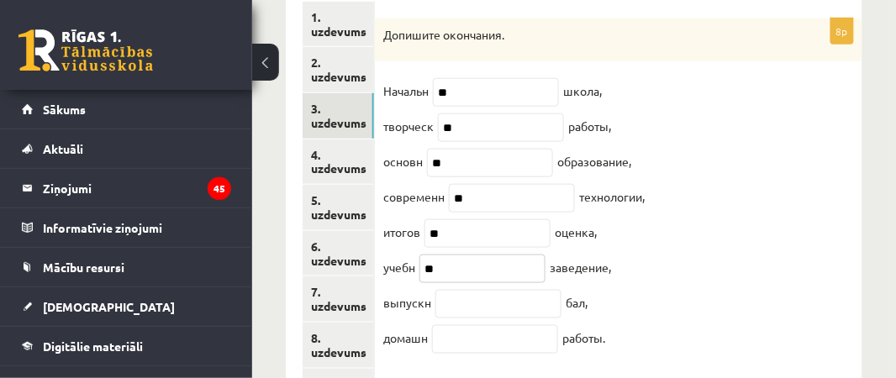
type input "**"
click at [481, 307] on input "text" at bounding box center [498, 304] width 126 height 29
type input "**"
click at [452, 346] on input "text" at bounding box center [495, 339] width 126 height 29
type input "**"
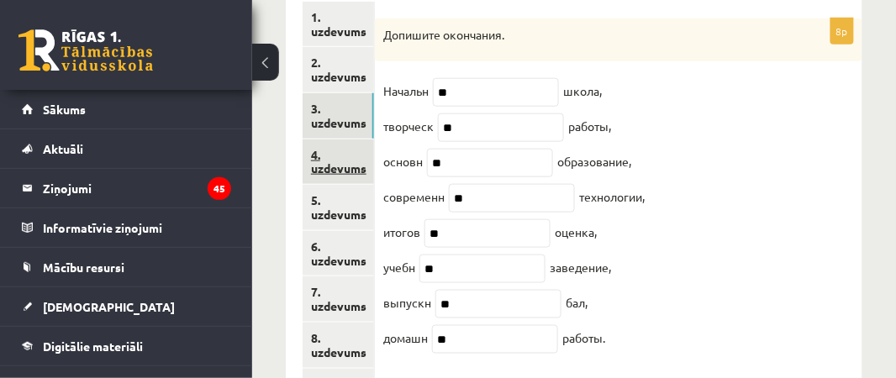
click at [367, 155] on link "4. uzdevums" at bounding box center [338, 162] width 71 height 45
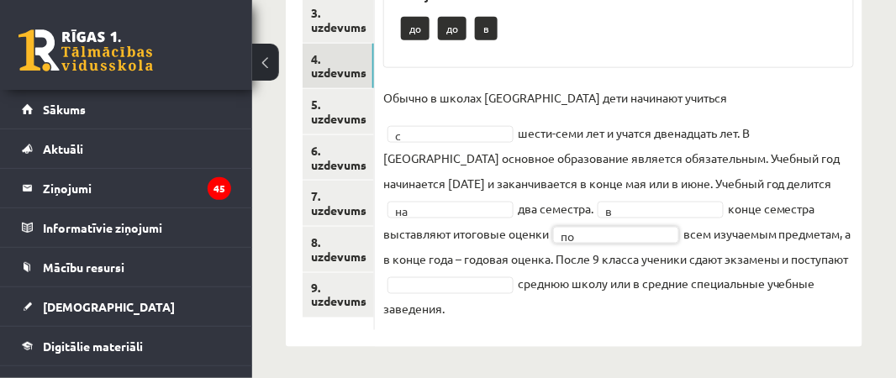
scroll to position [397, 0]
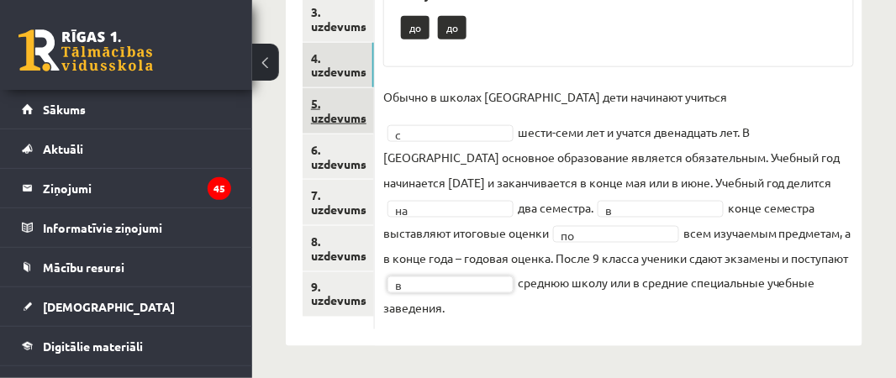
click at [338, 97] on link "5. uzdevums" at bounding box center [338, 110] width 71 height 45
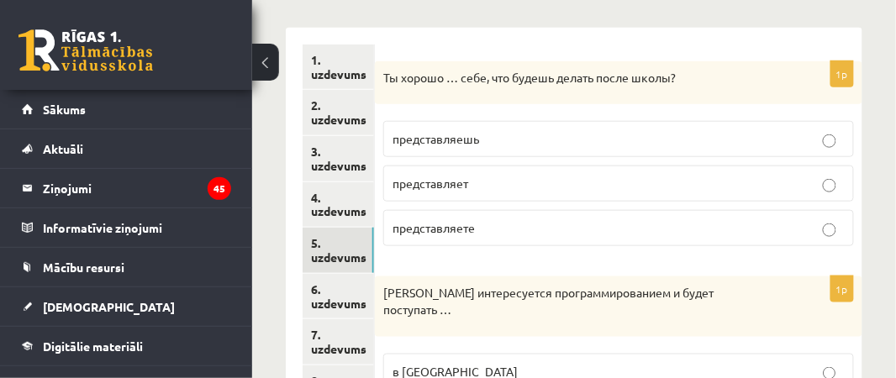
scroll to position [261, 0]
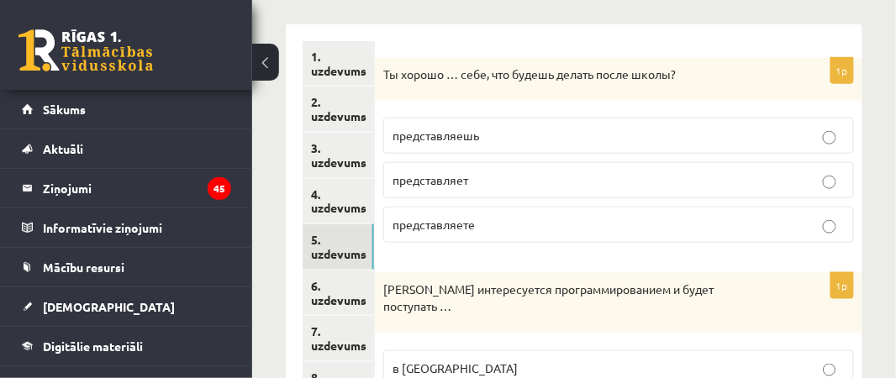
click at [595, 131] on p "представляешь" at bounding box center [618, 136] width 452 height 18
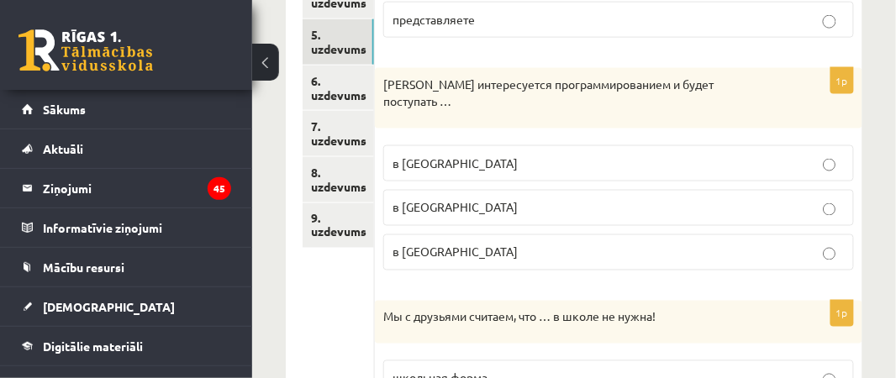
scroll to position [475, 0]
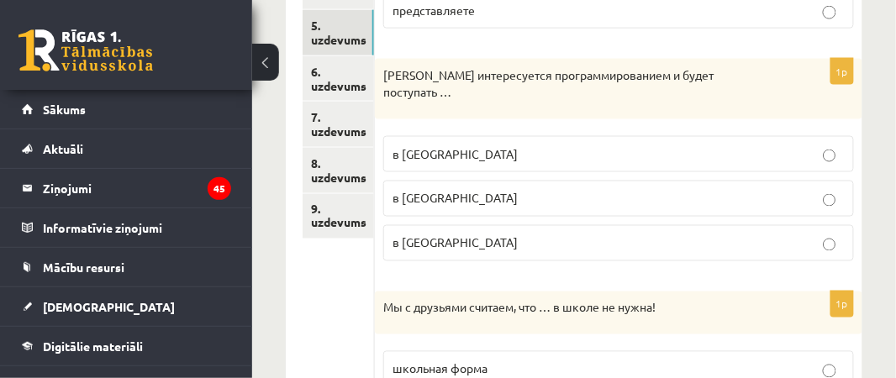
click at [509, 235] on span "в Рижскую Техническую университету" at bounding box center [454, 242] width 125 height 15
click at [518, 191] on span "в Рижский Технический университет" at bounding box center [454, 198] width 125 height 15
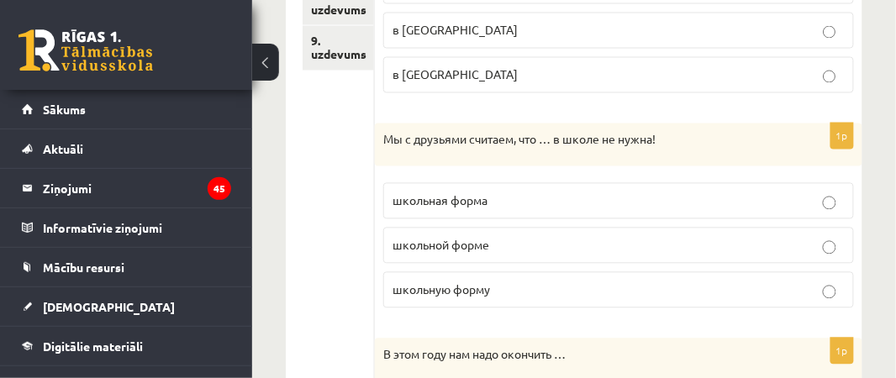
scroll to position [646, 0]
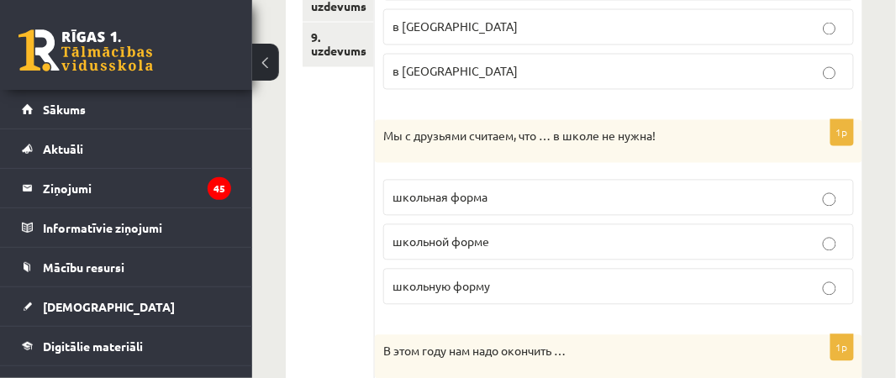
click at [486, 190] on span "школьная форма" at bounding box center [439, 197] width 95 height 15
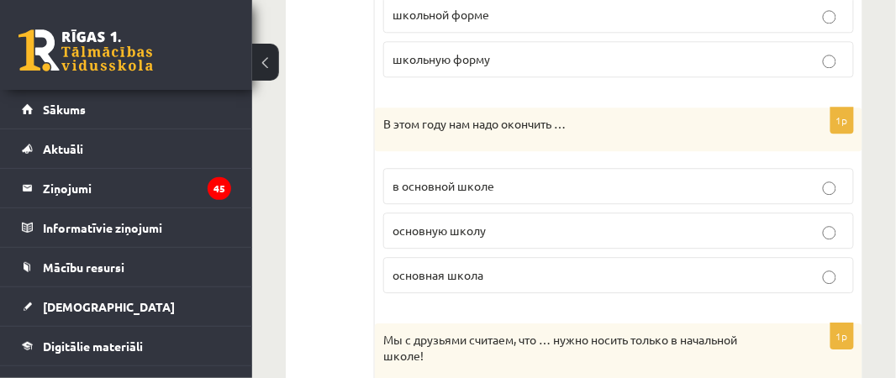
scroll to position [880, 0]
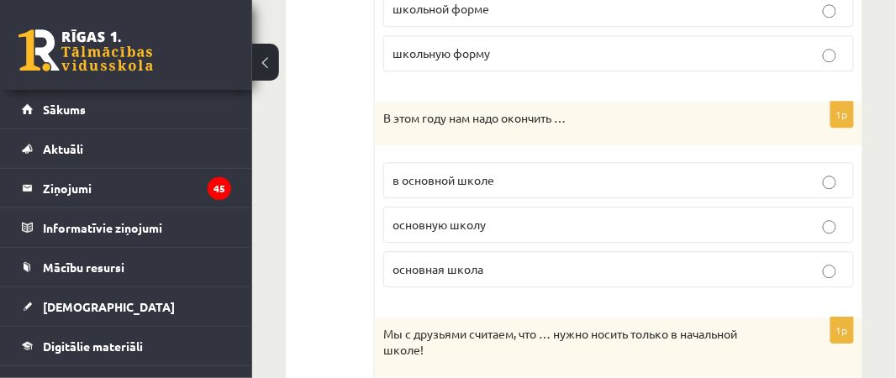
click at [522, 216] on p "основную школу" at bounding box center [618, 225] width 452 height 18
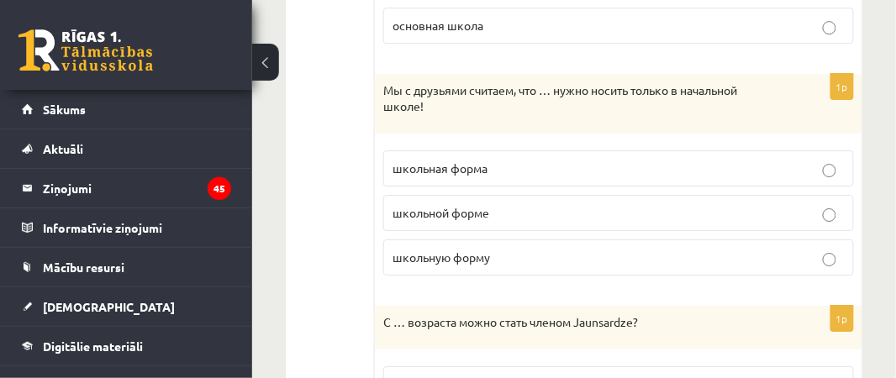
scroll to position [1133, 0]
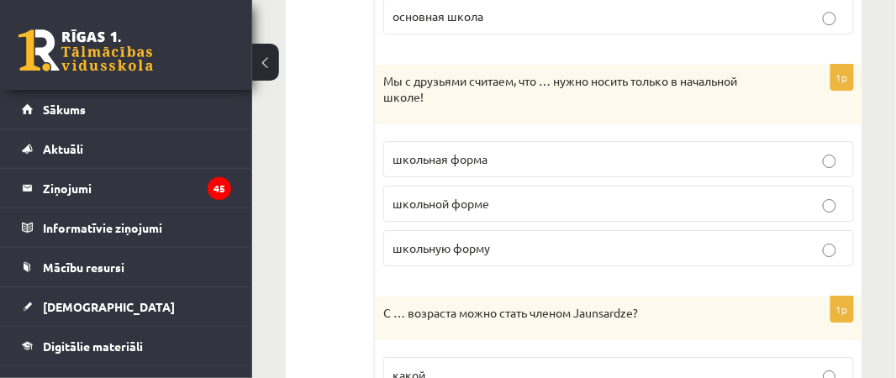
click at [576, 240] on p "школьную форму" at bounding box center [618, 249] width 452 height 18
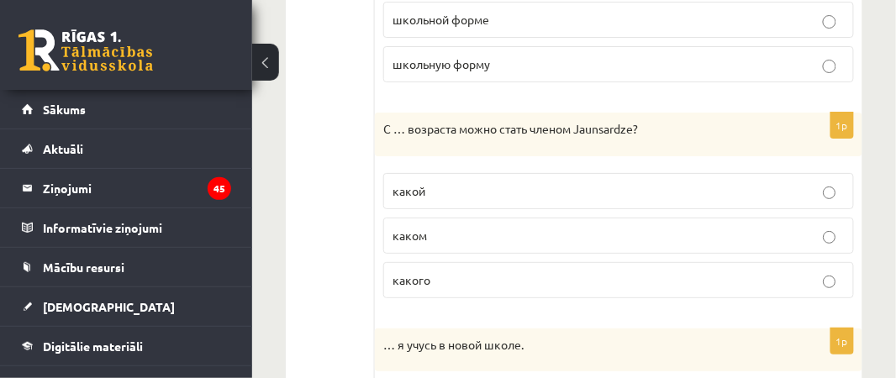
scroll to position [1326, 0]
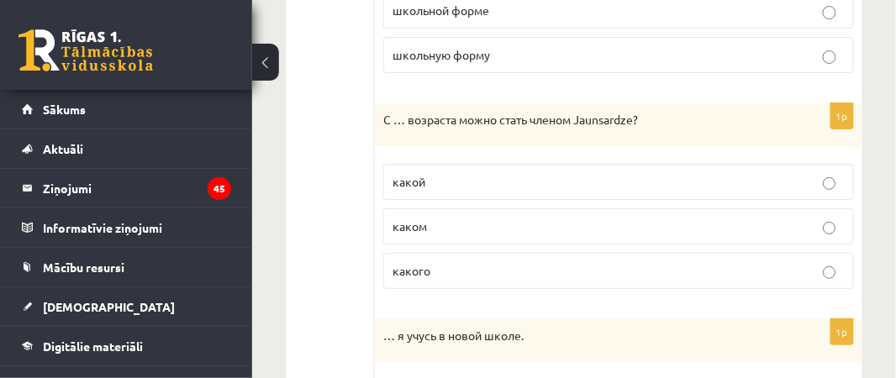
click at [492, 262] on p "какого" at bounding box center [618, 271] width 452 height 18
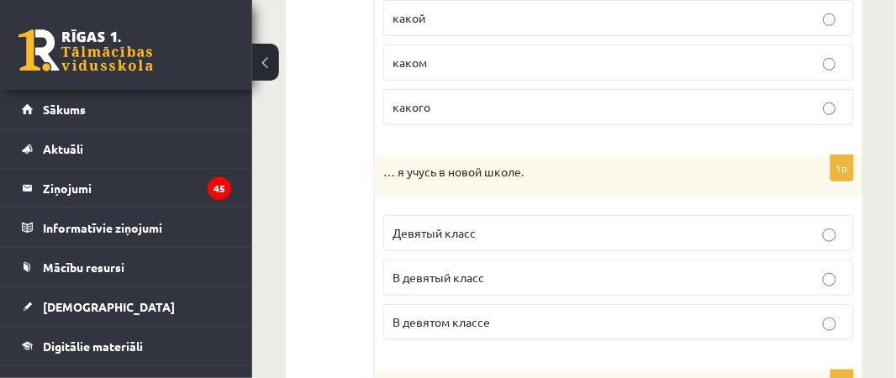
scroll to position [1500, 0]
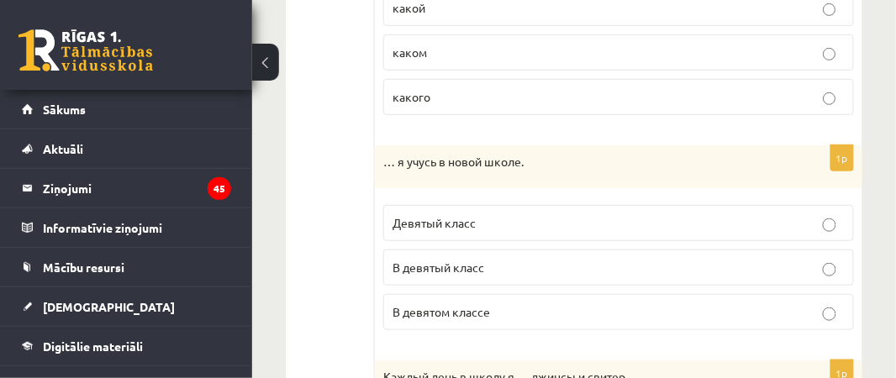
click at [619, 303] on p "В девятом классе" at bounding box center [618, 312] width 452 height 18
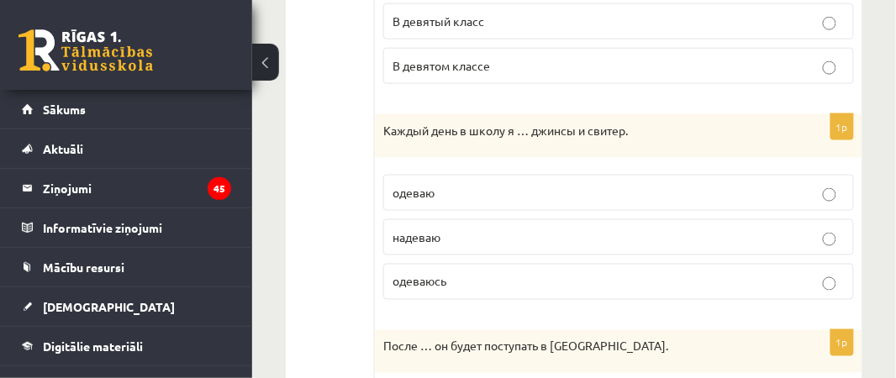
scroll to position [1756, 0]
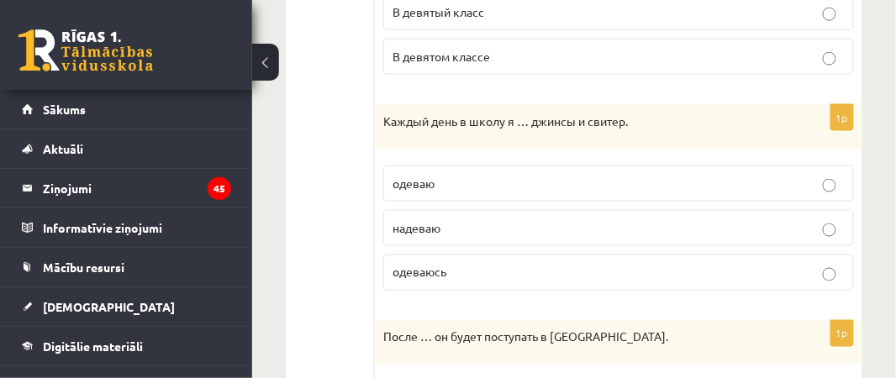
click at [464, 175] on p "одеваю" at bounding box center [618, 184] width 452 height 18
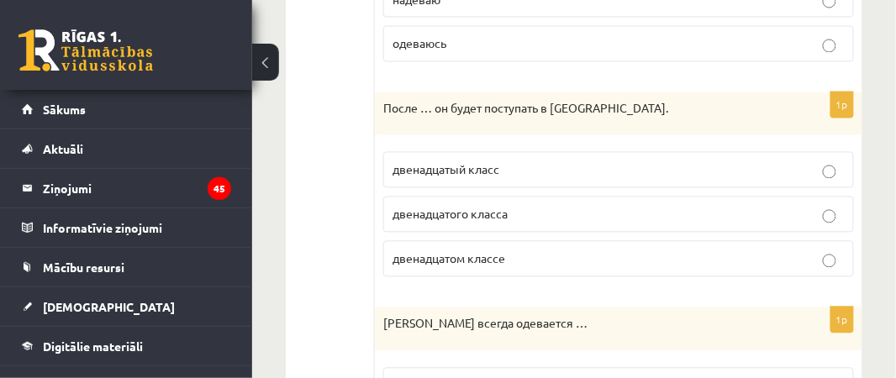
scroll to position [1990, 0]
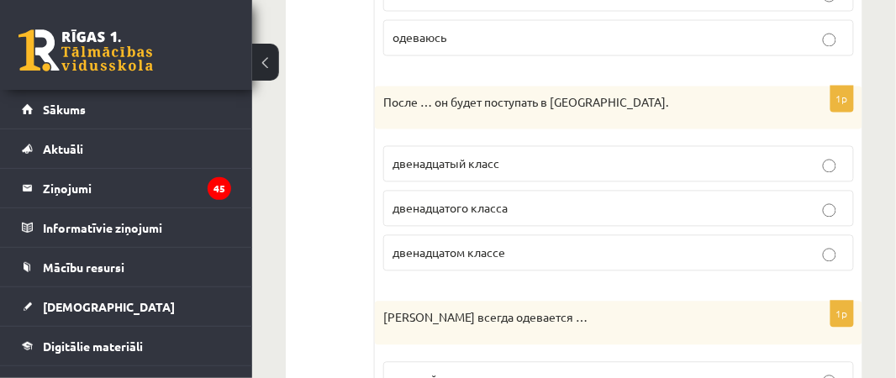
click at [712, 200] on p "двенадцатого класса" at bounding box center [618, 209] width 452 height 18
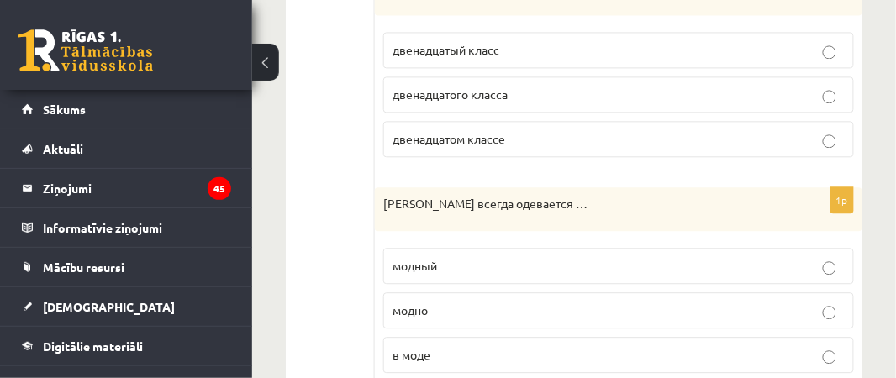
scroll to position [2124, 0]
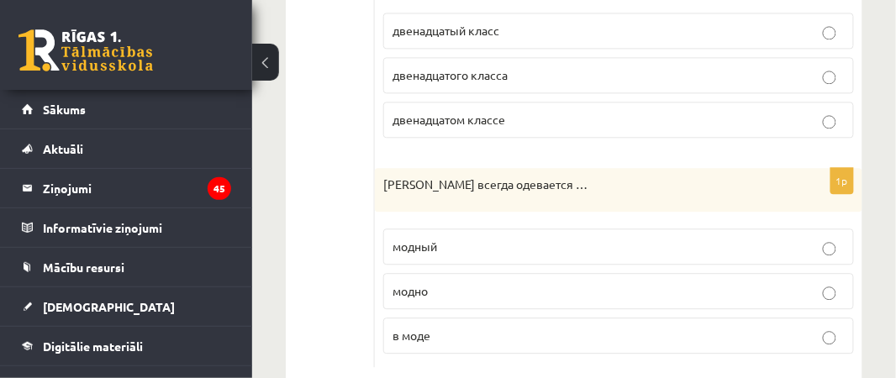
click at [457, 282] on p "модно" at bounding box center [618, 291] width 452 height 18
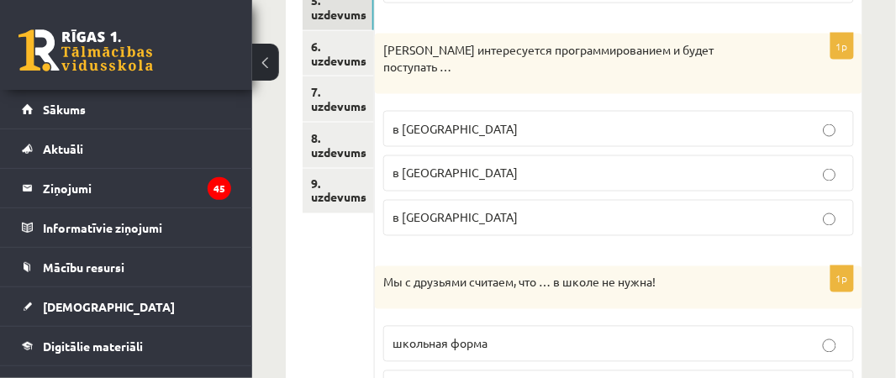
scroll to position [422, 0]
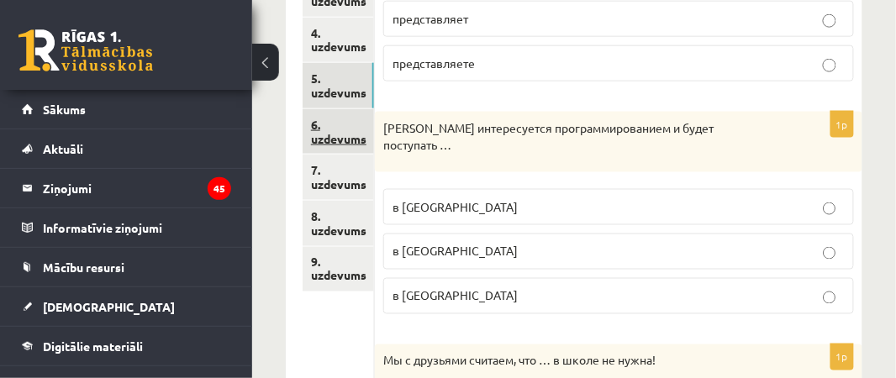
click at [329, 122] on link "6. uzdevums" at bounding box center [338, 131] width 71 height 45
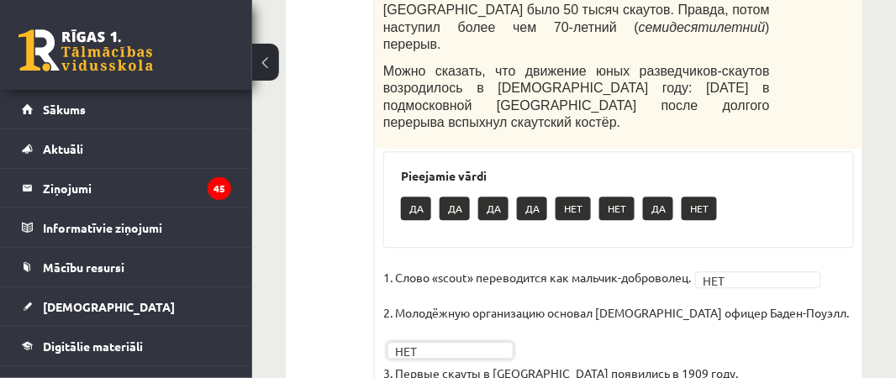
scroll to position [762, 0]
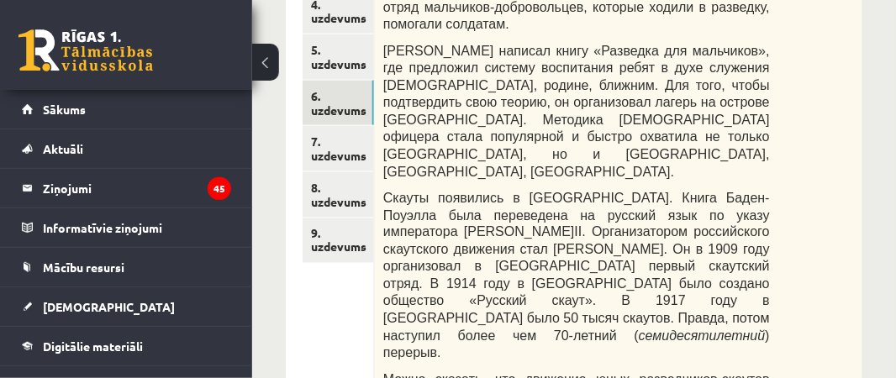
scroll to position [448, 0]
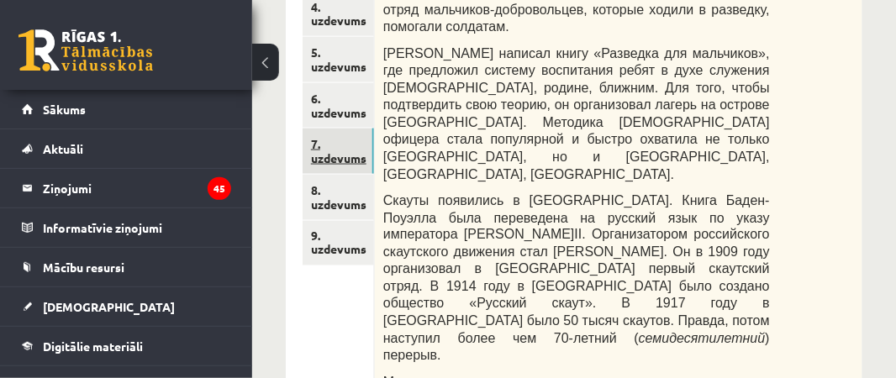
click at [366, 165] on link "7. uzdevums" at bounding box center [338, 151] width 71 height 45
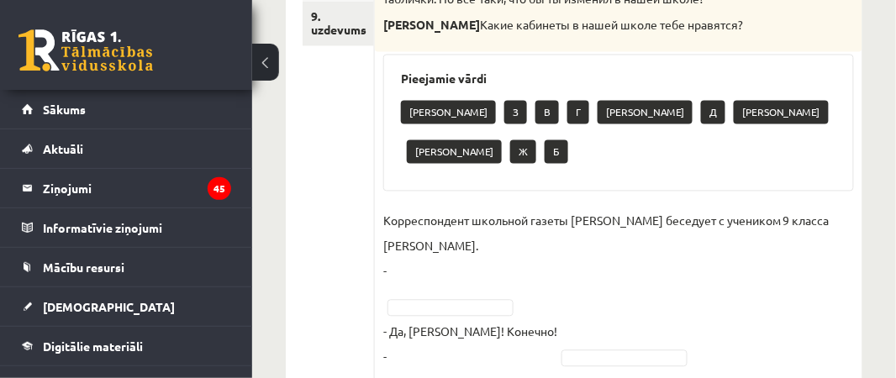
scroll to position [674, 0]
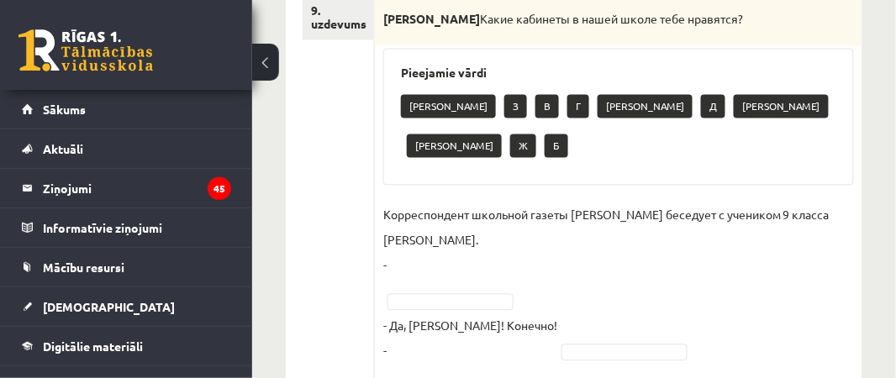
click at [402, 232] on p "Корреспондент школьной газеты Анна Берзиня беседует с учеником 9 класса Андреем…" at bounding box center [618, 240] width 471 height 76
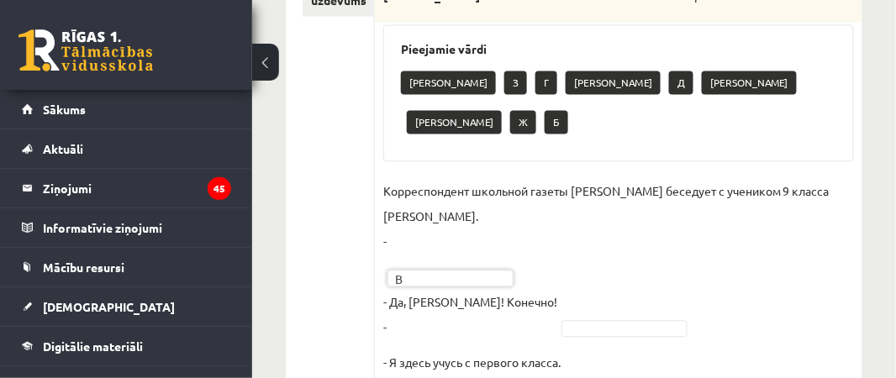
scroll to position [713, 0]
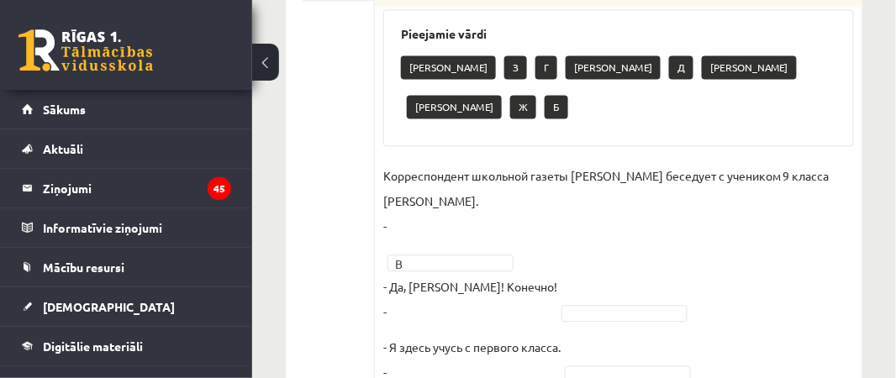
click at [568, 95] on p "Б" at bounding box center [557, 107] width 24 height 24
click at [394, 188] on p "Корреспондент школьной газеты Анна Берзиня беседует с учеником 9 класса Андреем…" at bounding box center [618, 201] width 471 height 76
click at [386, 179] on p "Корреспондент школьной газеты Анна Берзиня беседует с учеником 9 класса Андреем…" at bounding box center [618, 201] width 471 height 76
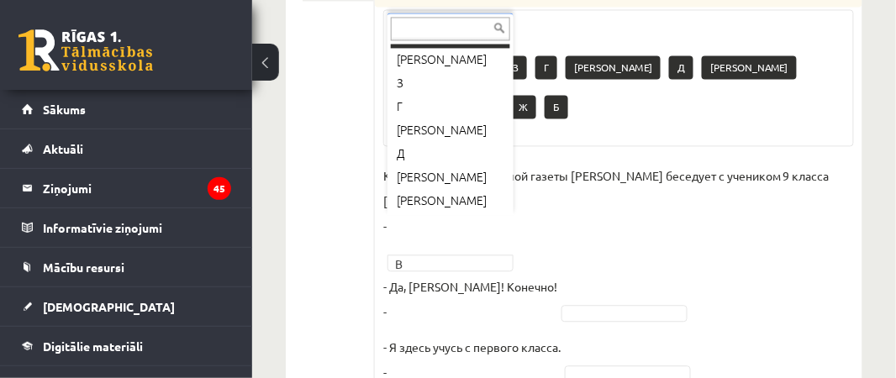
scroll to position [0, 0]
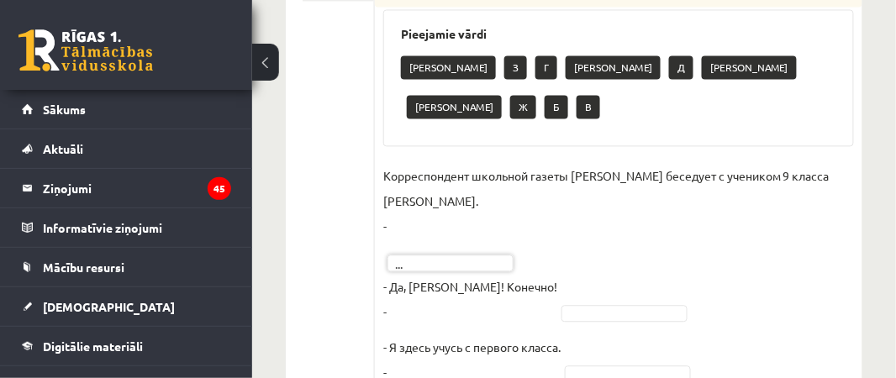
type input "*"
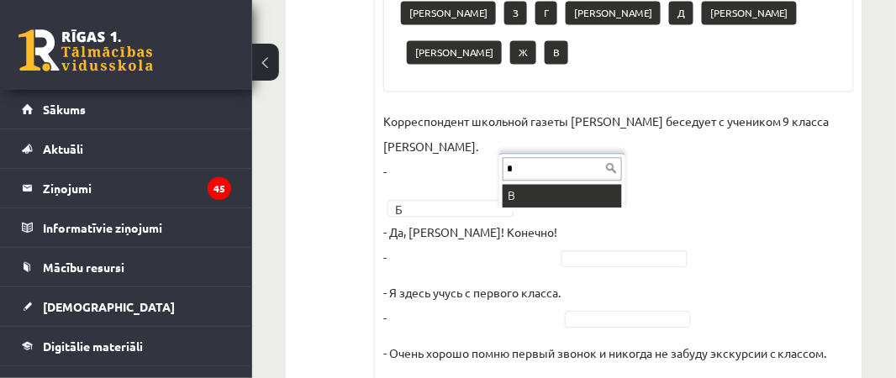
type input "*"
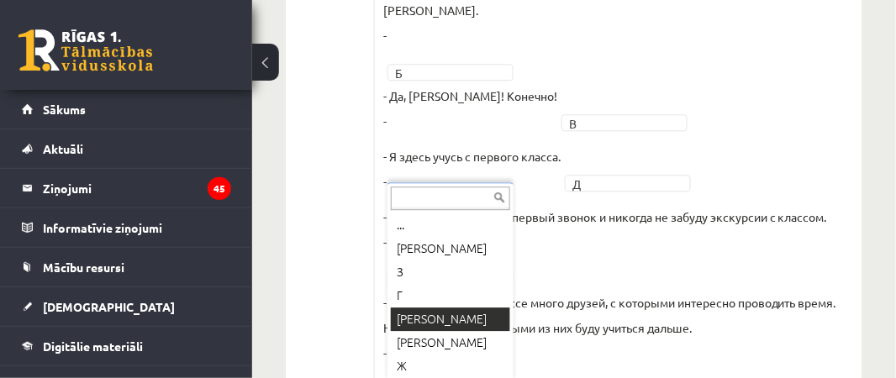
scroll to position [1056, 0]
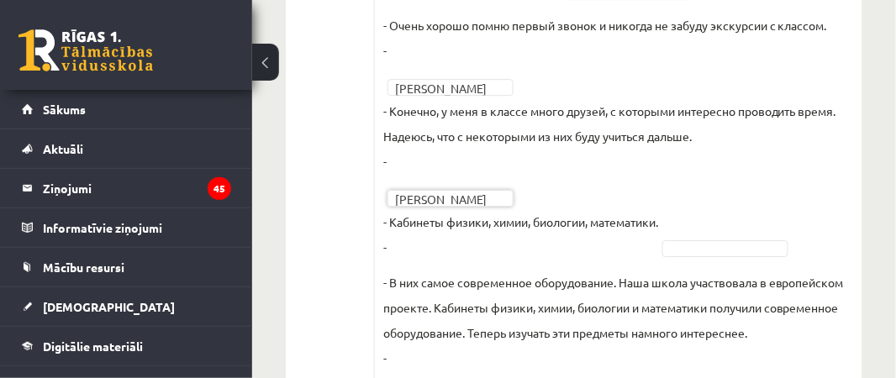
click at [413, 249] on p "- Кабинеты физики, химии, биологии, математики. -" at bounding box center [520, 234] width 275 height 50
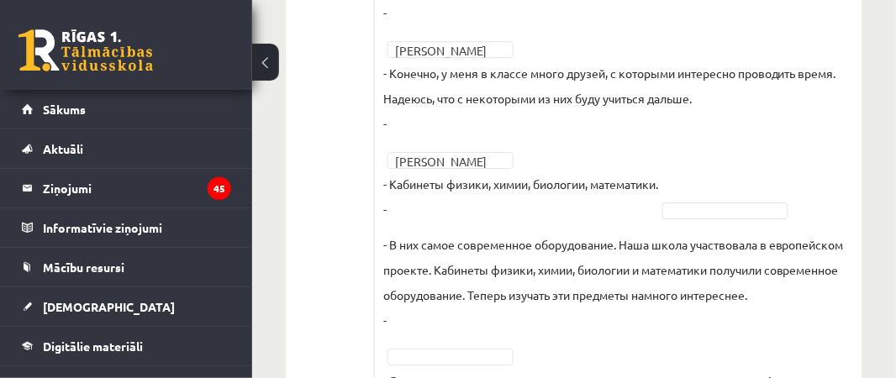
scroll to position [1096, 0]
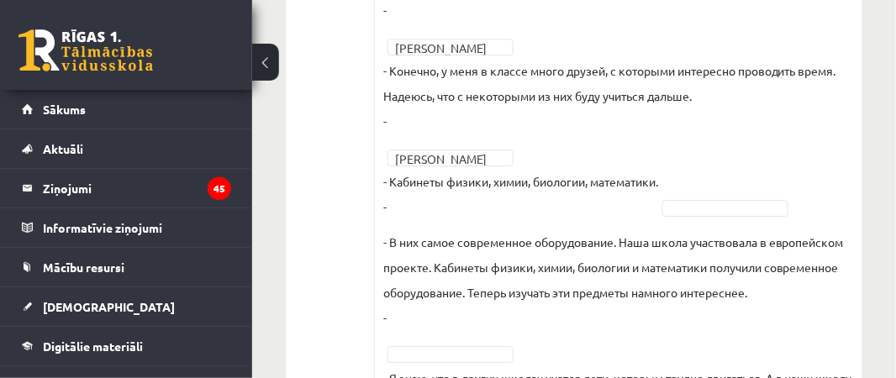
click at [774, 194] on fieldset "Корреспондент школьной газеты Анна Берзиня беседует с учеником 9 класса Андреем…" at bounding box center [618, 181] width 471 height 882
click at [442, 323] on p "- В них самое современное оборудование. Наша школа участвовала в европейском пр…" at bounding box center [618, 279] width 471 height 101
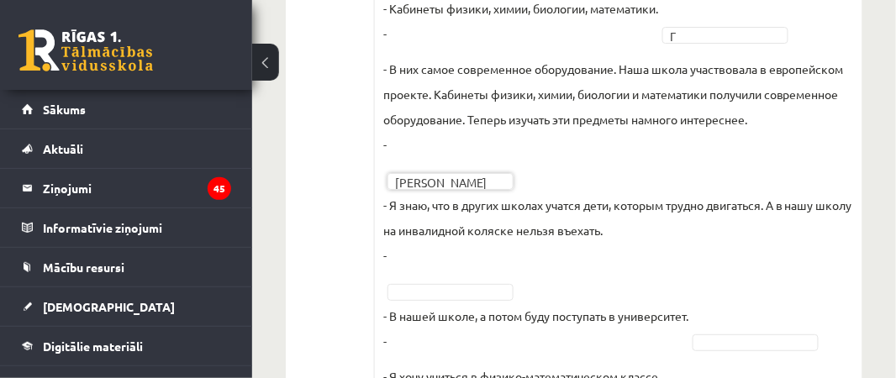
scroll to position [1310, 0]
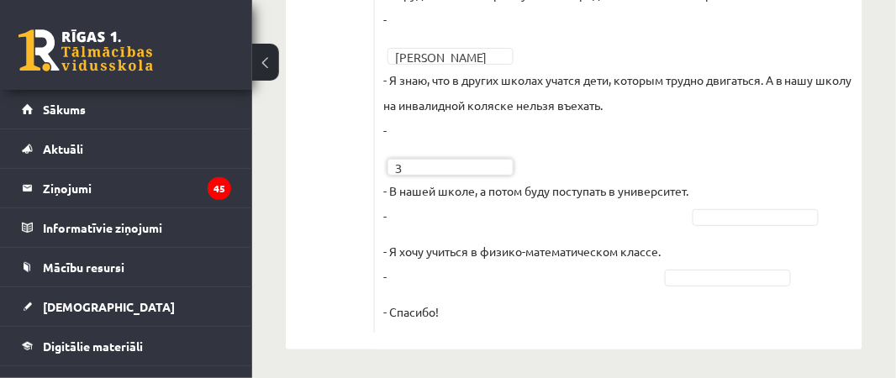
scroll to position [1398, 0]
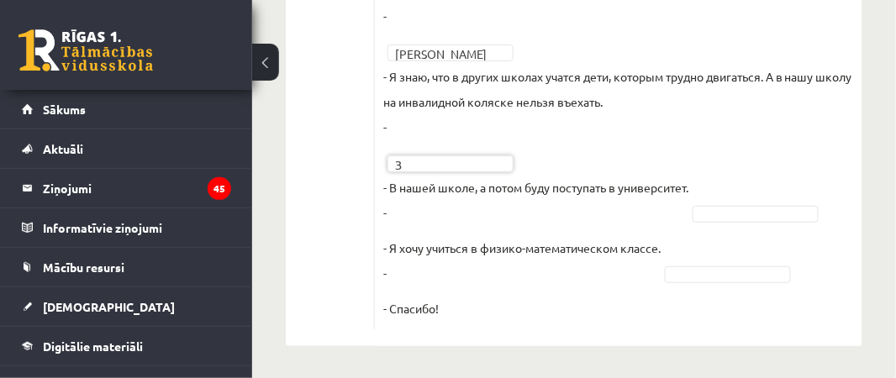
click at [403, 270] on p "- Я хочу учиться в физико-математическом классе. -" at bounding box center [521, 260] width 277 height 50
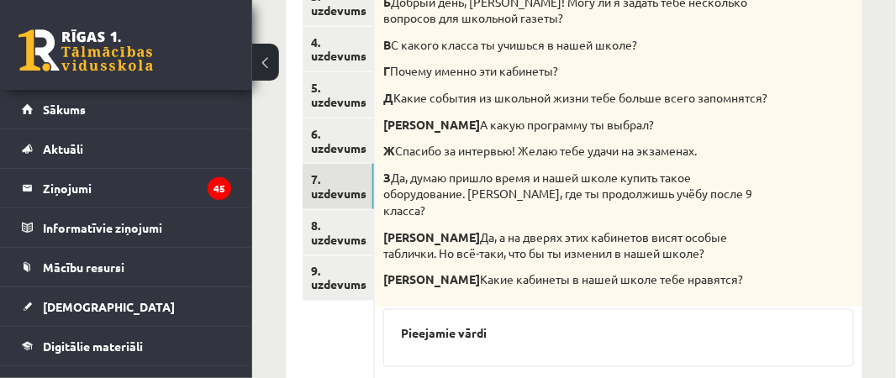
scroll to position [408, 0]
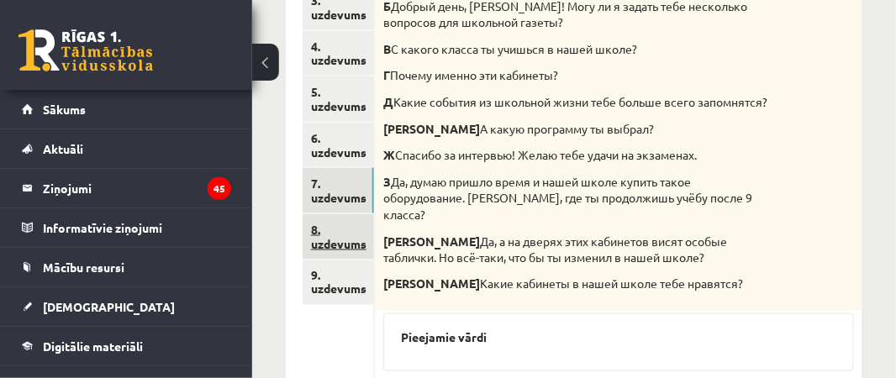
click at [351, 233] on link "8. uzdevums" at bounding box center [338, 236] width 71 height 45
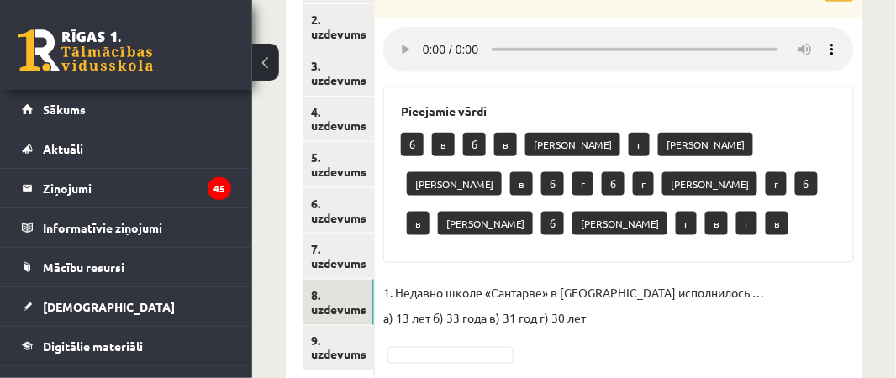
scroll to position [349, 0]
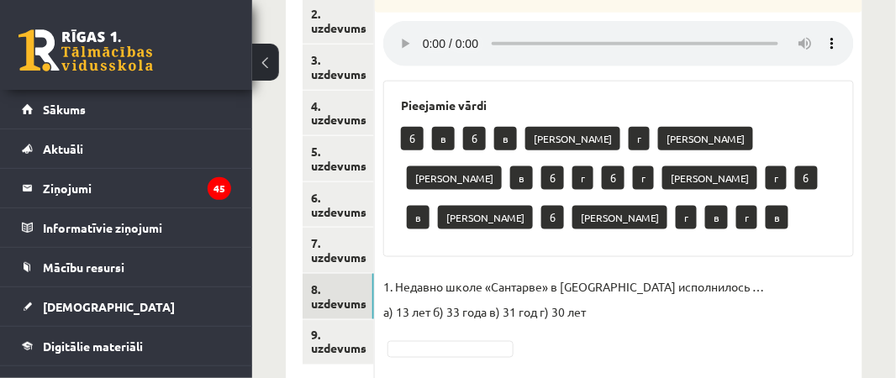
click at [760, 189] on div "б в б в а г а а в б г б г а г б в а б а г в г в" at bounding box center [618, 180] width 435 height 119
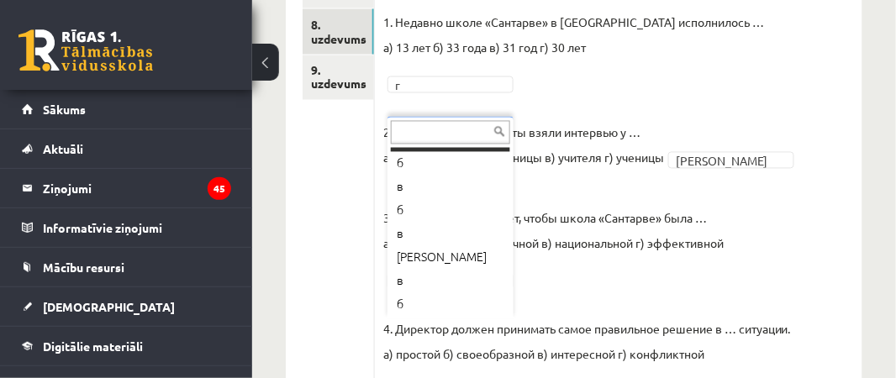
scroll to position [0, 0]
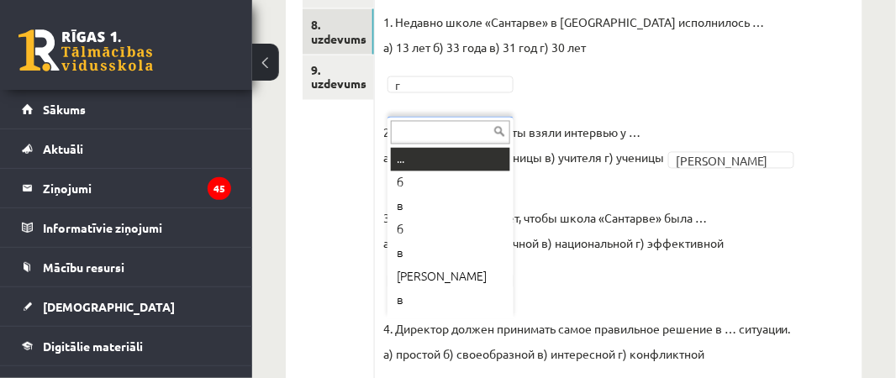
click at [438, 131] on input "text" at bounding box center [450, 133] width 119 height 24
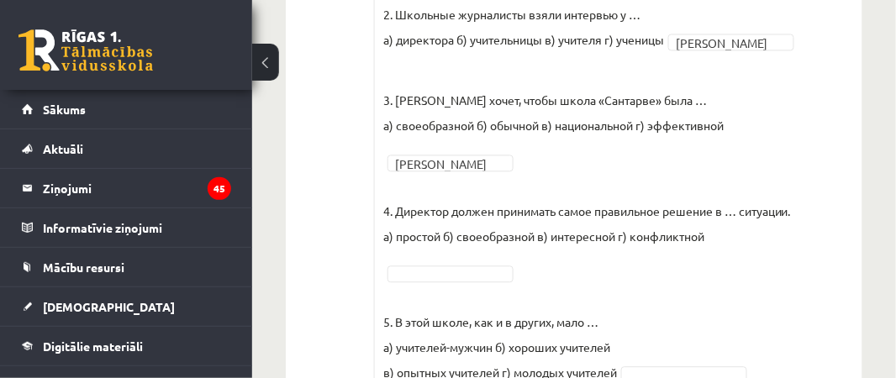
scroll to position [744, 0]
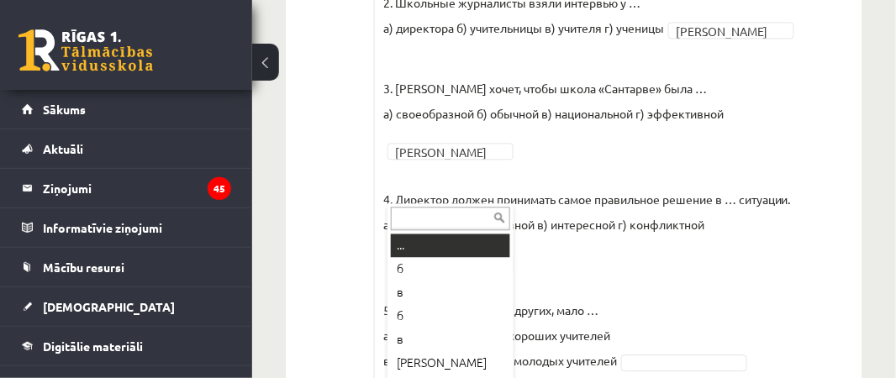
type input "*"
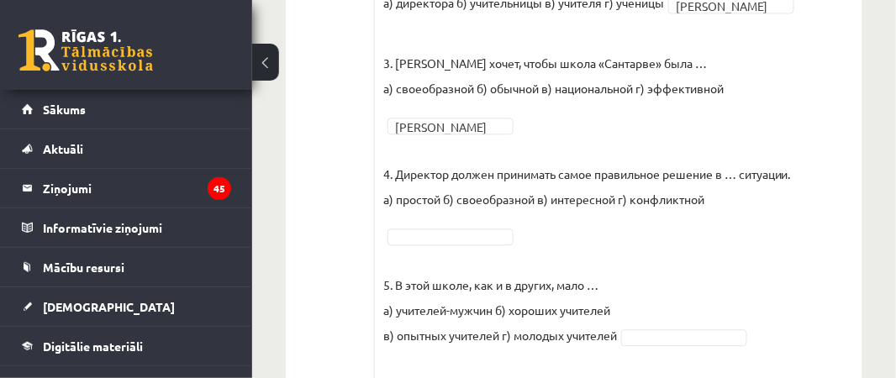
scroll to position [720, 0]
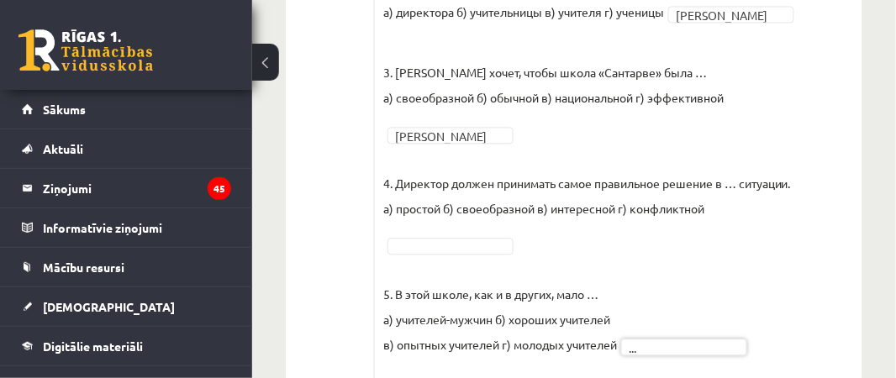
type input "*"
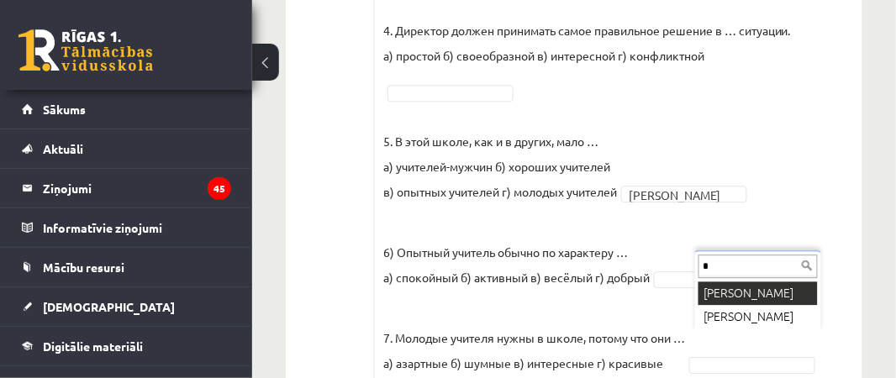
scroll to position [0, 0]
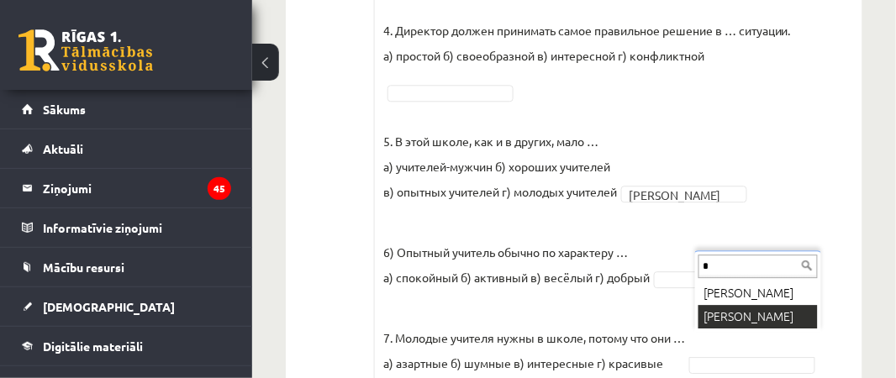
type input "*"
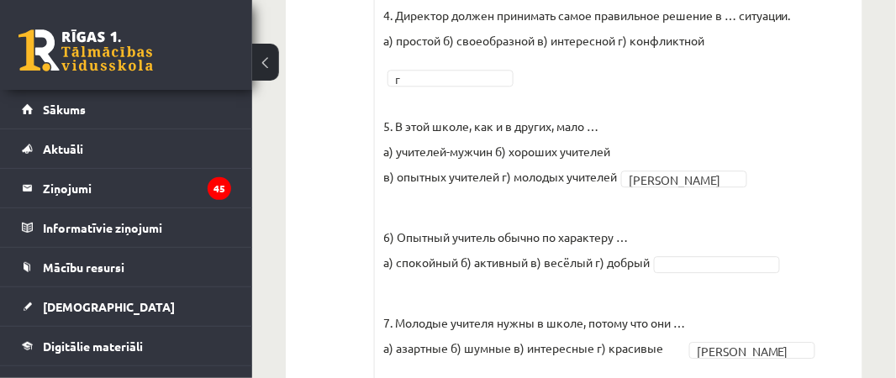
scroll to position [891, 0]
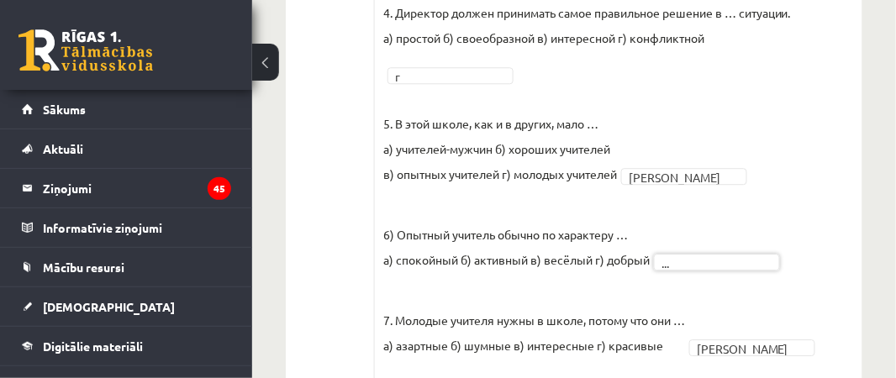
type input "*"
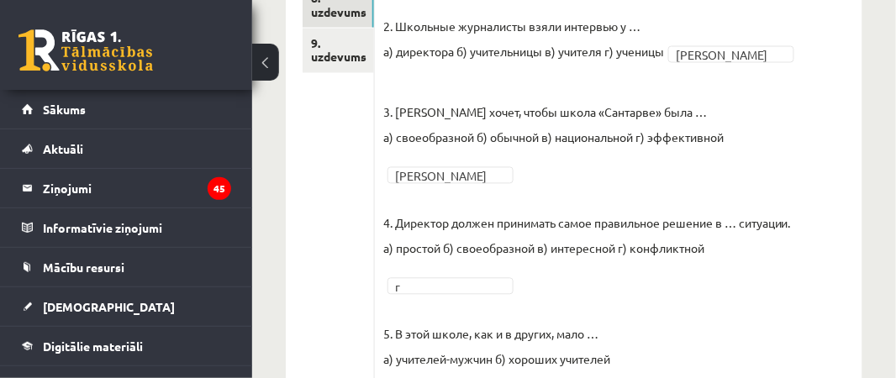
scroll to position [600, 0]
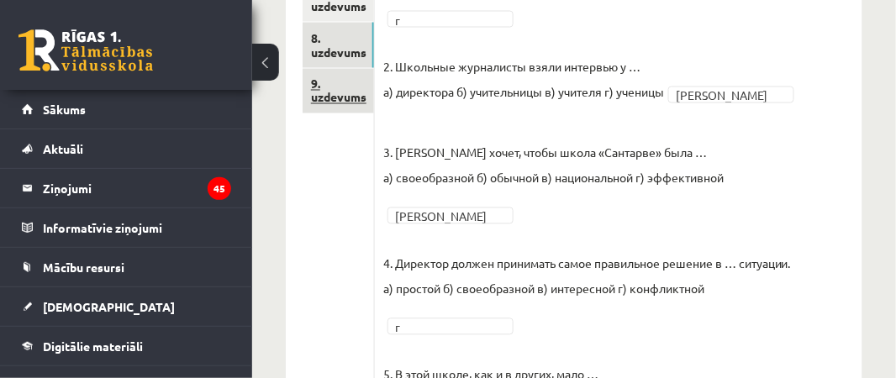
click at [350, 88] on link "9. uzdevums" at bounding box center [338, 91] width 71 height 45
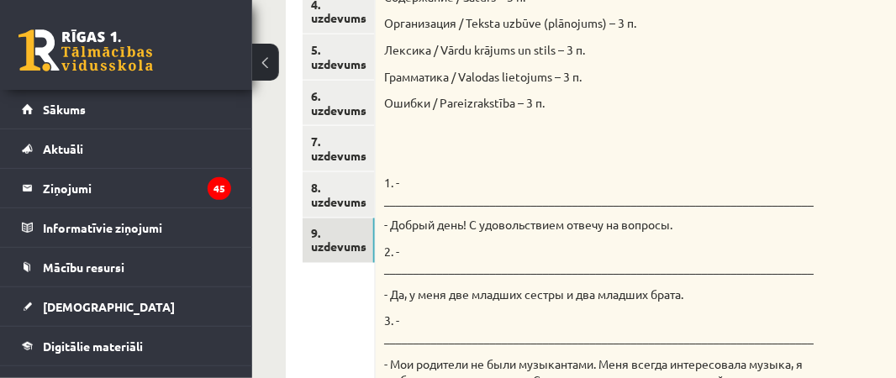
scroll to position [453, 0]
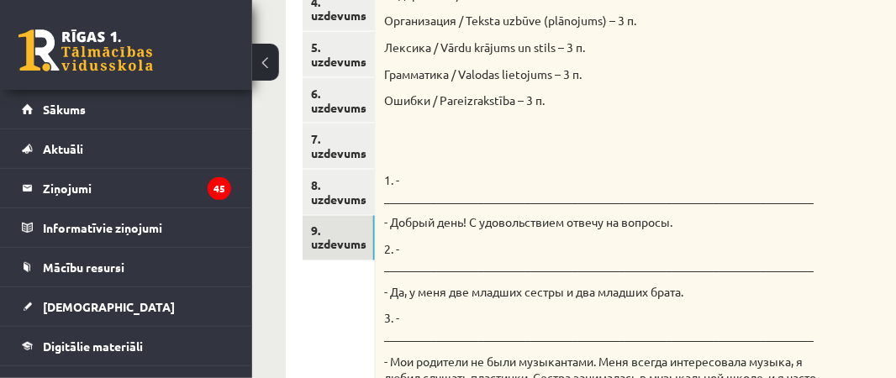
click at [437, 172] on p "1. - _________________________________________________________________________" at bounding box center [602, 188] width 437 height 33
click at [415, 176] on p "1. - _________________________________________________________________________" at bounding box center [602, 188] width 437 height 33
click at [412, 172] on p "1. - _________________________________________________________________________" at bounding box center [602, 188] width 437 height 33
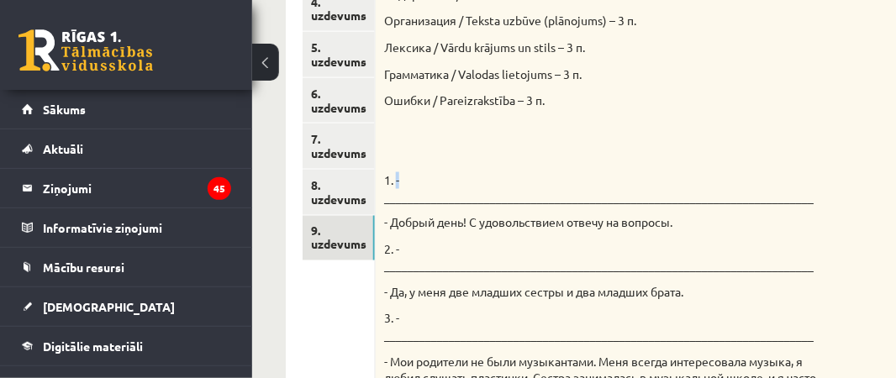
click at [409, 175] on p "1. - _________________________________________________________________________" at bounding box center [602, 188] width 437 height 33
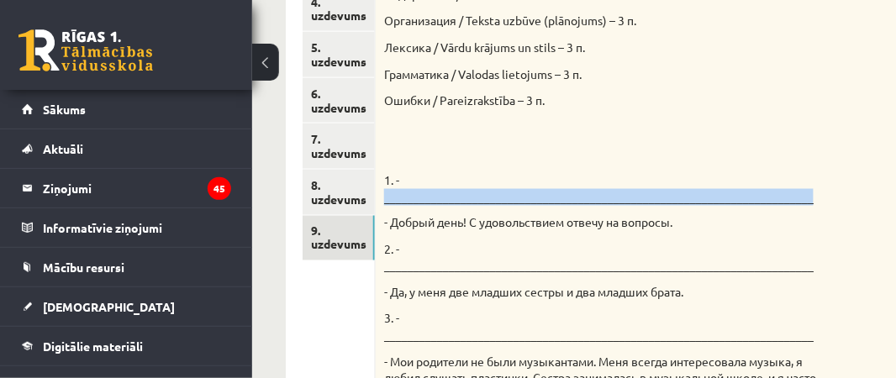
click at [409, 175] on p "1. - _________________________________________________________________________" at bounding box center [602, 188] width 437 height 33
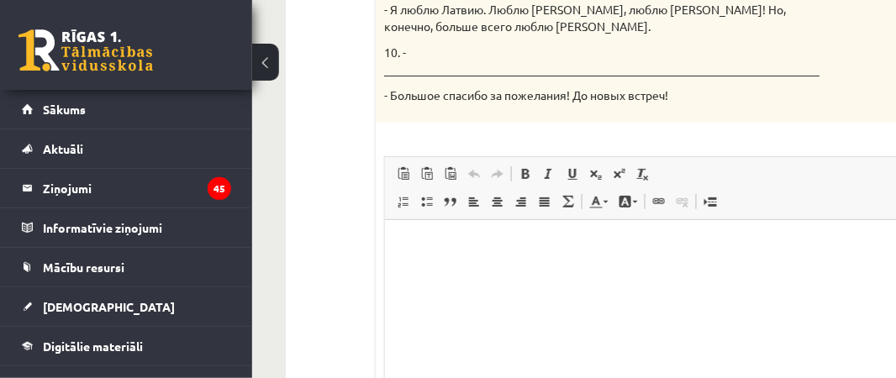
scroll to position [1359, 0]
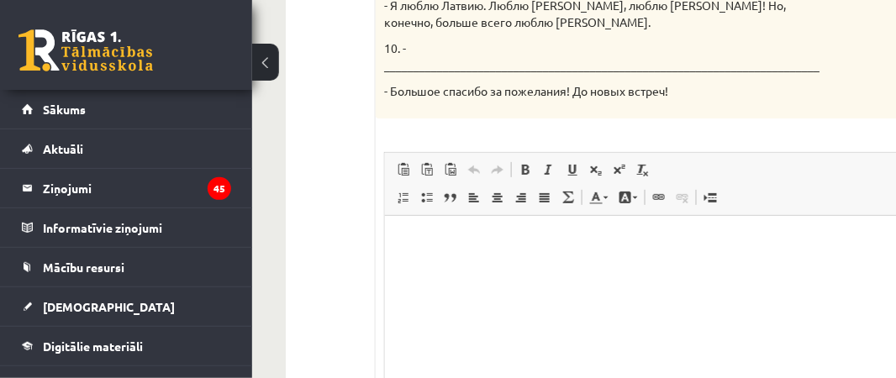
click at [414, 239] on p "Bagātinātā teksta redaktors, wiswyg-editor-user-answer-47433964163620" at bounding box center [645, 241] width 486 height 18
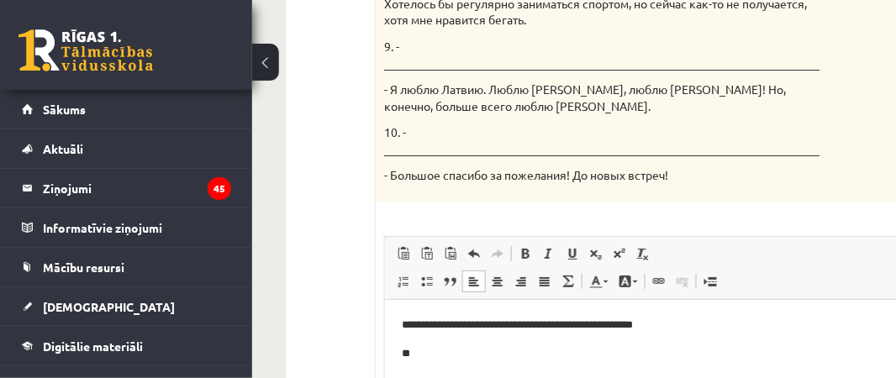
scroll to position [1279, 0]
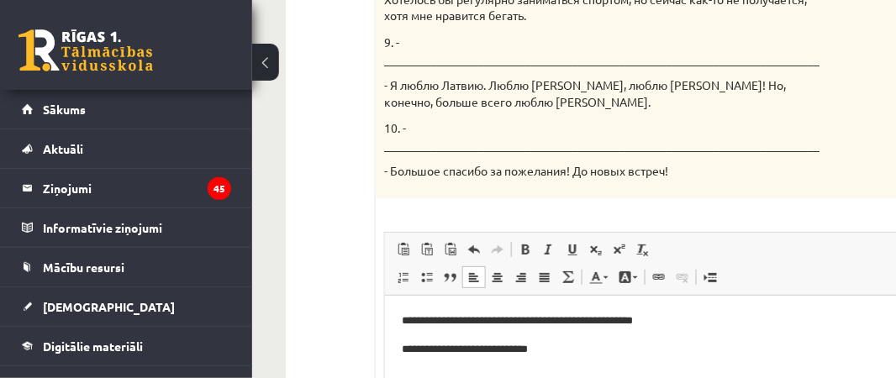
click at [588, 351] on p "**********" at bounding box center [641, 349] width 478 height 18
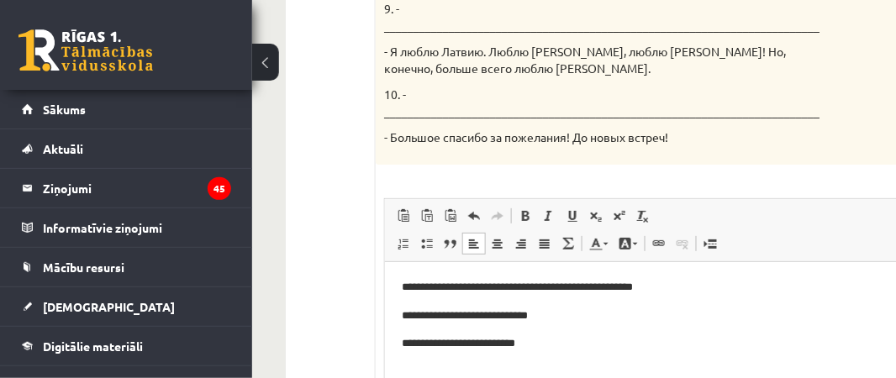
scroll to position [1315, 0]
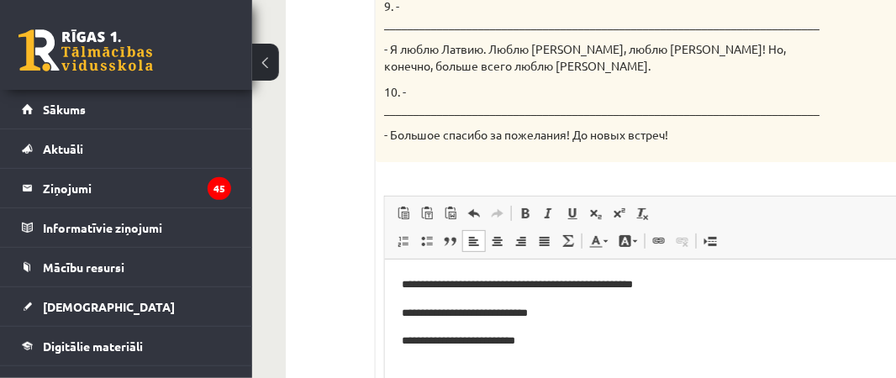
click at [412, 340] on p "**********" at bounding box center [641, 341] width 478 height 18
drag, startPoint x: 739, startPoint y: 345, endPoint x: 607, endPoint y: 347, distance: 132.0
click at [607, 347] on p "**********" at bounding box center [641, 341] width 478 height 18
click at [809, 345] on p "**********" at bounding box center [641, 341] width 478 height 18
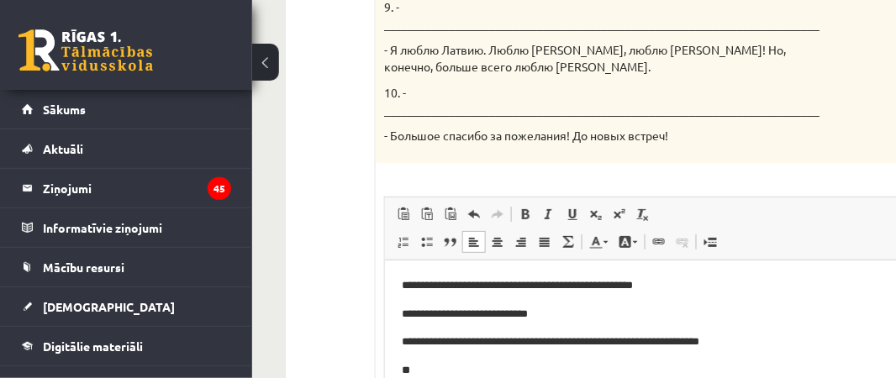
scroll to position [1321, 0]
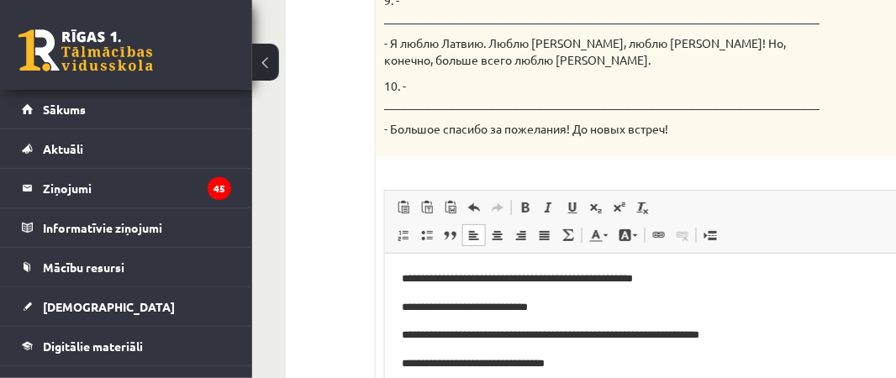
click at [630, 370] on p "**********" at bounding box center [641, 364] width 478 height 18
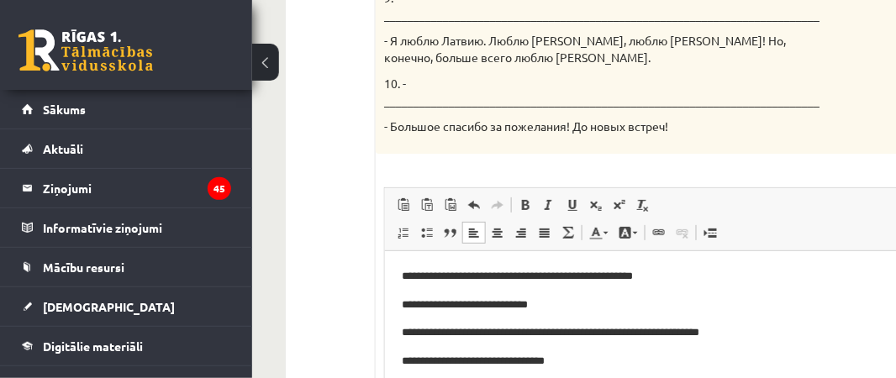
click at [630, 370] on body "**********" at bounding box center [645, 332] width 486 height 131
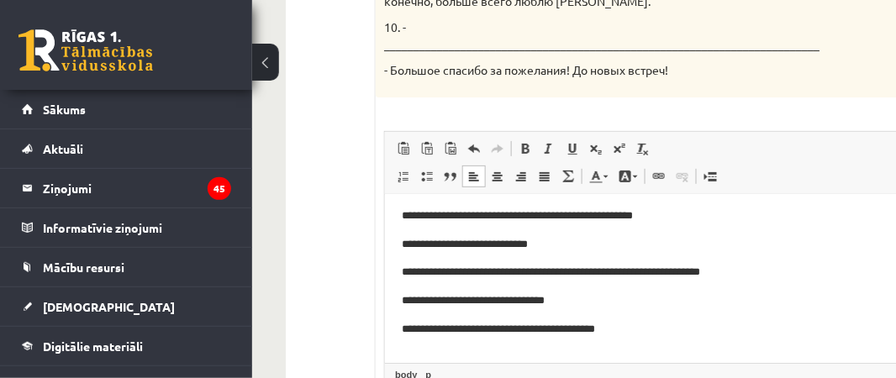
scroll to position [5, 0]
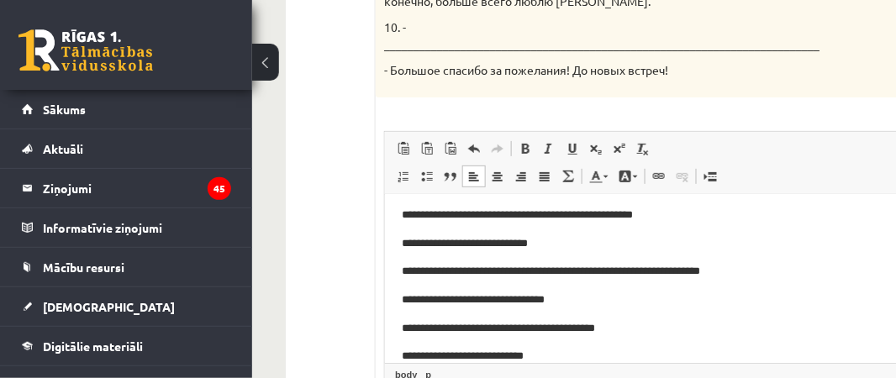
click at [531, 356] on p "**********" at bounding box center [641, 356] width 478 height 18
click at [557, 353] on p "**********" at bounding box center [641, 356] width 478 height 18
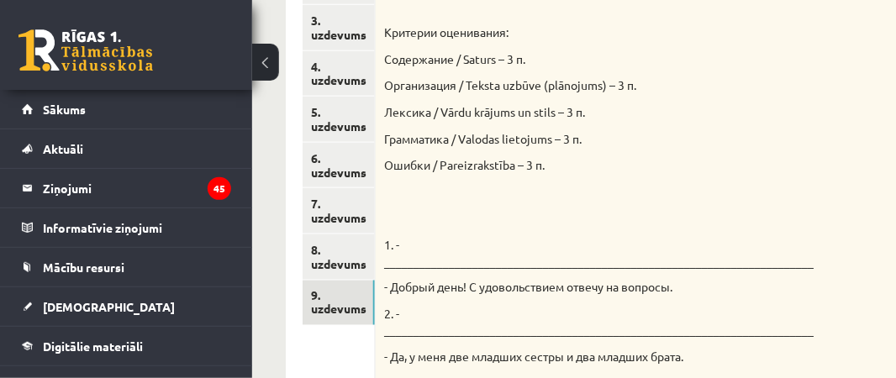
scroll to position [393, 0]
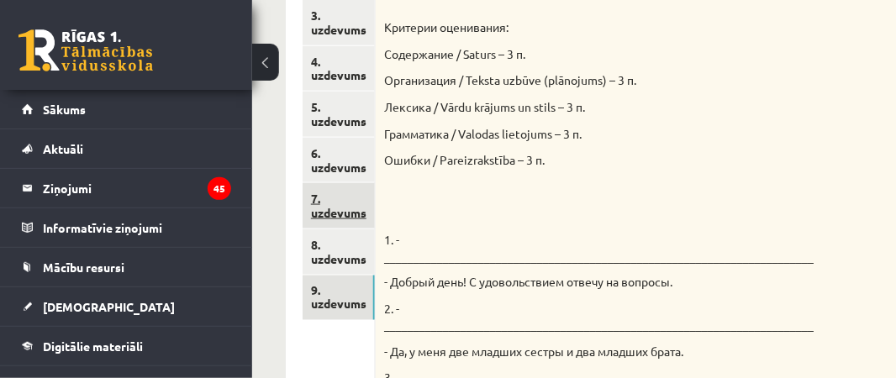
click at [336, 218] on link "7. uzdevums" at bounding box center [339, 205] width 72 height 45
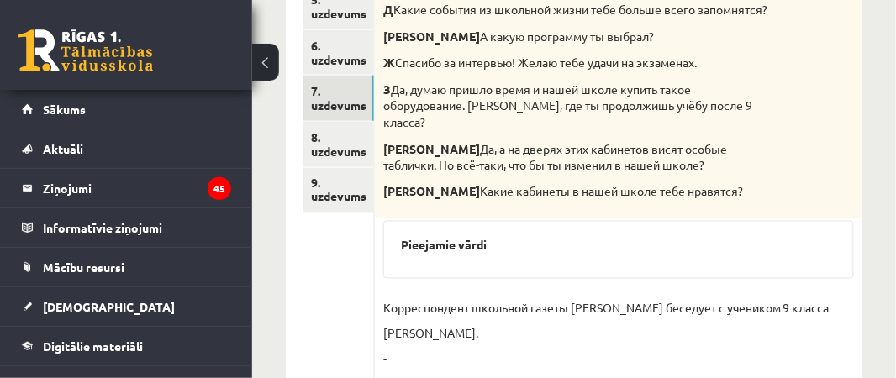
scroll to position [519, 0]
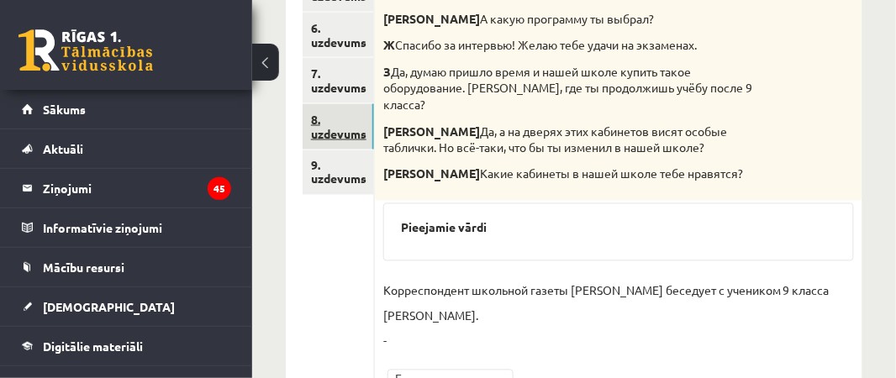
click at [348, 148] on link "8. uzdevums" at bounding box center [338, 126] width 71 height 45
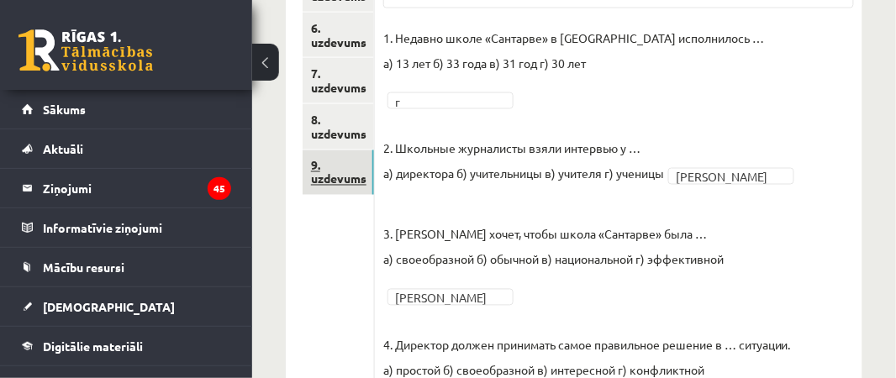
click at [337, 184] on link "9. uzdevums" at bounding box center [338, 172] width 71 height 45
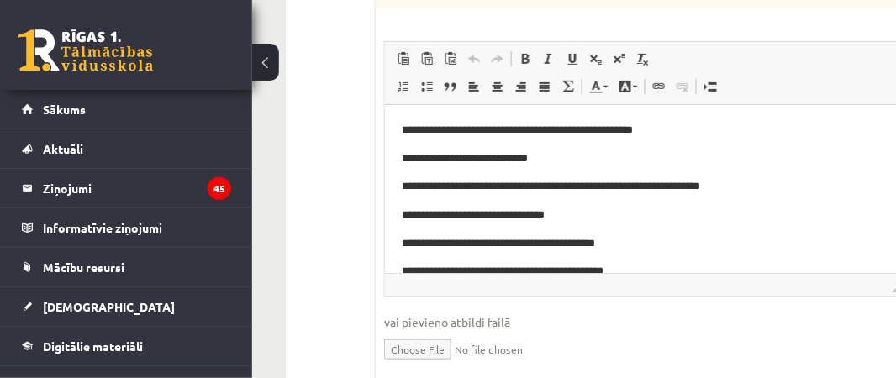
scroll to position [1482, 0]
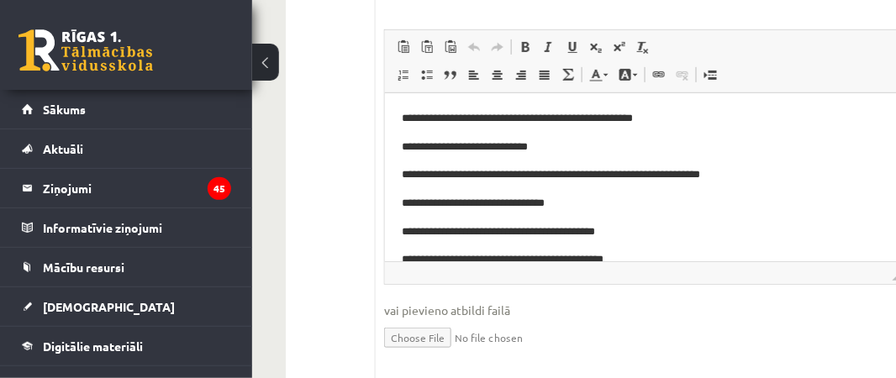
click at [677, 251] on p "**********" at bounding box center [641, 260] width 478 height 18
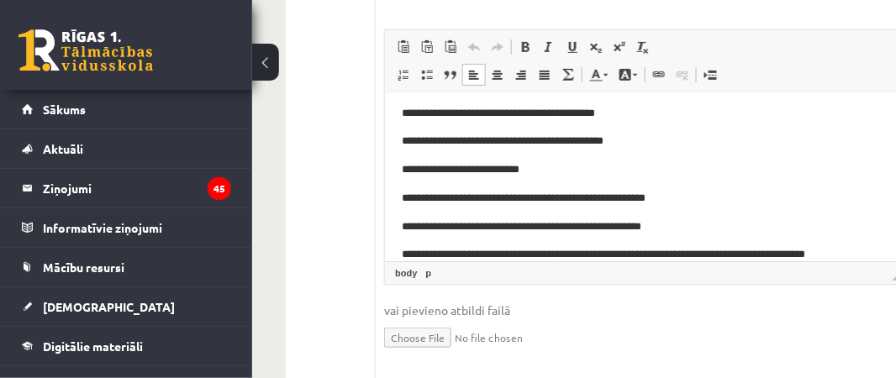
scroll to position [136, 0]
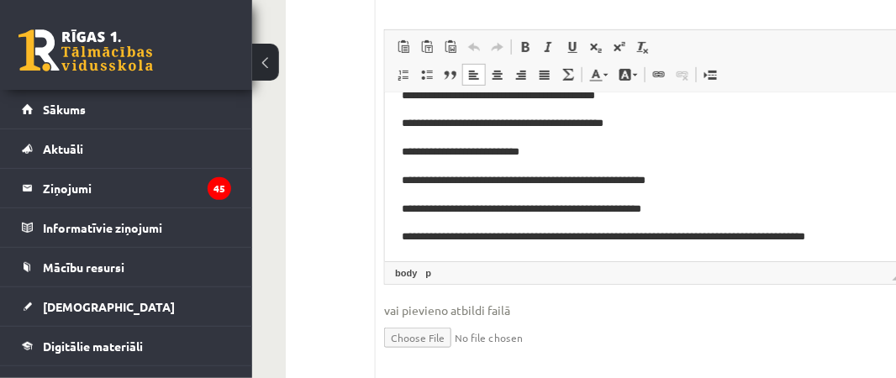
click at [849, 232] on p "**********" at bounding box center [641, 246] width 478 height 35
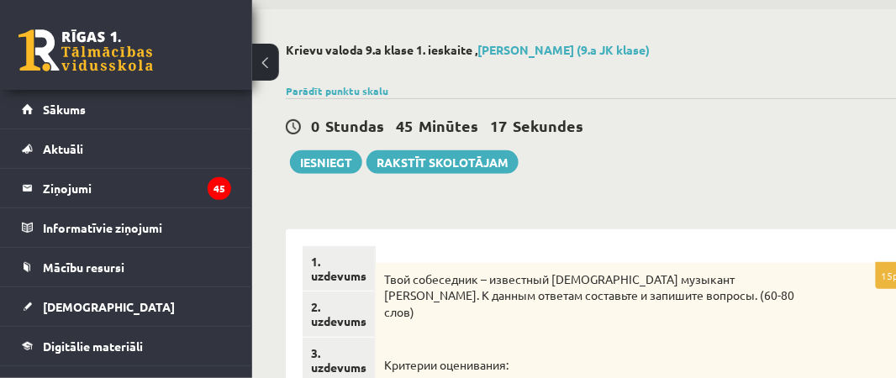
scroll to position [0, 0]
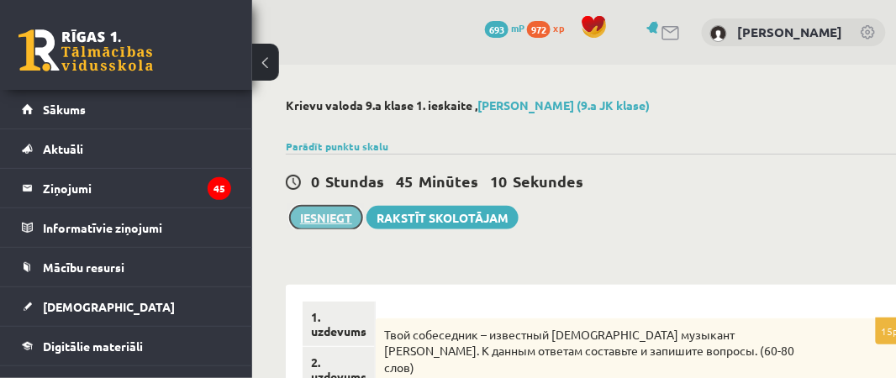
click at [310, 216] on button "Iesniegt" at bounding box center [326, 218] width 72 height 24
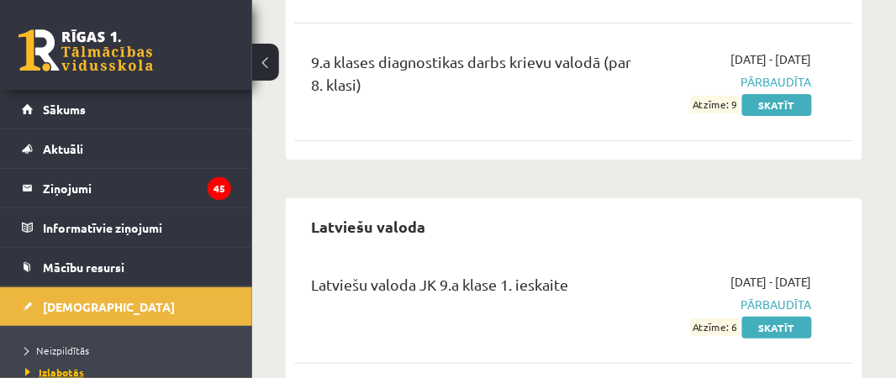
scroll to position [1375, 0]
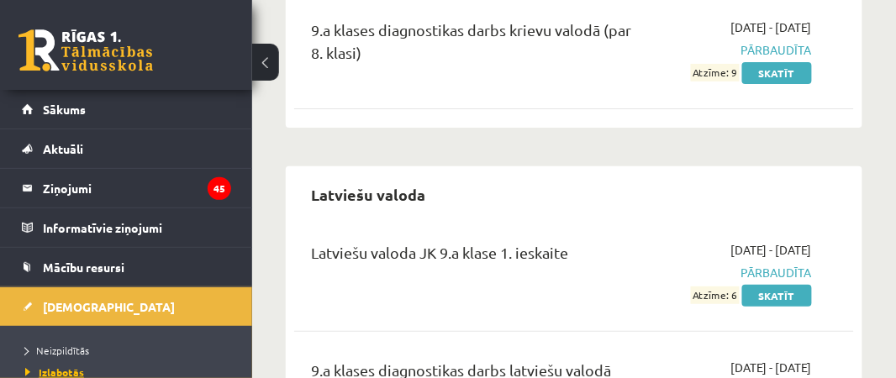
click at [57, 371] on span "Izlabotās" at bounding box center [54, 372] width 59 height 13
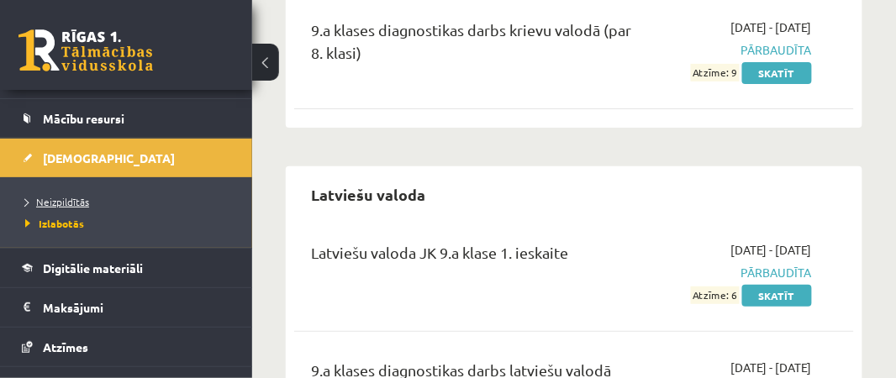
scroll to position [187, 0]
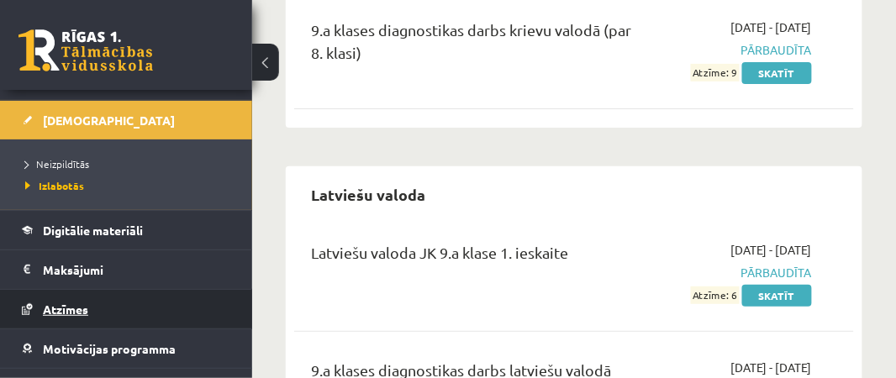
click at [62, 308] on span "Atzīmes" at bounding box center [65, 309] width 45 height 15
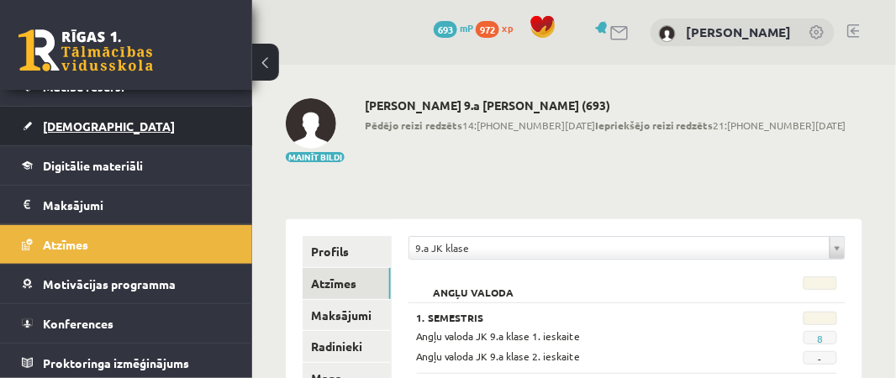
click at [67, 121] on span "[DEMOGRAPHIC_DATA]" at bounding box center [109, 126] width 132 height 15
